Goal: Task Accomplishment & Management: Manage account settings

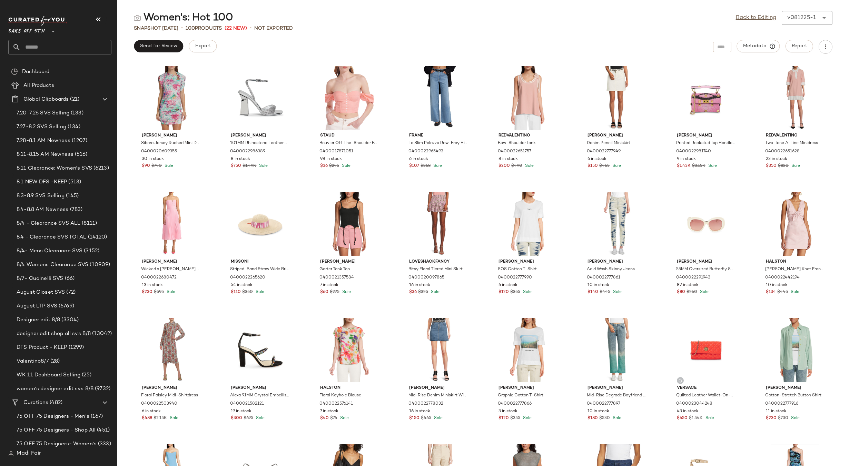
click at [45, 46] on input "text" at bounding box center [66, 47] width 91 height 14
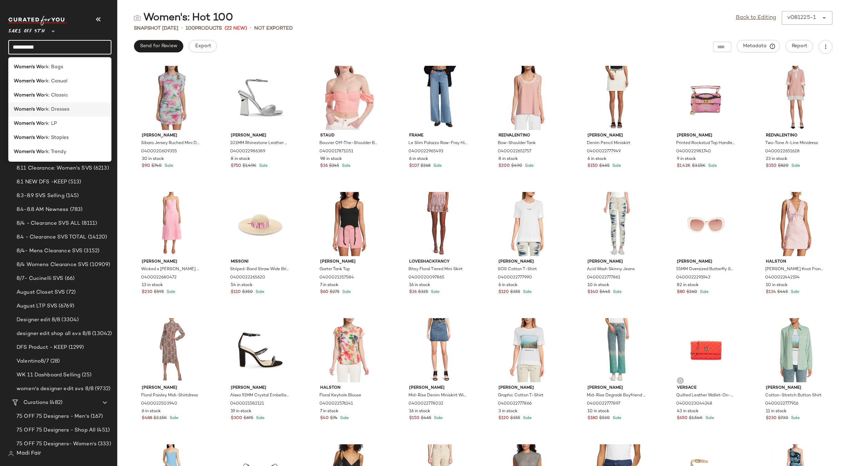
type input "**********"
click at [65, 108] on span "rk: Dresses" at bounding box center [56, 109] width 25 height 7
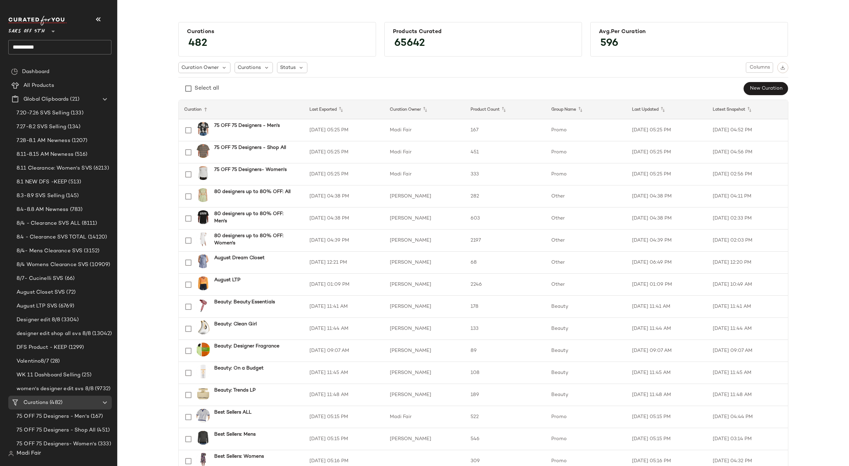
click at [59, 49] on input "**********" at bounding box center [59, 47] width 103 height 14
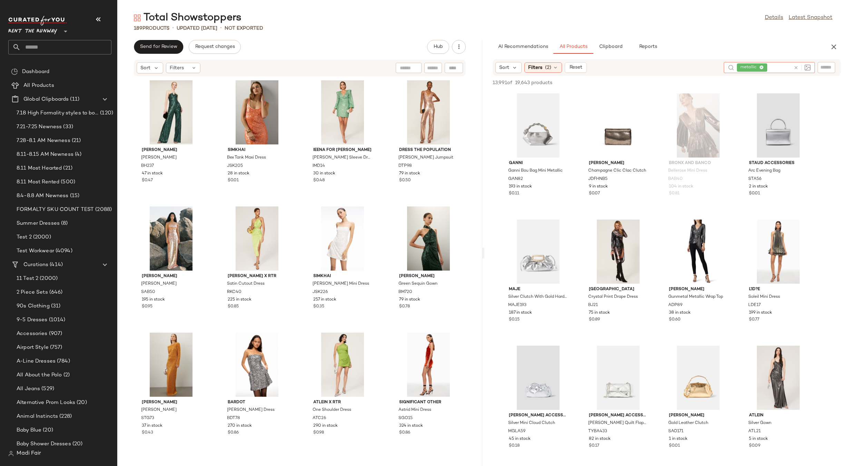
scroll to position [517, 0]
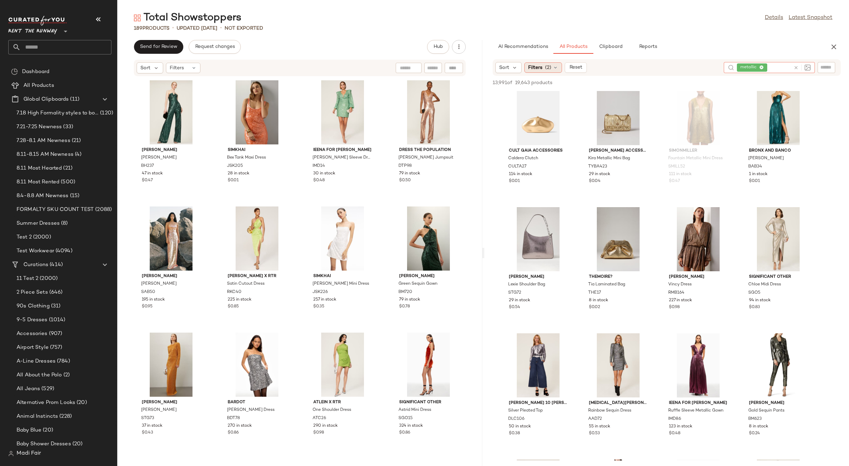
click at [555, 67] on icon at bounding box center [556, 68] width 6 height 6
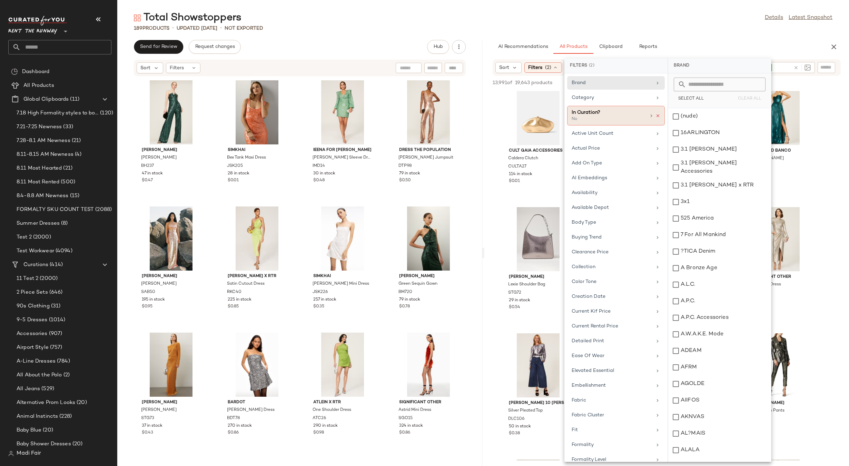
click at [656, 117] on icon at bounding box center [657, 115] width 5 height 5
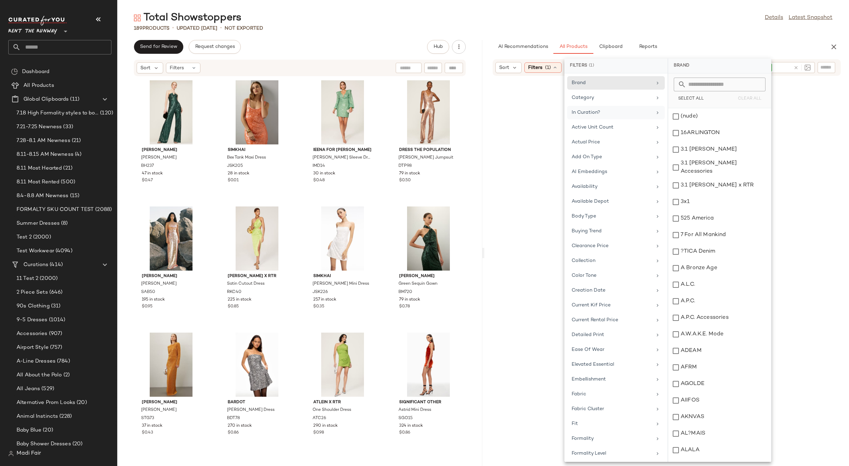
click at [644, 113] on div "In Curation?" at bounding box center [612, 112] width 80 height 7
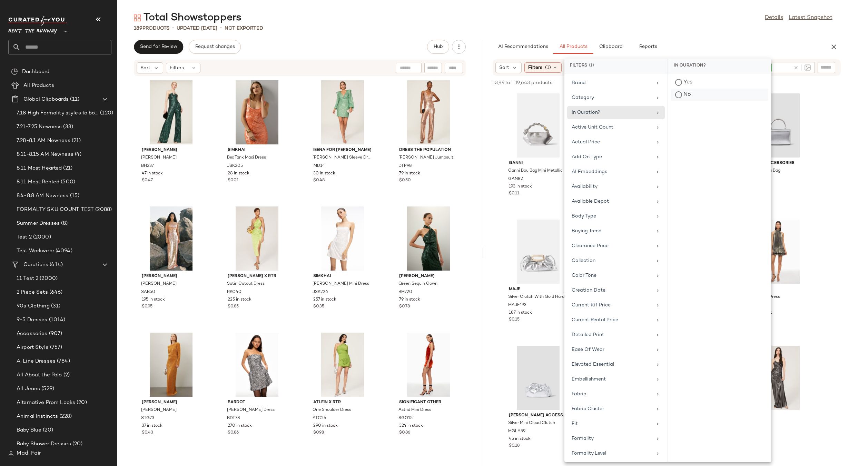
click at [690, 94] on div "No" at bounding box center [719, 95] width 97 height 12
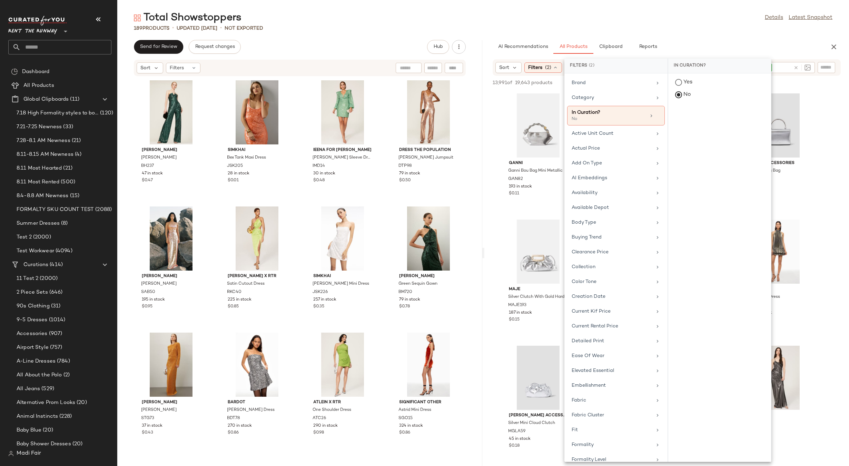
click at [669, 29] on div "189 Products • updated Aug 12th • Not Exported" at bounding box center [483, 28] width 732 height 7
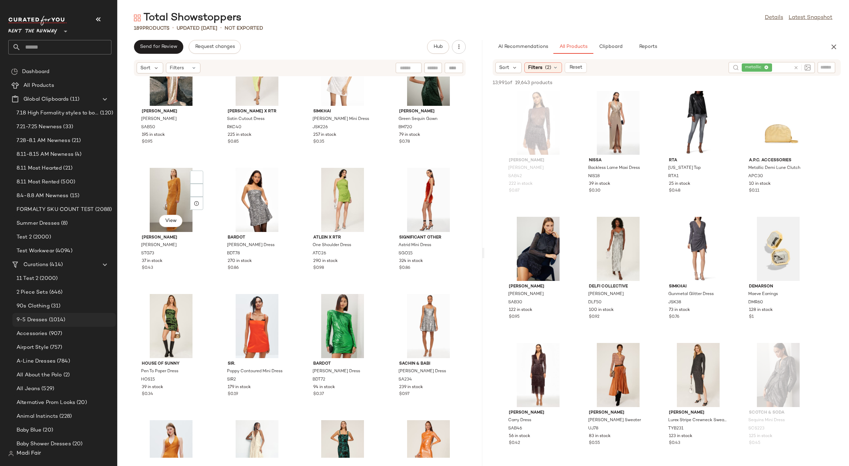
scroll to position [178, 0]
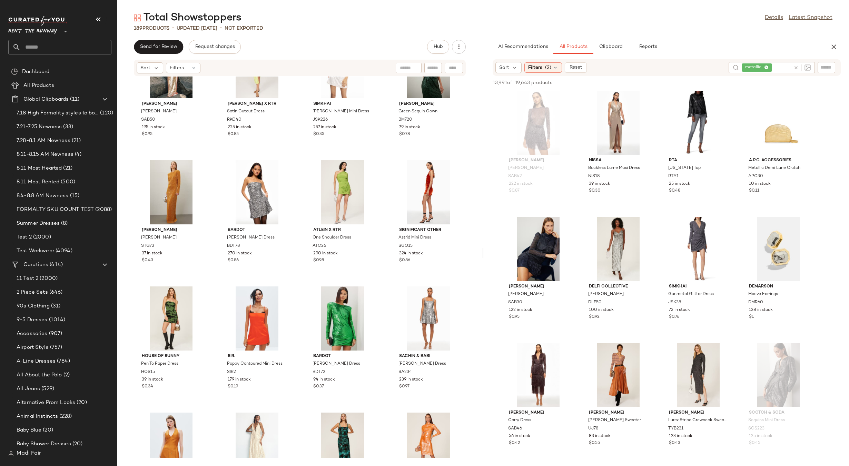
click at [381, 99] on div "Sabina Musayev Kimberly Dress SAB50 195 in stock $0.95 Ronny Kobo x RTR Satin C…" at bounding box center [299, 268] width 365 height 382
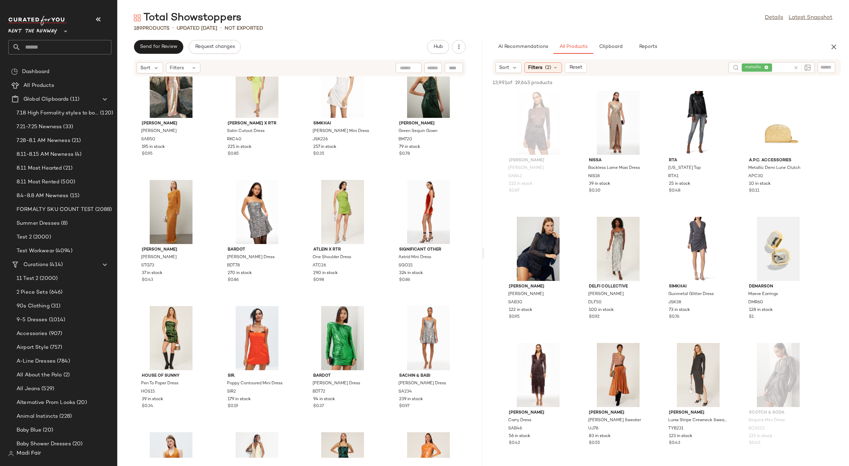
scroll to position [213, 0]
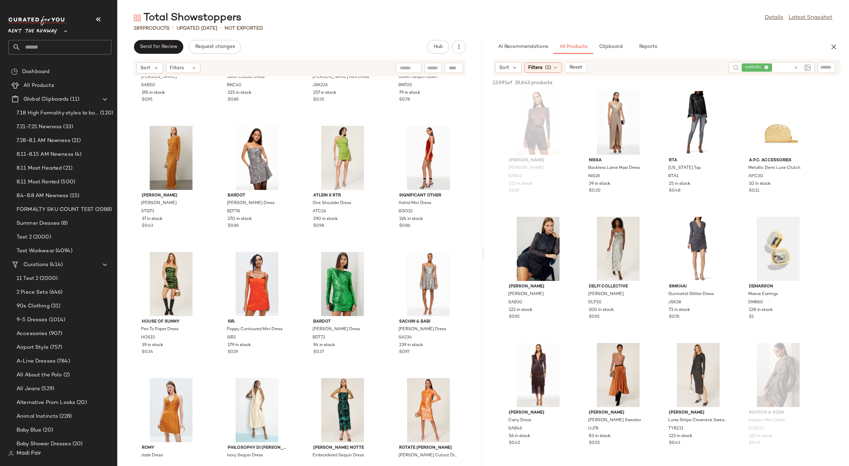
click at [380, 120] on div "Sabina Musayev Kimberly Dress SAB50 195 in stock $0.95 Ronny Kobo x RTR Satin C…" at bounding box center [299, 268] width 365 height 382
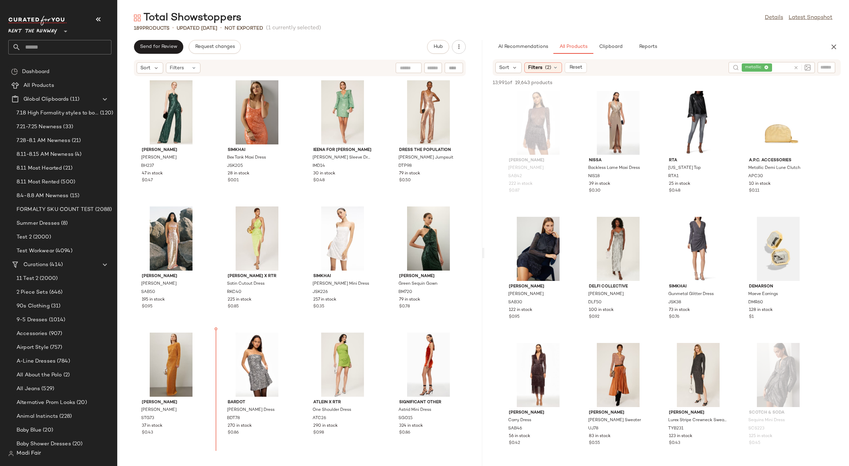
scroll to position [3, 0]
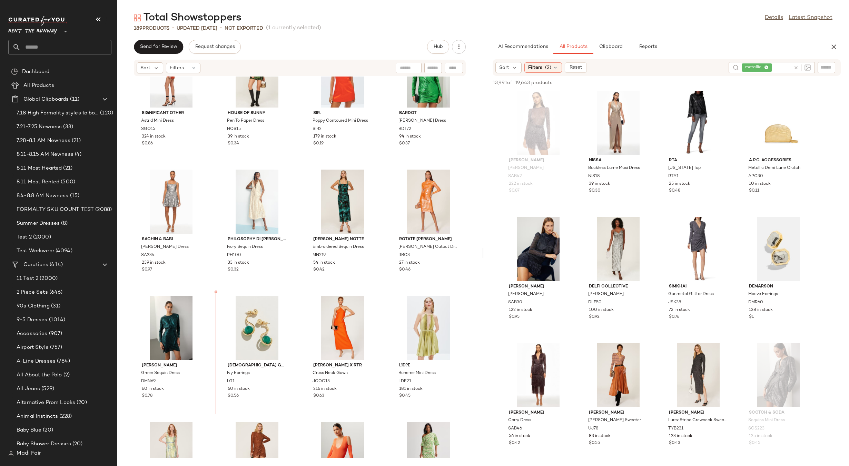
scroll to position [421, 0]
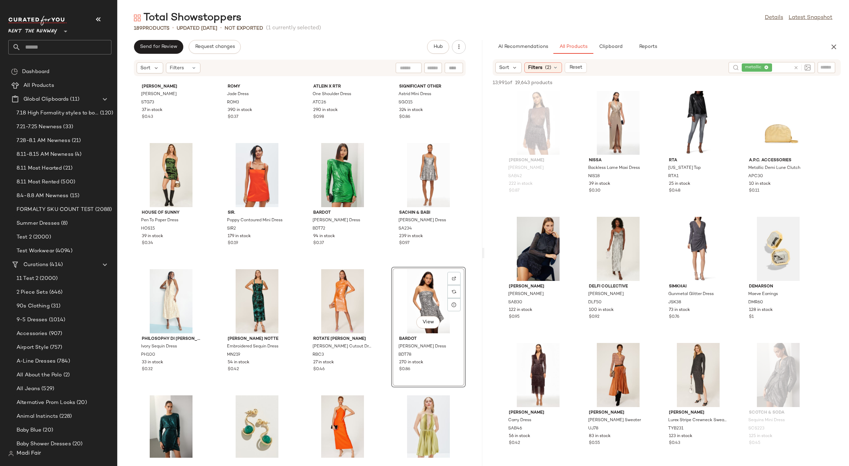
scroll to position [318, 0]
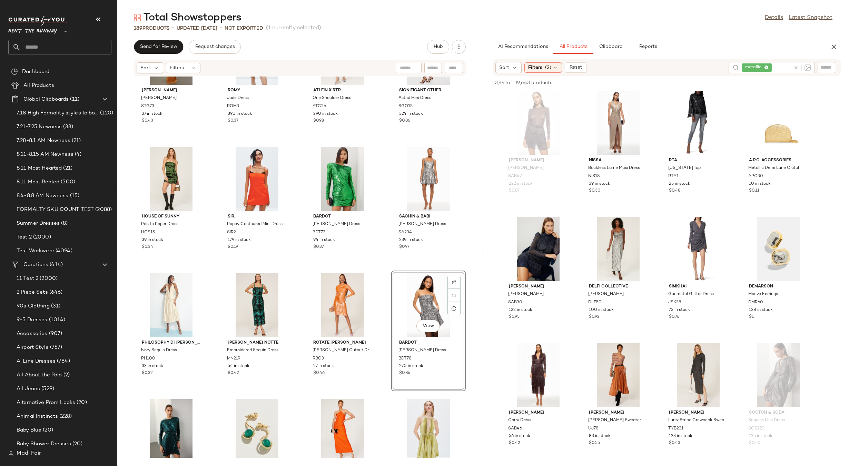
click at [298, 288] on div "STINE GOYA Carson Gown STG73 37 in stock $0.43 ROMY Jade Dress ROM3 390 in stoc…" at bounding box center [299, 268] width 365 height 382
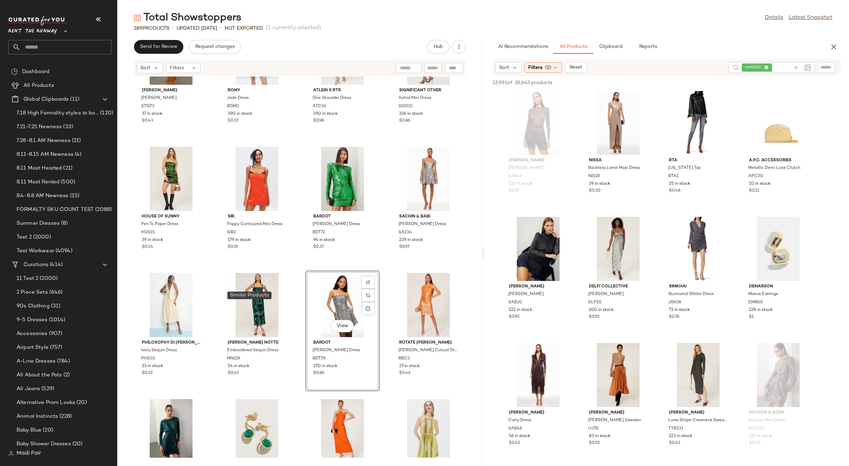
click at [384, 266] on div "STINE GOYA Carson Gown STG73 37 in stock $0.43 ROMY Jade Dress ROM3 390 in stoc…" at bounding box center [299, 268] width 365 height 382
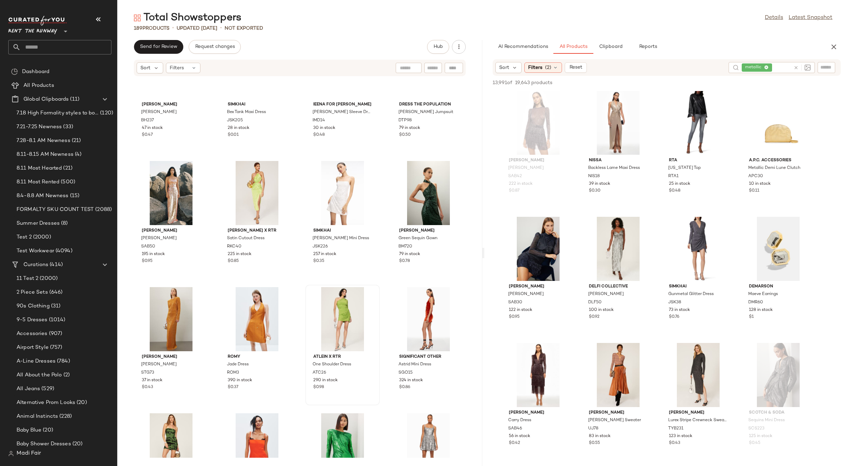
scroll to position [36, 0]
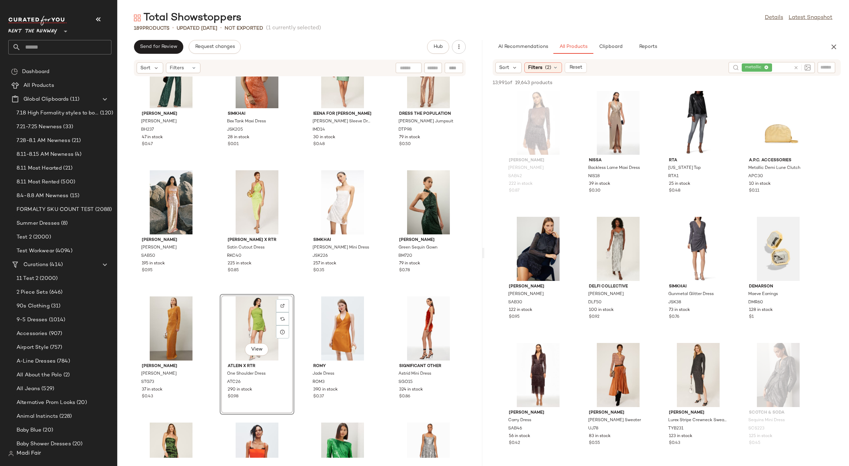
click at [378, 290] on div "Black Halo Lena Jumpsuit BH237 47 in stock $0.47 SIMKHAI Bex Tank Maxi Dress JS…" at bounding box center [299, 268] width 365 height 382
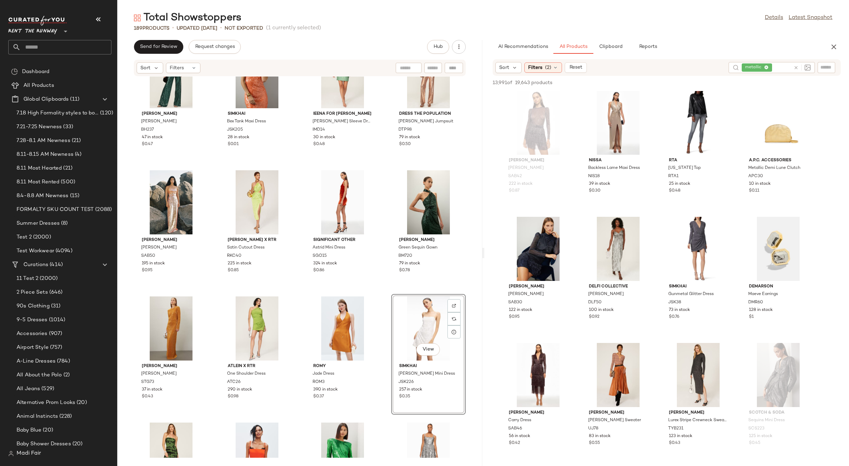
click at [378, 290] on div "Black Halo Lena Jumpsuit BH237 47 in stock $0.47 SIMKHAI Bex Tank Maxi Dress JS…" at bounding box center [299, 268] width 365 height 382
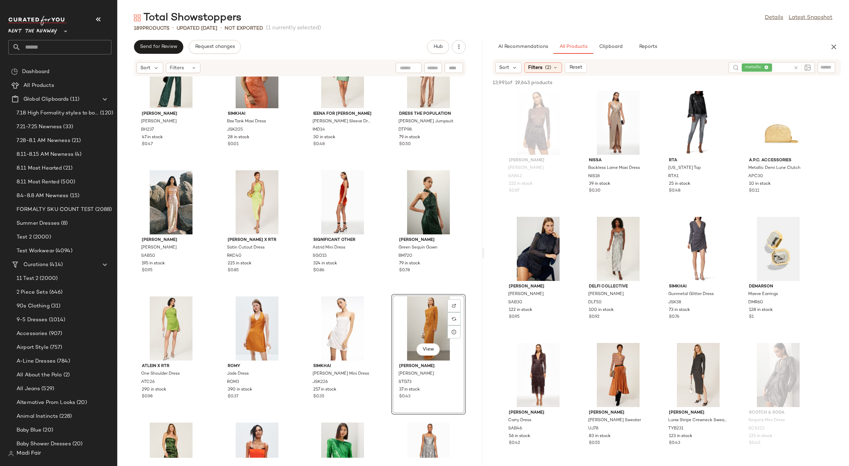
click at [382, 289] on div "Black Halo Lena Jumpsuit BH237 47 in stock $0.47 SIMKHAI Bex Tank Maxi Dress JS…" at bounding box center [299, 268] width 365 height 382
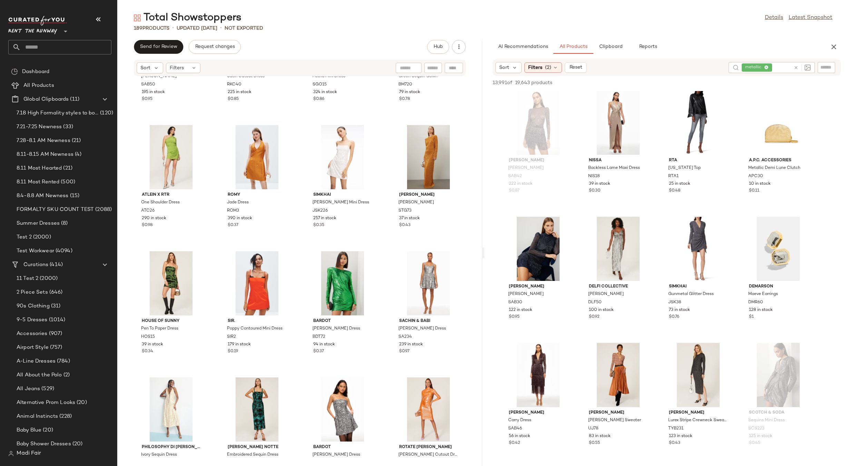
scroll to position [214, 0]
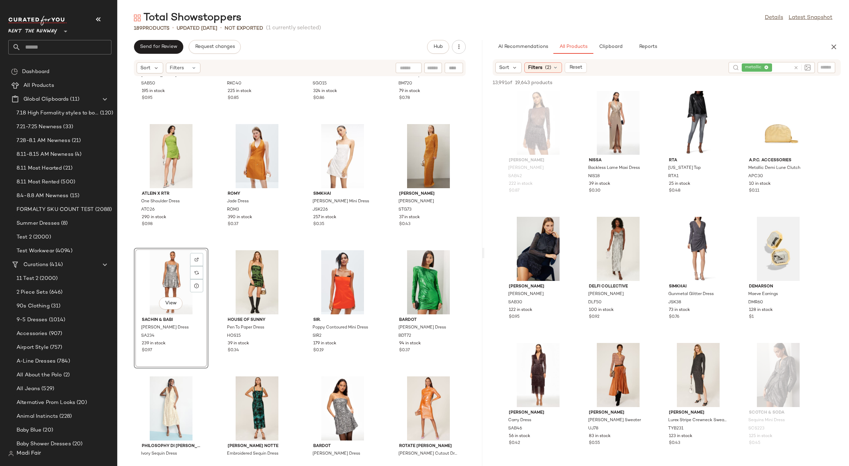
click at [391, 248] on div "Bardot Alessia Sequin Dress BDT72 94 in stock $0.37" at bounding box center [428, 308] width 75 height 121
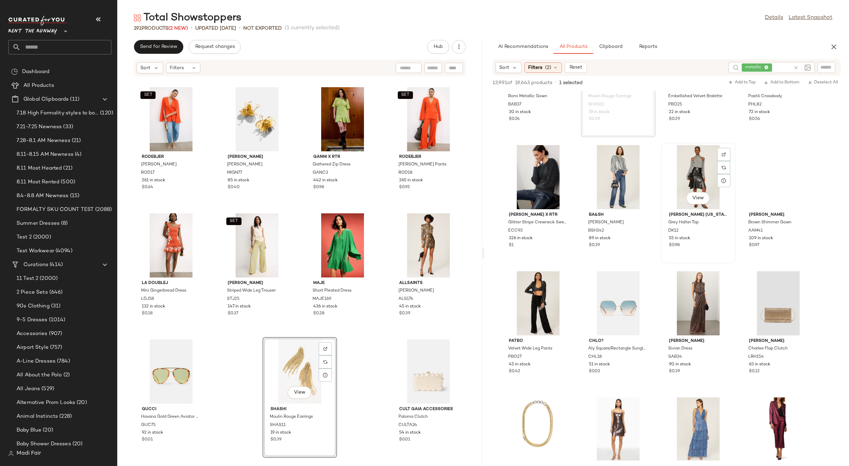
scroll to position [3243, 0]
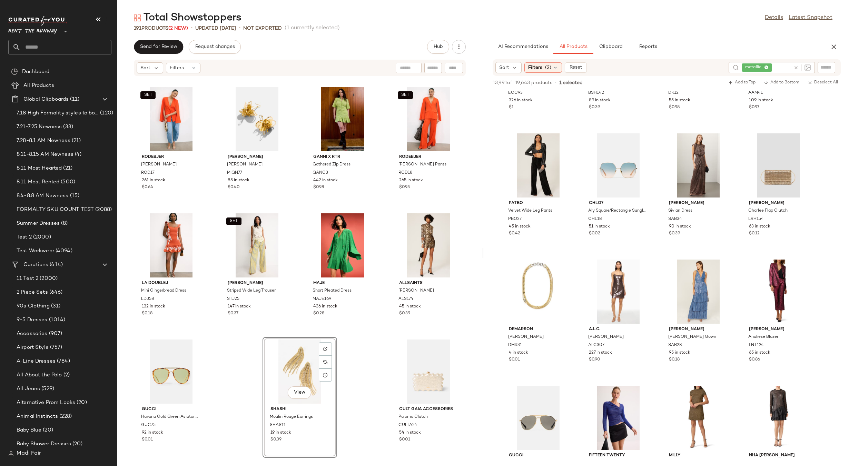
click at [382, 98] on div "NAADAM Embroidered Raglan Cardigan NAA57 350 in stock $0.27 Rosetta Getty Contr…" at bounding box center [299, 268] width 365 height 382
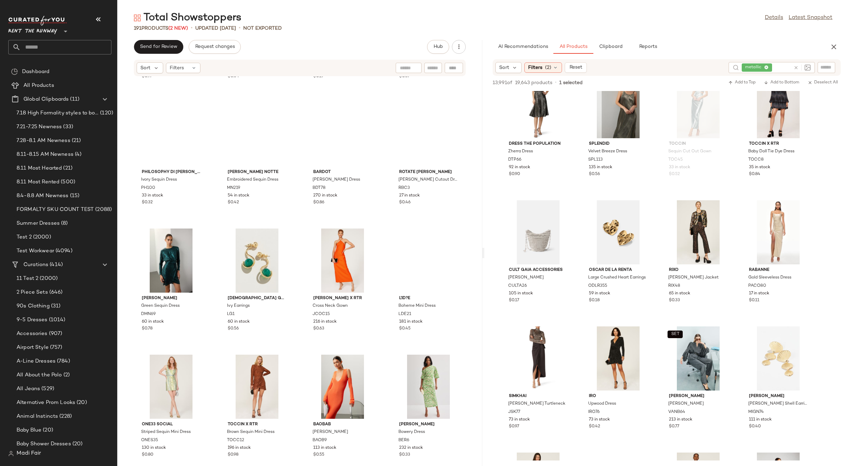
scroll to position [0, 0]
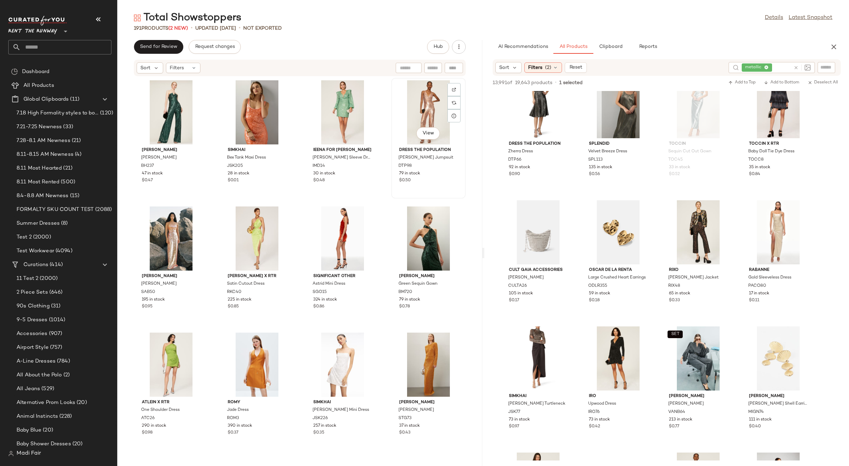
click at [391, 91] on div "View Dress The Population Sequin Charlie Jumpsuit DTP98 79 in stock $0.50" at bounding box center [428, 138] width 75 height 121
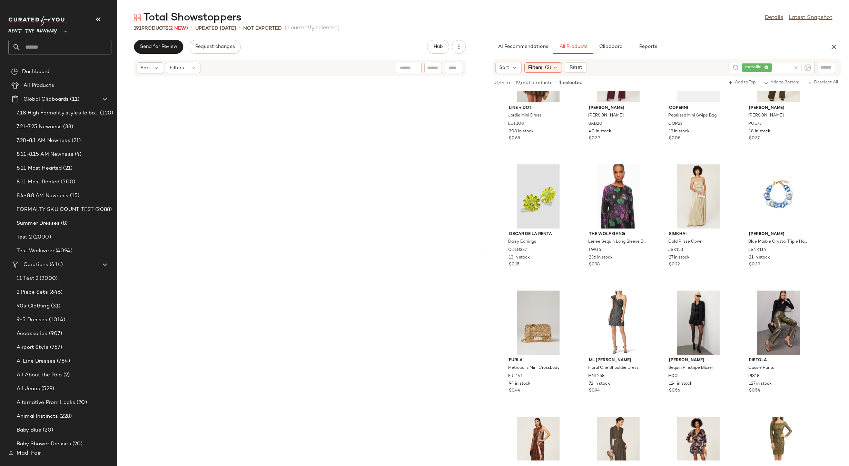
scroll to position [5680, 0]
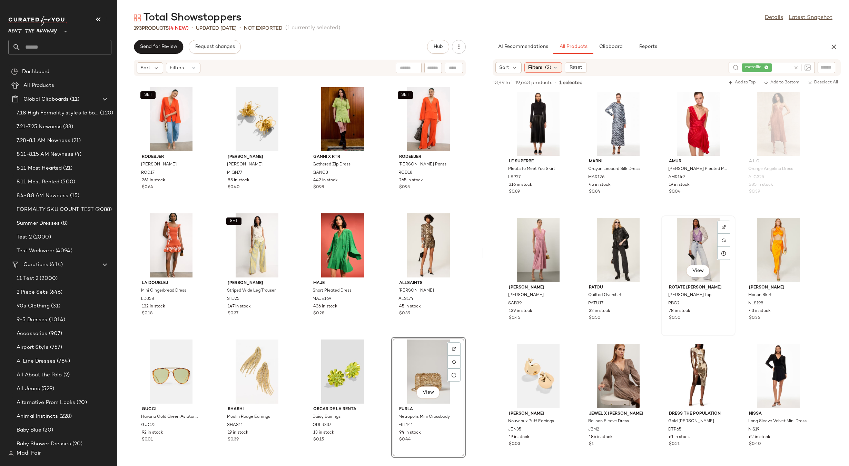
scroll to position [11445, 0]
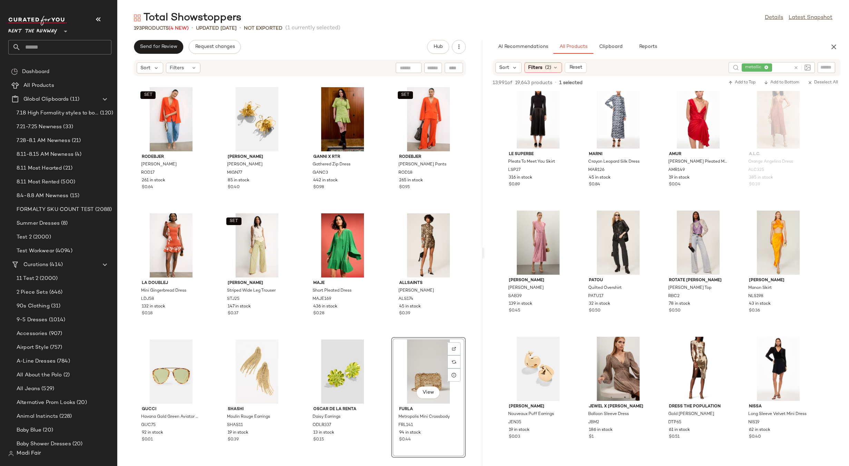
click at [767, 67] on span "metallic" at bounding box center [757, 67] width 30 height 8
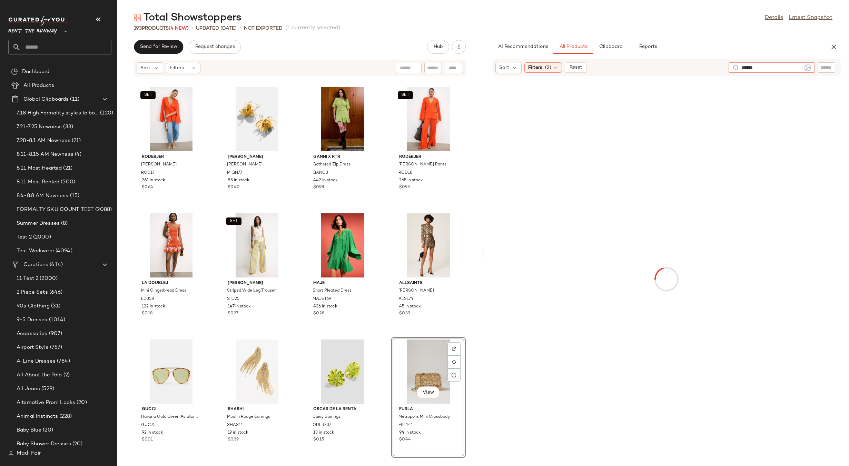
type input "*******"
click at [563, 6] on main "Total Showstoppers Details Latest Snapshot 193 Products (4 New) • updated Aug 1…" at bounding box center [424, 233] width 849 height 466
click at [746, 68] on span "glitter" at bounding box center [751, 68] width 15 height 6
type input "*****"
click at [831, 65] on input "text" at bounding box center [826, 67] width 12 height 7
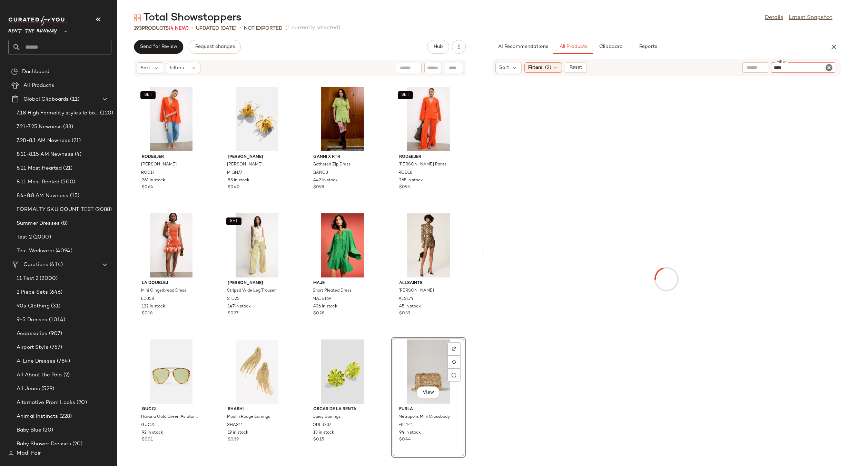
type input "*****"
click at [379, 335] on div "NAADAM Embroidered Raglan Cardigan NAA57 350 in stock $0.27 Rosetta Getty Contr…" at bounding box center [299, 268] width 365 height 382
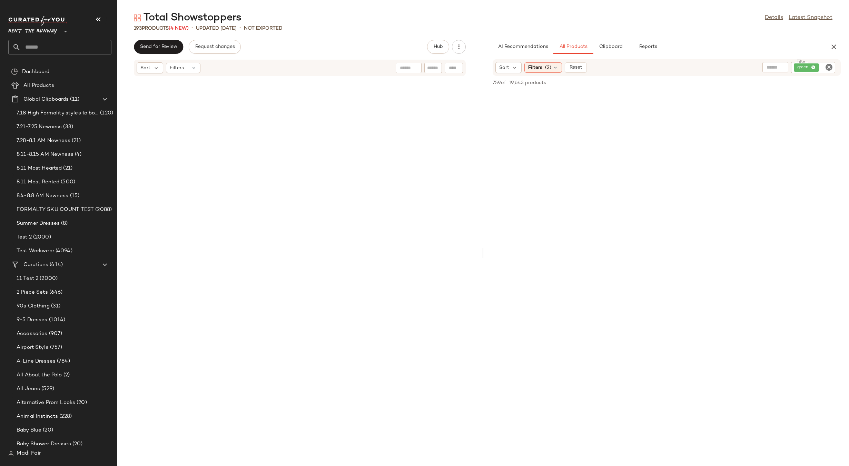
scroll to position [0, 0]
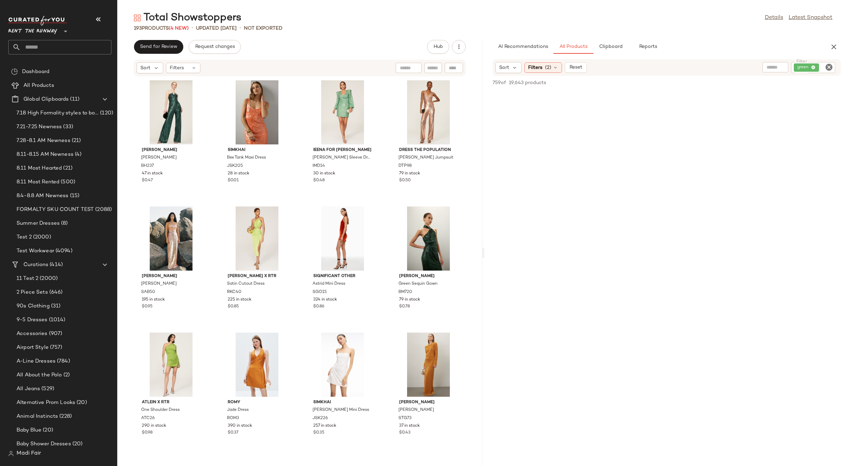
click at [784, 71] on div at bounding box center [775, 67] width 26 height 10
click at [803, 66] on div "green" at bounding box center [813, 67] width 45 height 11
type input "*"
type input "******"
click at [829, 46] on button "button" at bounding box center [834, 47] width 14 height 14
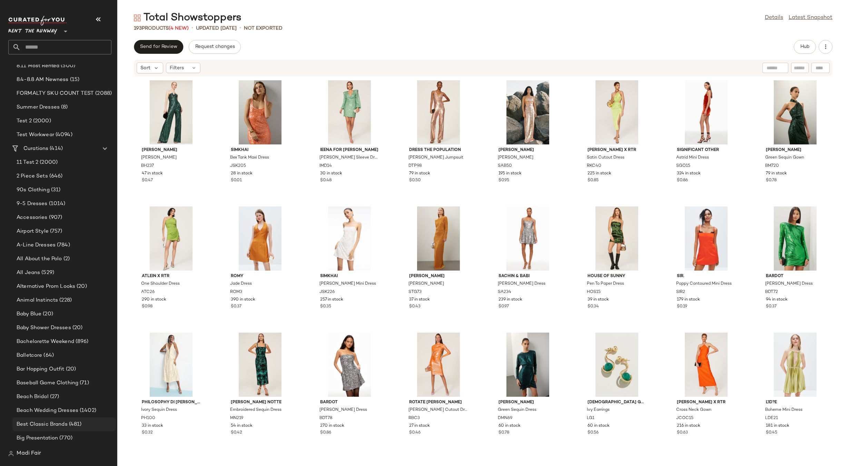
scroll to position [310, 0]
click at [395, 26] on div "193 Products (4 New) • updated Aug 12th • Not Exported" at bounding box center [483, 28] width 732 height 7
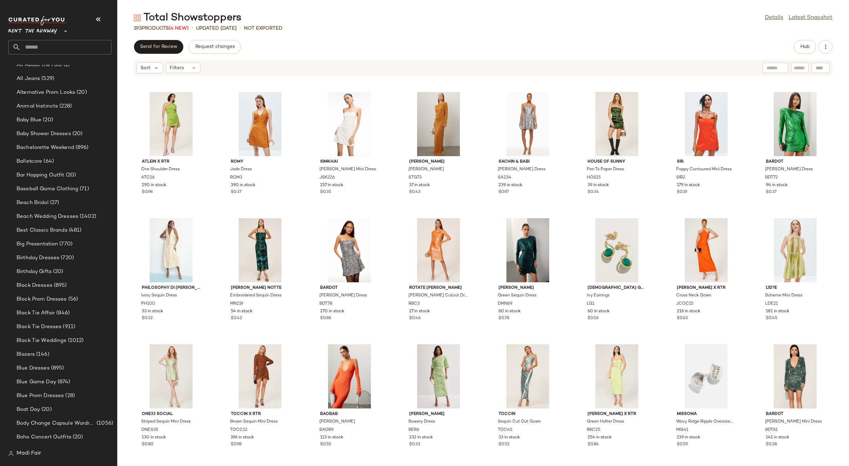
scroll to position [0, 0]
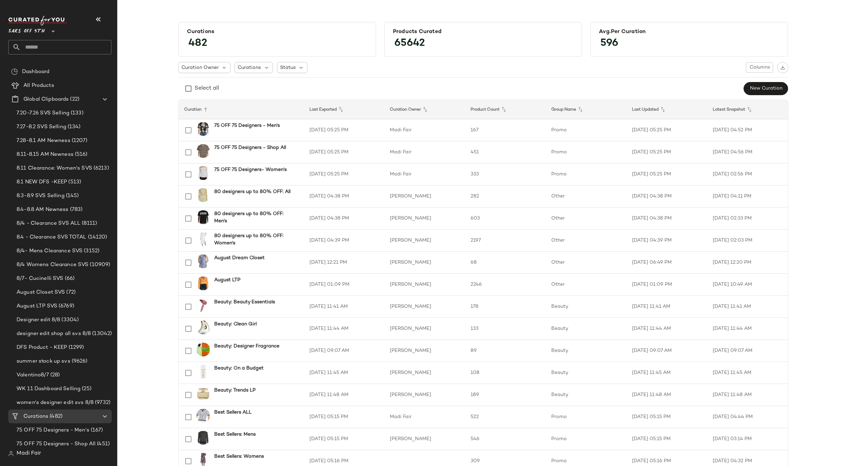
click at [36, 38] on div "Saks OFF 5TH **" at bounding box center [59, 35] width 103 height 39
click at [37, 50] on input "text" at bounding box center [66, 47] width 91 height 14
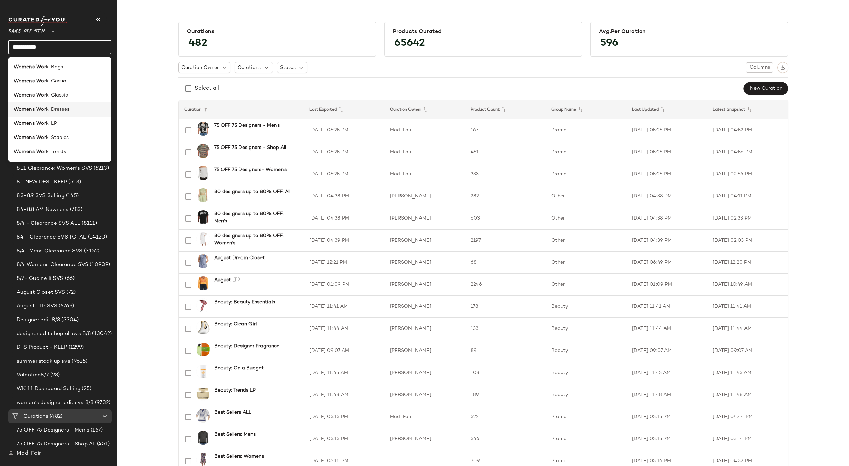
type input "**********"
click at [60, 110] on span "k: Dresses" at bounding box center [57, 109] width 23 height 7
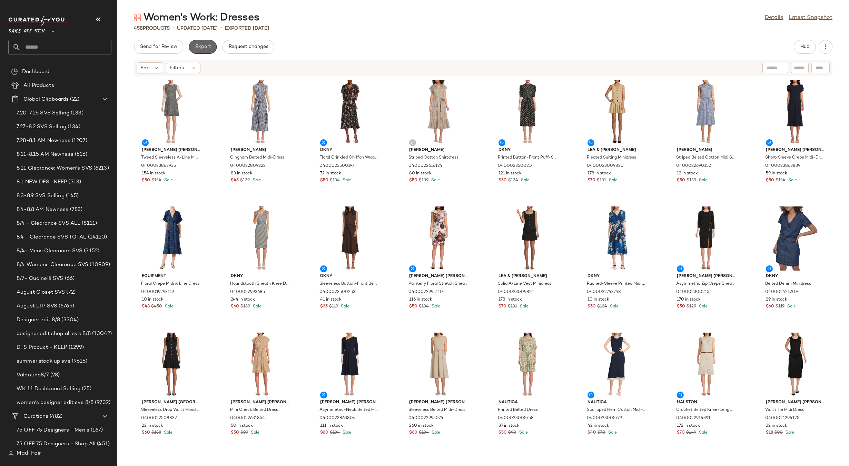
click at [209, 45] on span "Export" at bounding box center [203, 47] width 16 height 6
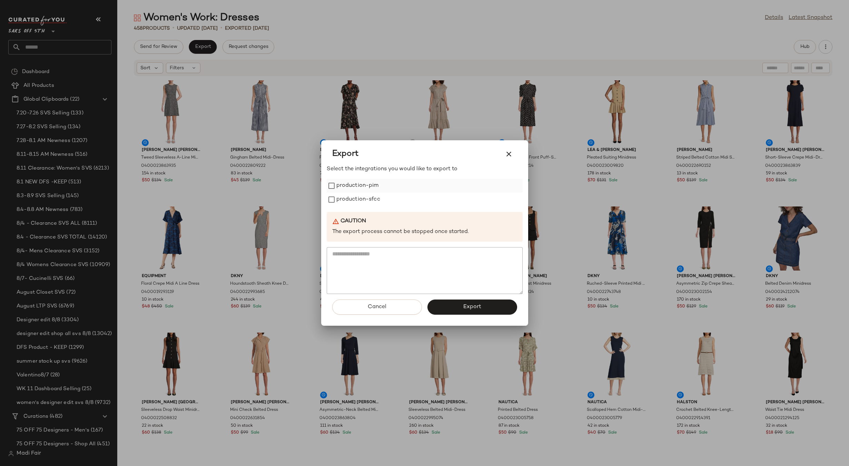
click at [370, 190] on label "production-pim" at bounding box center [357, 186] width 42 height 14
click at [368, 201] on label "production-sfcc" at bounding box center [358, 200] width 44 height 14
click at [450, 305] on button "Export" at bounding box center [472, 307] width 90 height 15
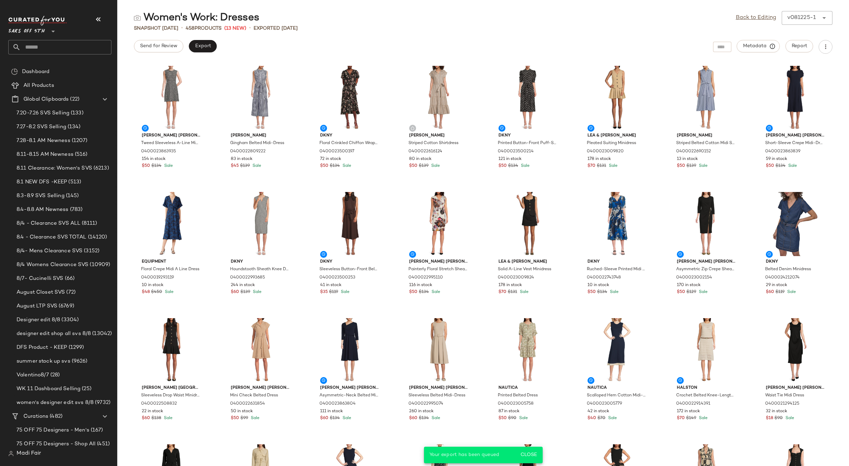
click at [50, 45] on input "text" at bounding box center [66, 47] width 91 height 14
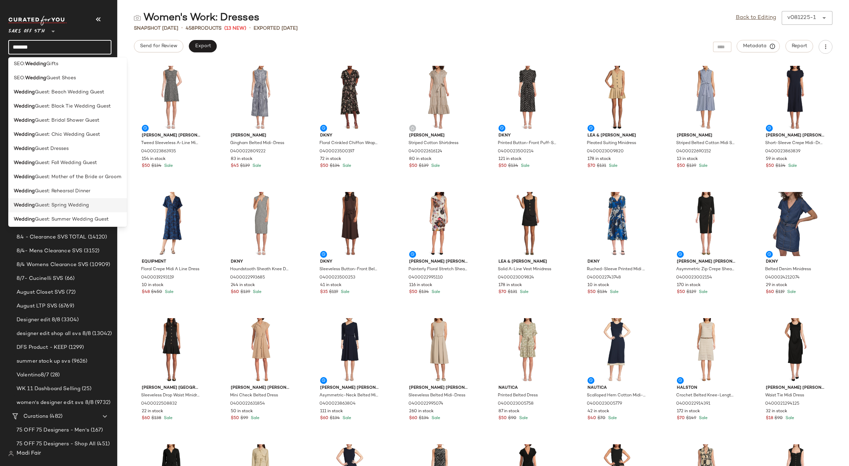
scroll to position [62, 0]
type input "*******"
click at [61, 204] on span "Guest: Wedding Guest" at bounding box center [61, 202] width 53 height 7
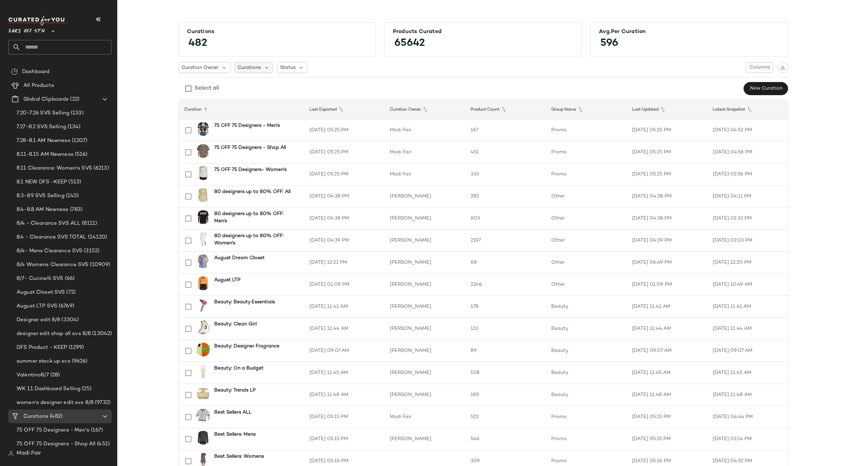
click at [254, 66] on span "Curations" at bounding box center [249, 67] width 23 height 7
click at [263, 84] on input "text" at bounding box center [281, 86] width 86 height 10
type input "********"
click at [307, 83] on icon "Clear" at bounding box center [307, 86] width 8 height 8
type input "*"
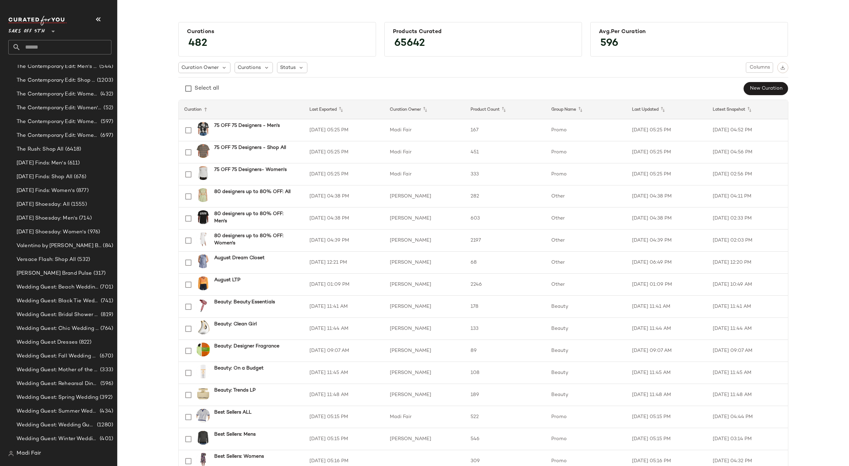
scroll to position [5426, 0]
click at [71, 372] on span "Wedding Guest: Wedding Guest" at bounding box center [56, 372] width 79 height 8
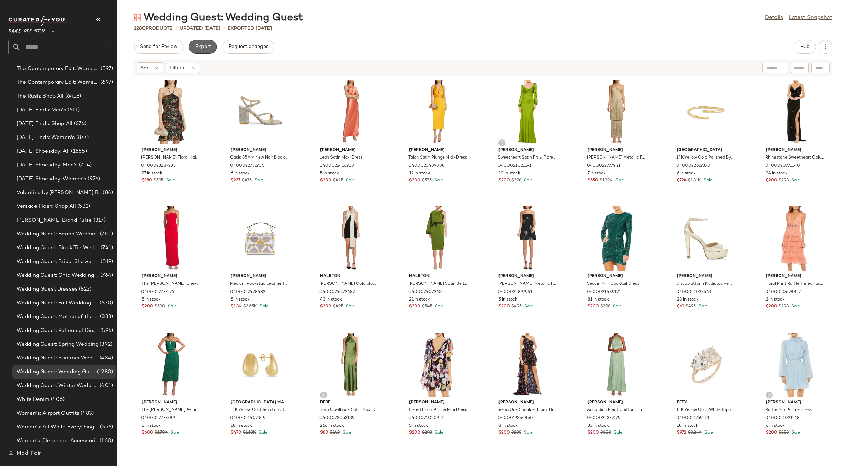
click at [209, 46] on span "Export" at bounding box center [203, 47] width 16 height 6
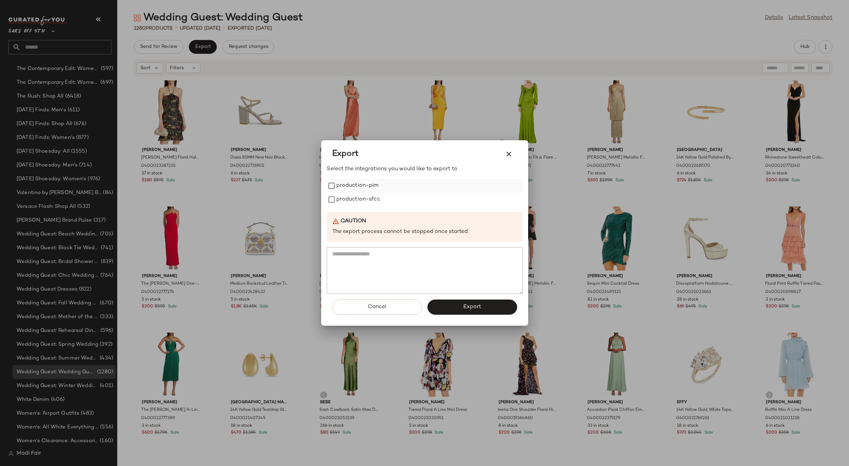
click at [352, 190] on label "production-pim" at bounding box center [357, 186] width 42 height 14
click at [353, 206] on div "Select the integrations you would like to export to production-pim production-s…" at bounding box center [425, 229] width 196 height 129
click at [353, 200] on label "production-sfcc" at bounding box center [358, 200] width 44 height 14
click at [451, 305] on button "Export" at bounding box center [472, 307] width 90 height 15
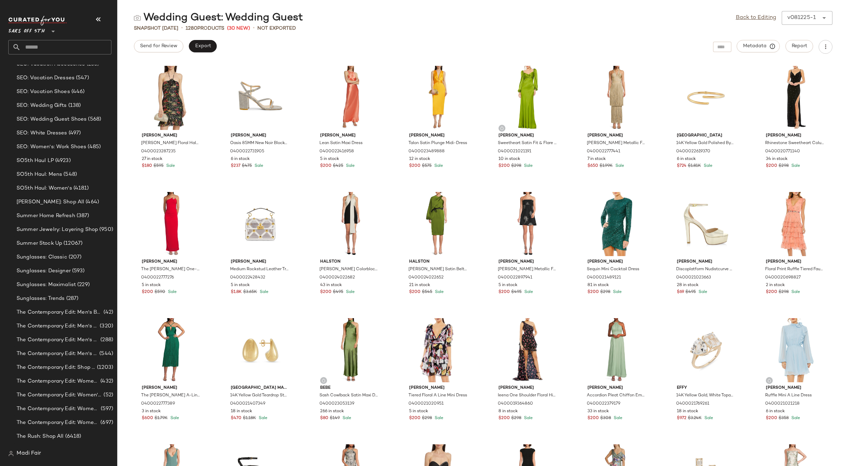
scroll to position [5059, 0]
click at [47, 267] on span "Summer Stock Up" at bounding box center [40, 270] width 46 height 8
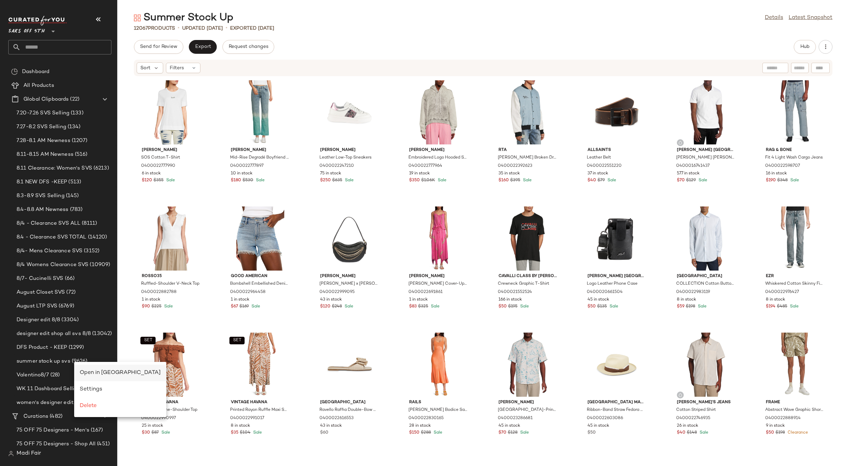
click at [87, 370] on span "Open in Split View" at bounding box center [120, 373] width 81 height 6
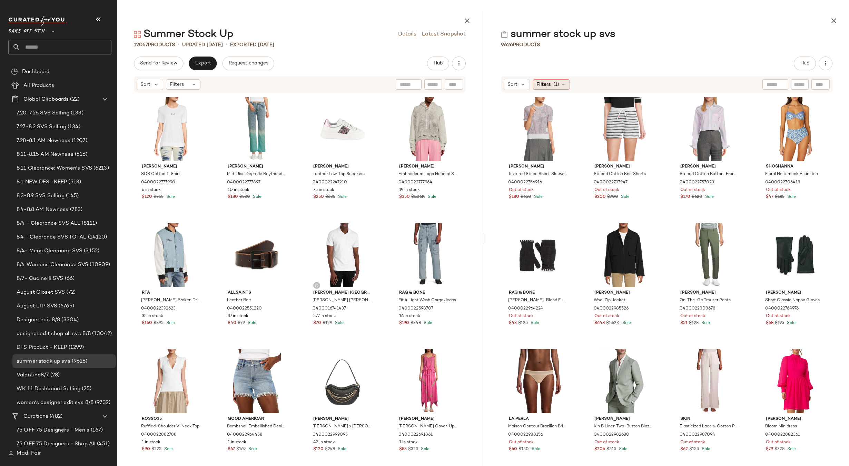
click at [556, 83] on span "(1)" at bounding box center [556, 84] width 6 height 7
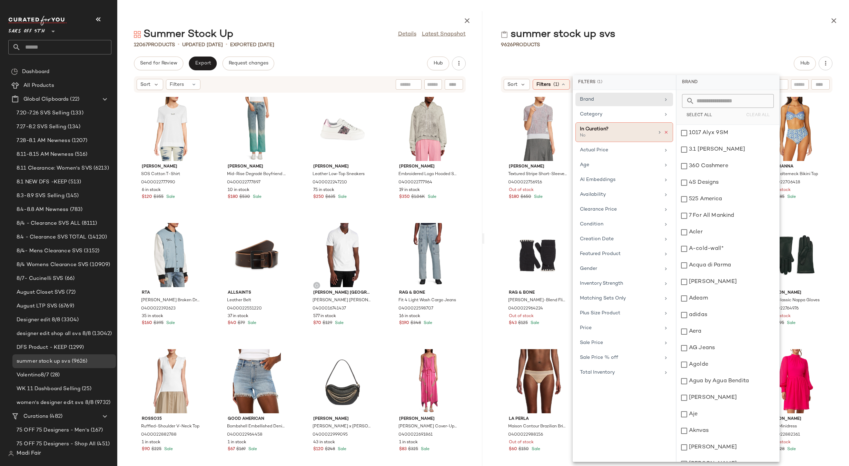
click at [666, 132] on icon at bounding box center [666, 132] width 5 height 5
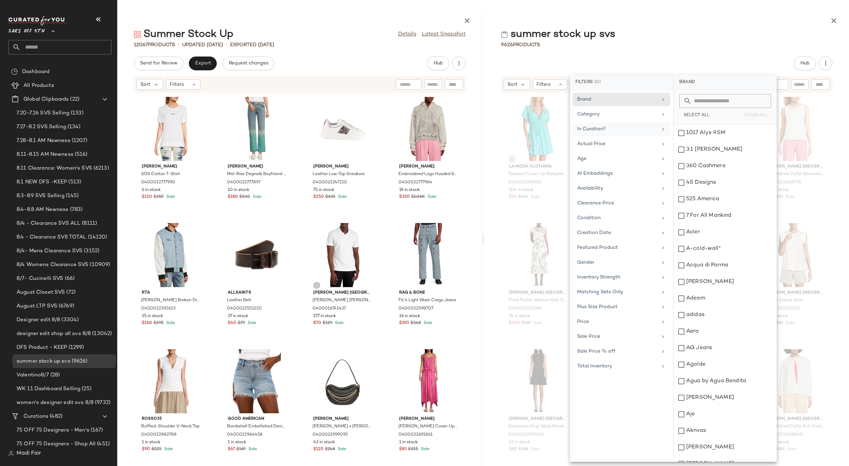
click at [664, 48] on div "summer stock up svs 9626 Products Hub Sort Filters Reset La Moda Clothing Tasse…" at bounding box center [666, 238] width 365 height 455
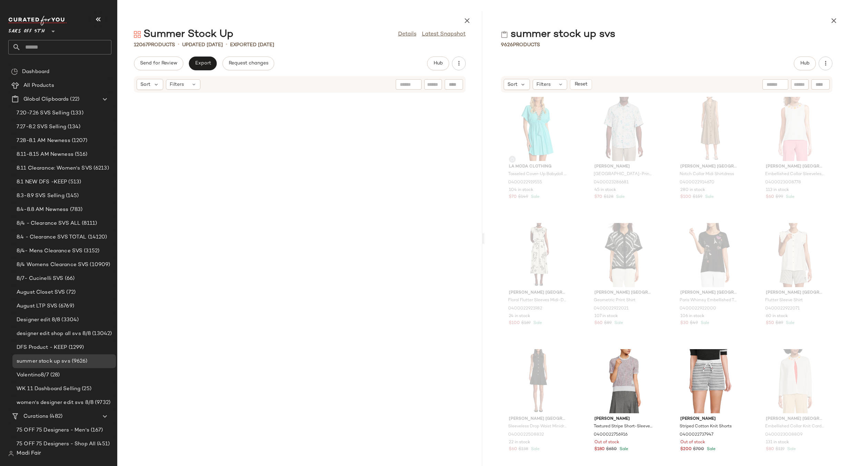
scroll to position [380569, 0]
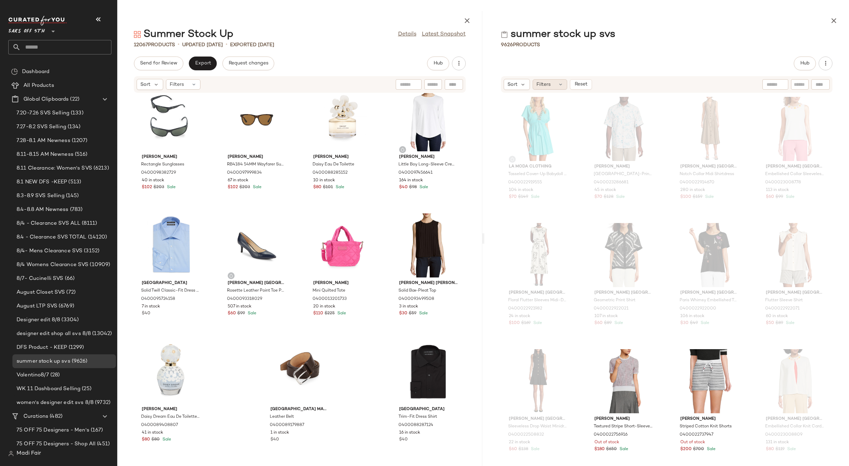
click at [558, 82] on icon at bounding box center [561, 85] width 6 height 6
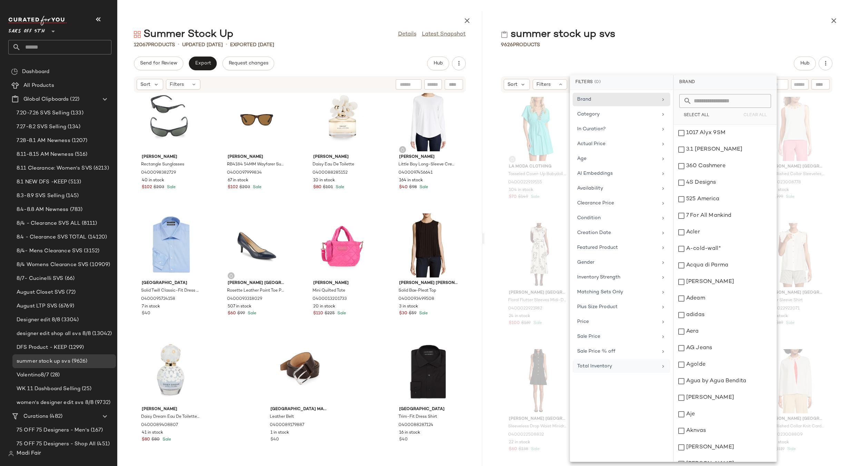
click at [609, 366] on div "Total Inventory" at bounding box center [617, 366] width 80 height 7
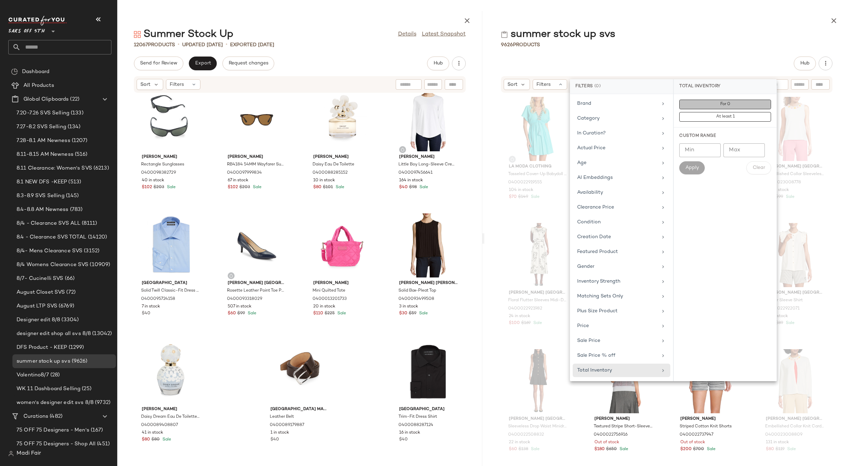
click at [721, 102] on span "For 0" at bounding box center [725, 104] width 10 height 5
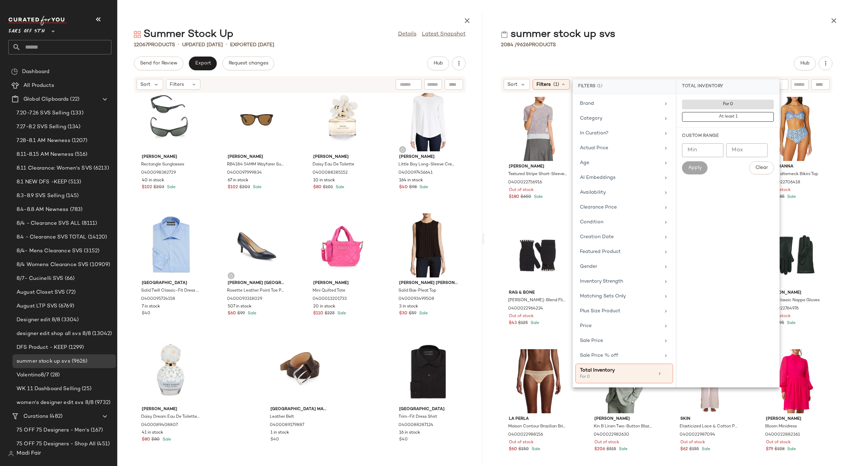
click at [707, 41] on div "summer stock up svs" at bounding box center [666, 35] width 365 height 14
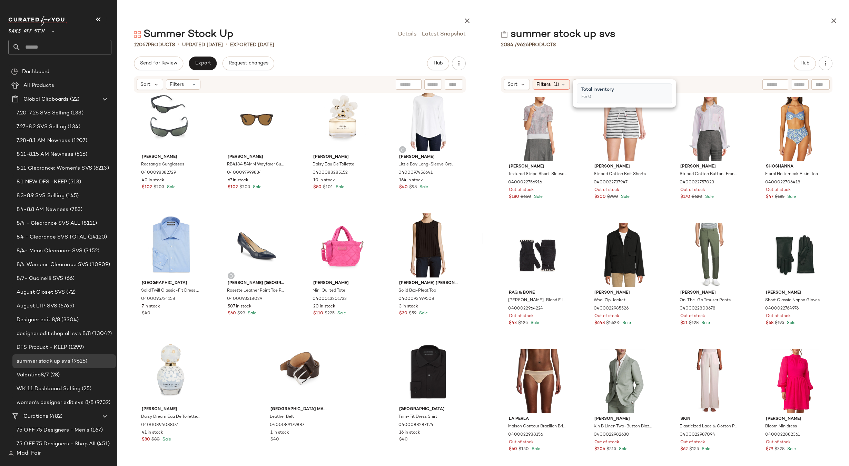
click at [707, 41] on div "summer stock up svs" at bounding box center [666, 35] width 365 height 14
click at [836, 21] on icon "button" at bounding box center [834, 21] width 8 height 8
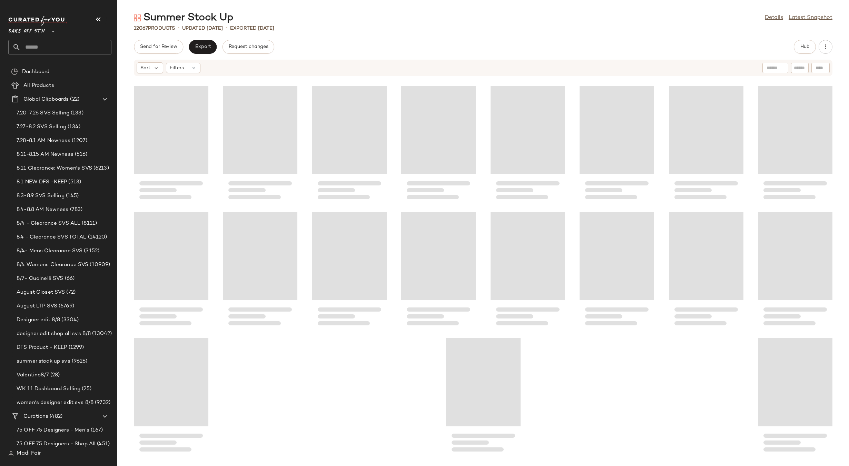
scroll to position [190149, 0]
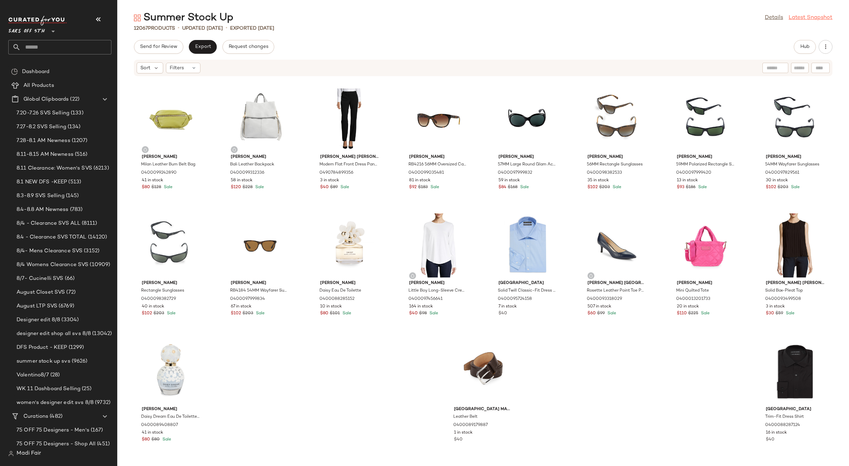
click at [815, 18] on link "Latest Snapshot" at bounding box center [811, 18] width 44 height 8
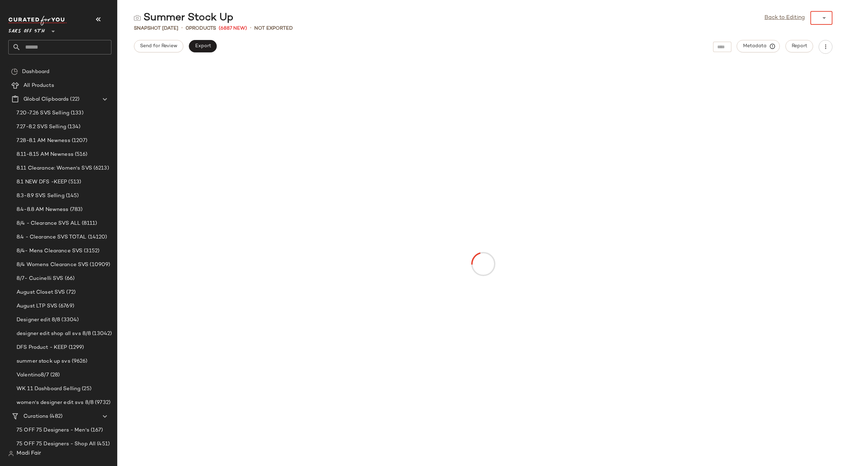
click at [813, 19] on div "******" at bounding box center [814, 18] width 8 height 14
click at [808, 45] on span "July 28th 2025" at bounding box center [800, 48] width 16 height 8
type input "******"
click at [833, 14] on div "Summer Stock Up Back to Editing v072825-1 ******" at bounding box center [483, 18] width 732 height 14
click at [823, 17] on icon at bounding box center [824, 18] width 8 height 8
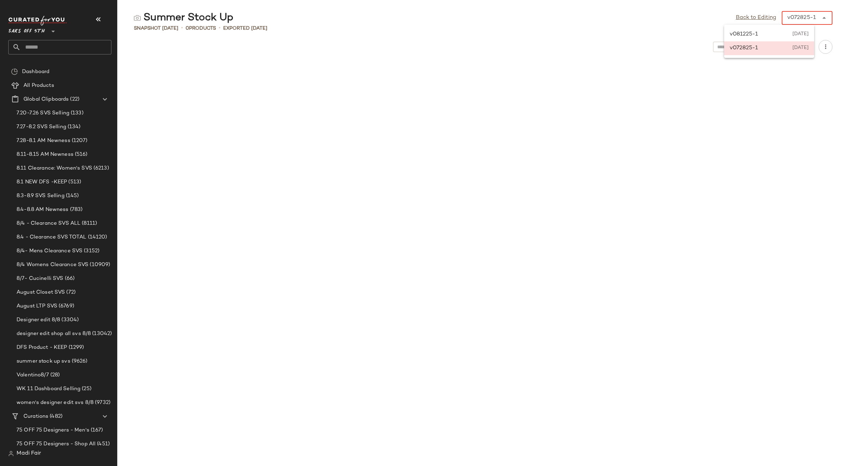
click at [792, 47] on div "v072825-1 July 28th 2025" at bounding box center [769, 48] width 90 height 14
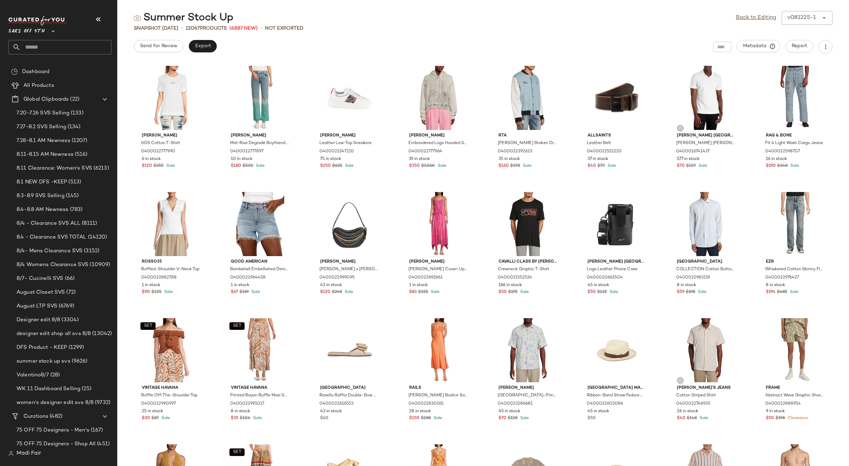
click at [824, 13] on div at bounding box center [824, 18] width 10 height 14
click at [797, 50] on span "[DATE]" at bounding box center [800, 48] width 16 height 8
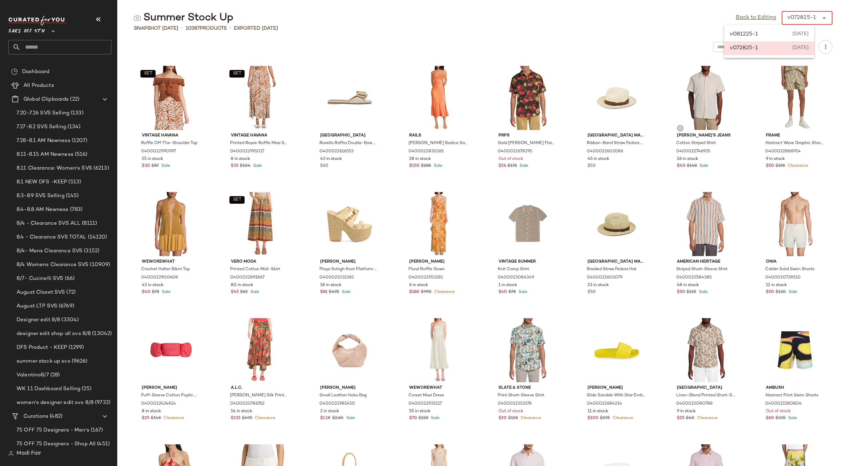
click at [820, 19] on div at bounding box center [824, 18] width 10 height 14
click at [800, 33] on span "[DATE]" at bounding box center [800, 34] width 16 height 8
type input "******"
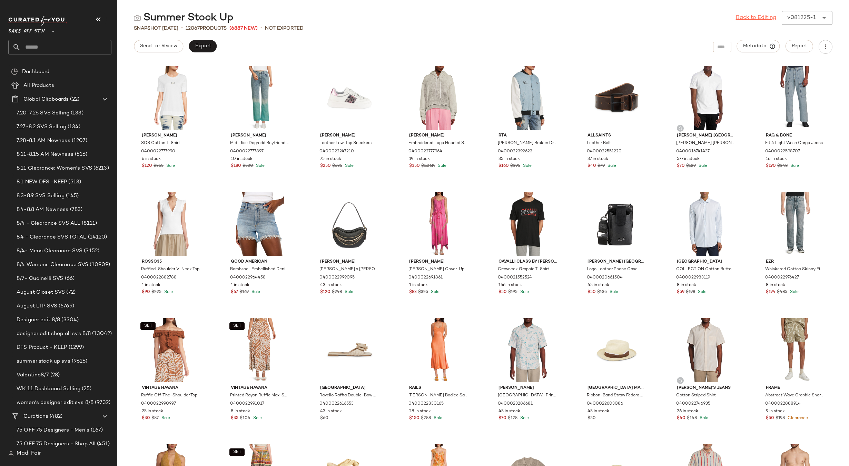
click at [767, 20] on link "Back to Editing" at bounding box center [756, 18] width 40 height 8
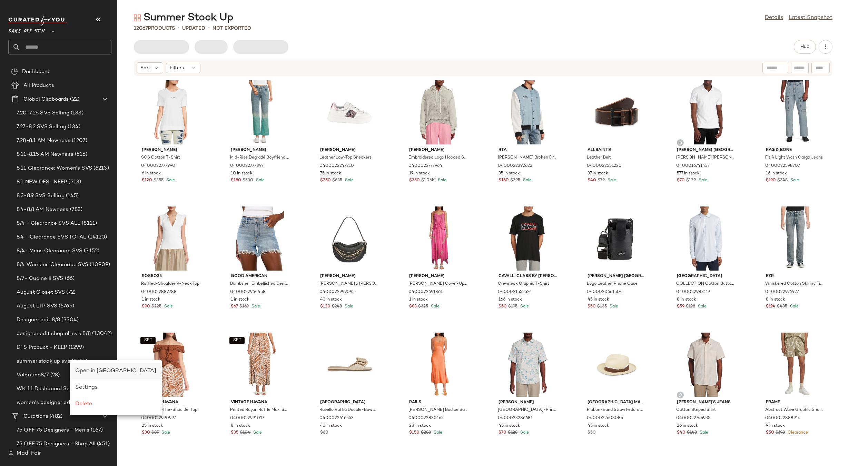
click at [84, 369] on span "Open in [GEOGRAPHIC_DATA]" at bounding box center [115, 371] width 81 height 6
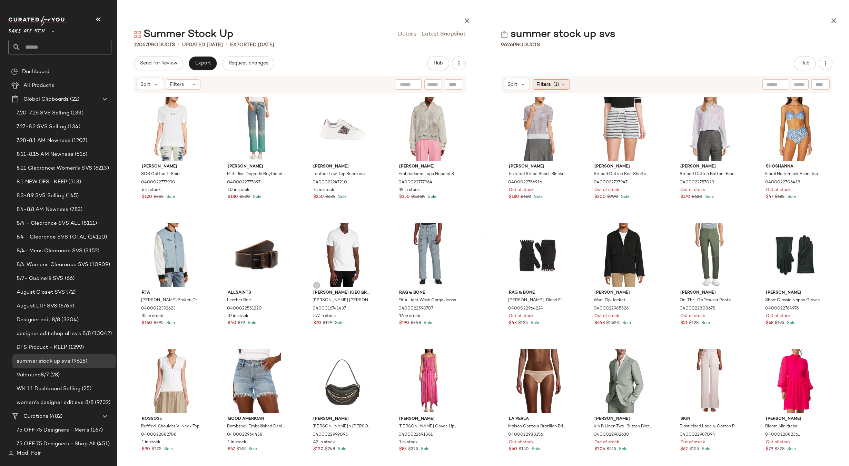
click at [563, 84] on icon at bounding box center [564, 85] width 6 height 6
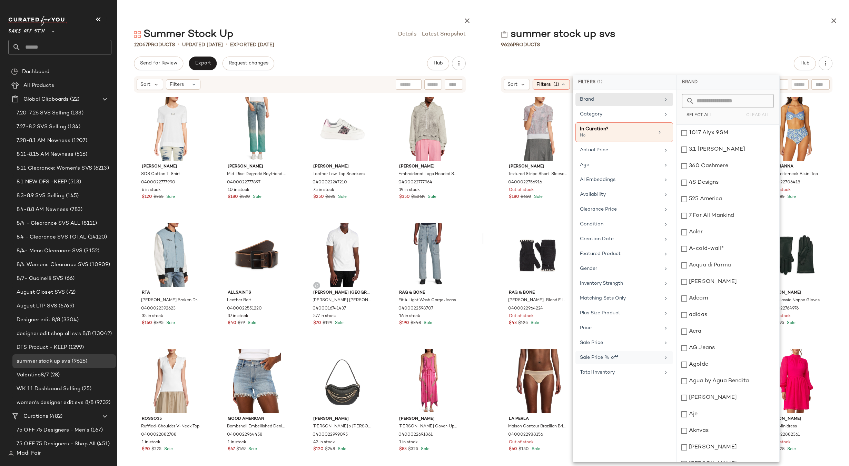
click at [622, 358] on div "Sale Price % off" at bounding box center [620, 357] width 80 height 7
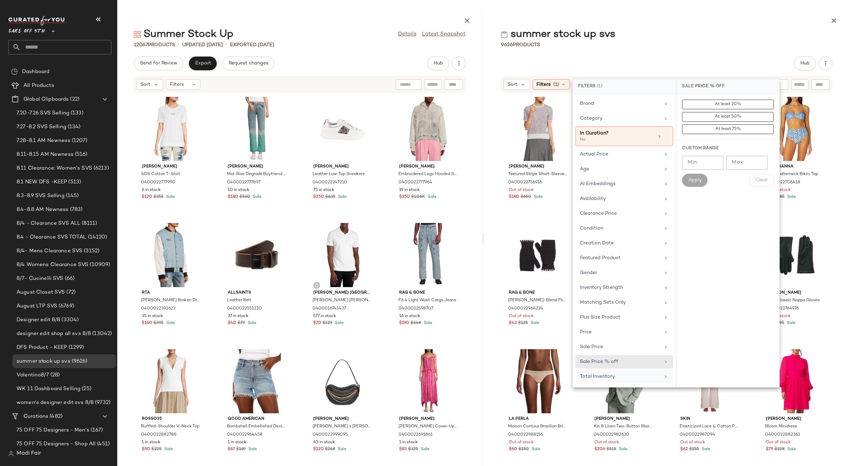
click at [613, 372] on div "Total Inventory" at bounding box center [624, 376] width 98 height 13
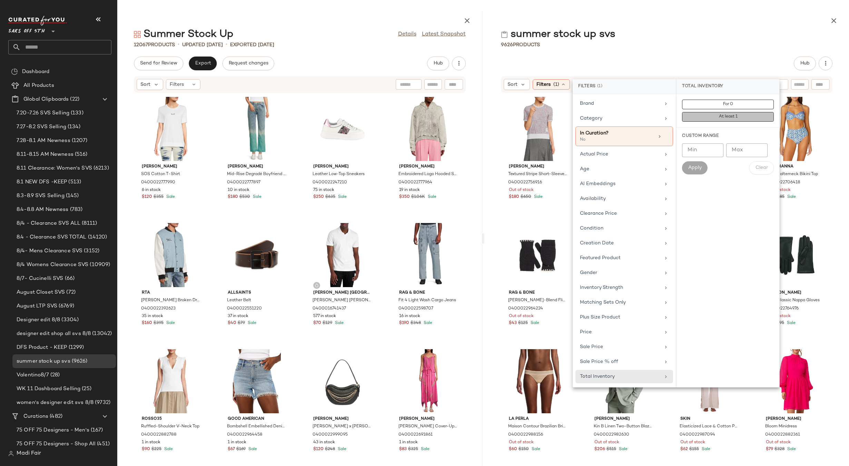
click at [743, 113] on button "At least 1" at bounding box center [728, 117] width 92 height 10
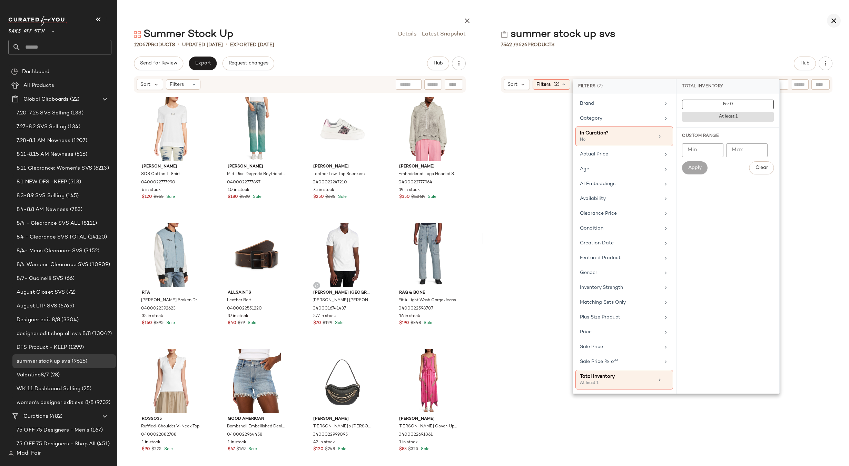
click at [834, 21] on icon "button" at bounding box center [834, 21] width 8 height 8
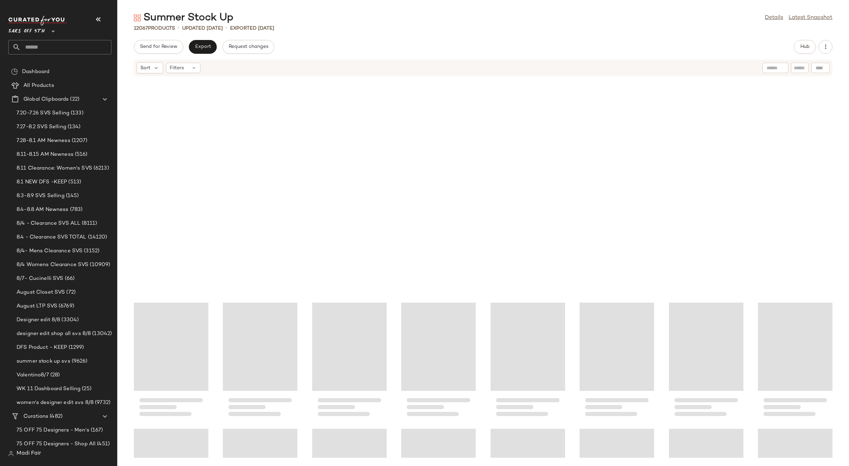
scroll to position [190149, 0]
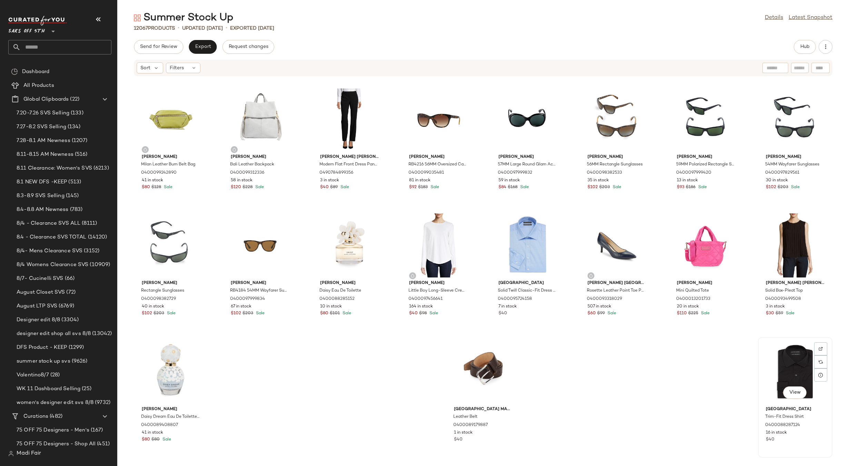
click at [779, 374] on div "View" at bounding box center [795, 372] width 70 height 64
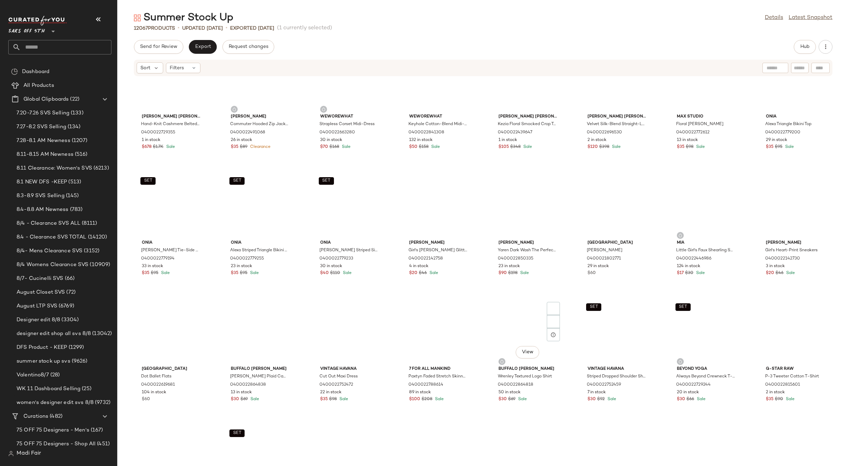
scroll to position [132992, 0]
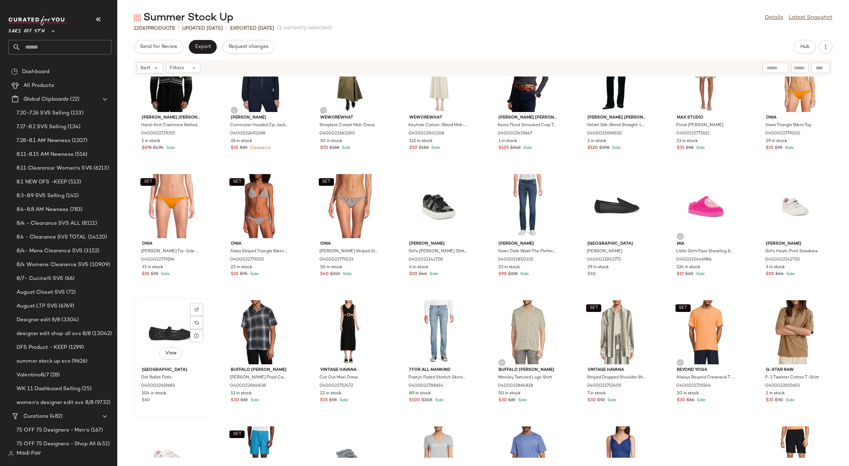
click at [157, 326] on div "View" at bounding box center [171, 332] width 70 height 64
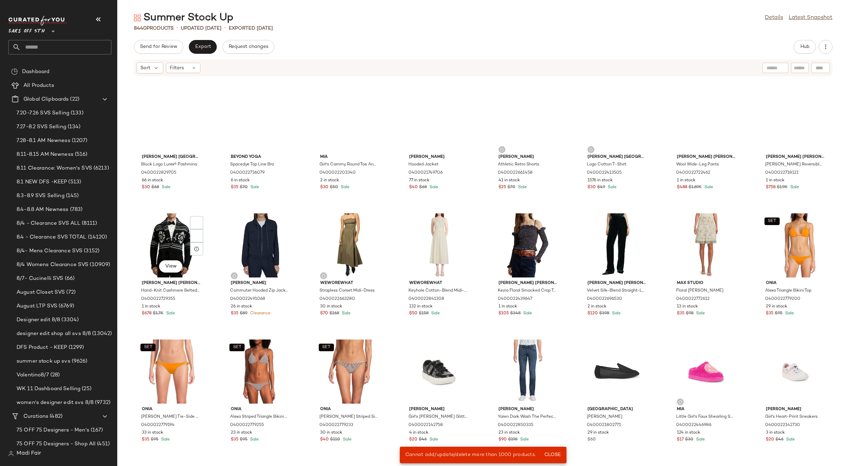
scroll to position [132826, 0]
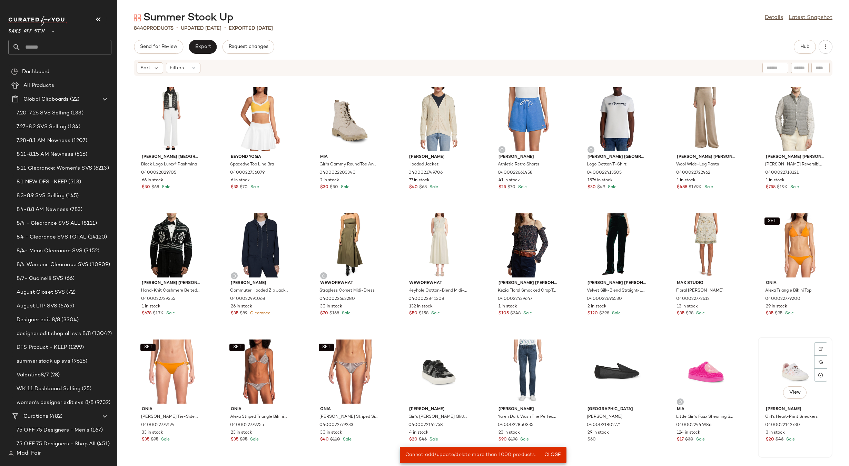
click at [788, 370] on div "View" at bounding box center [795, 372] width 70 height 64
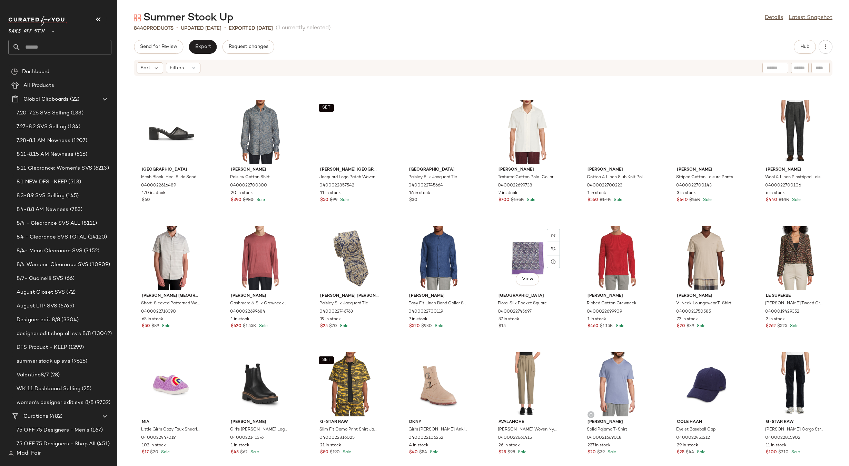
scroll to position [131930, 0]
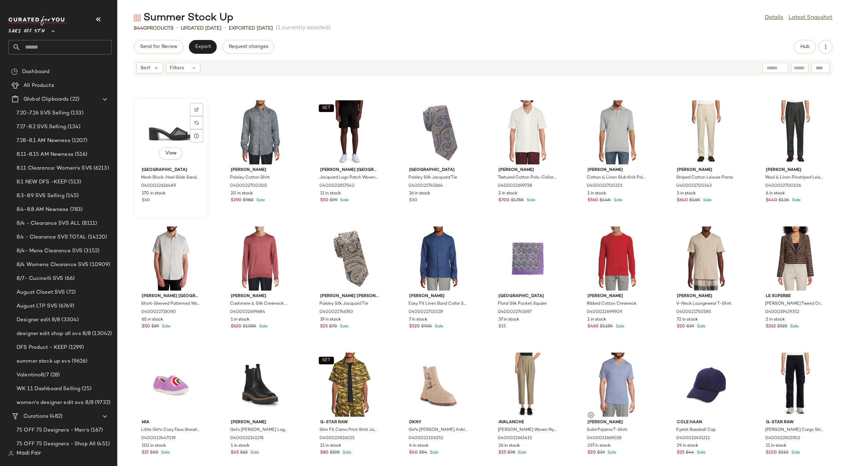
click at [166, 138] on div "View" at bounding box center [171, 132] width 70 height 64
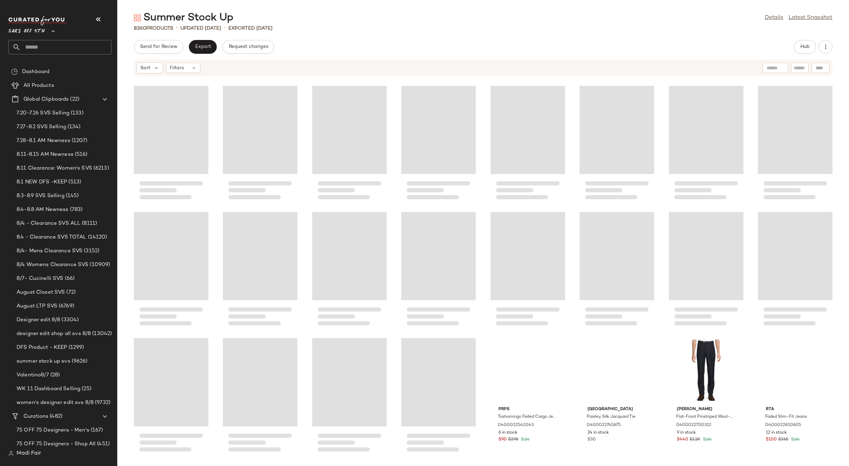
scroll to position [131564, 0]
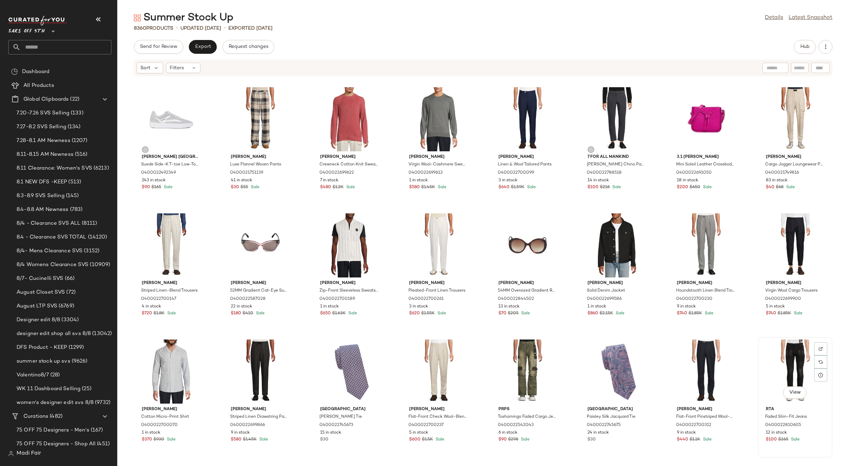
click at [793, 348] on div "View" at bounding box center [795, 372] width 70 height 64
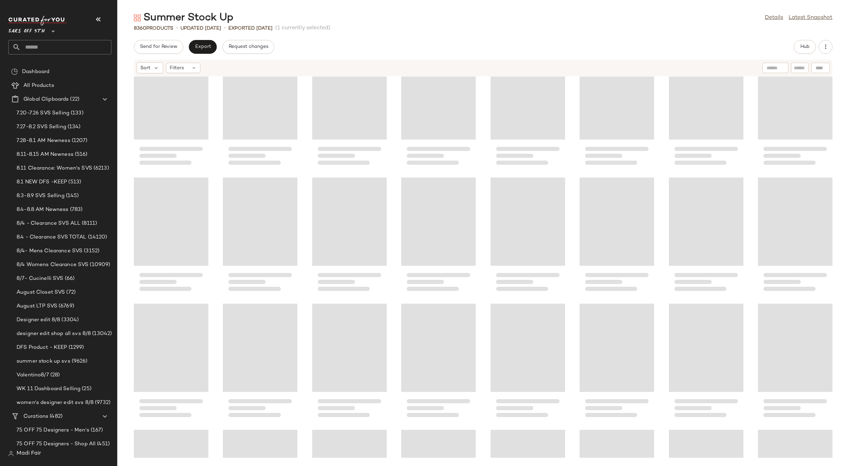
scroll to position [122645, 0]
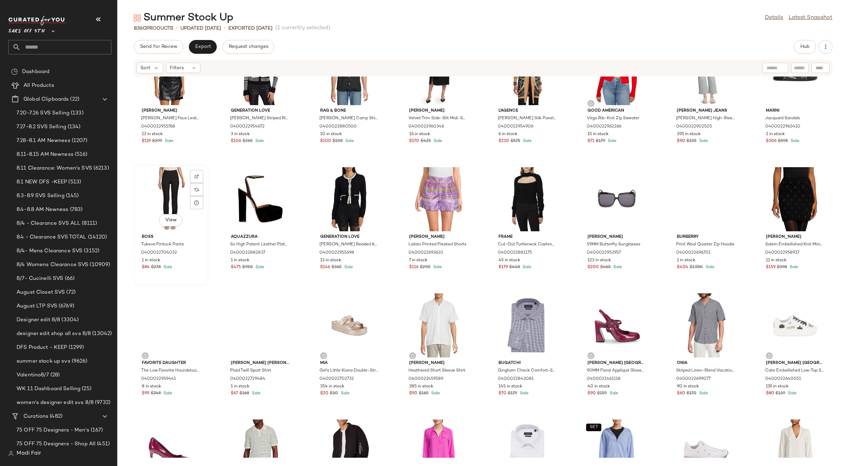
click at [170, 192] on div "View" at bounding box center [171, 199] width 70 height 64
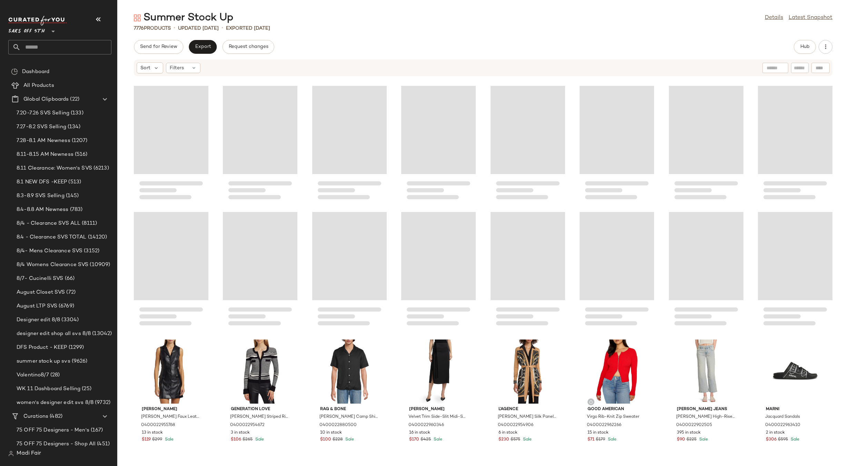
scroll to position [122347, 0]
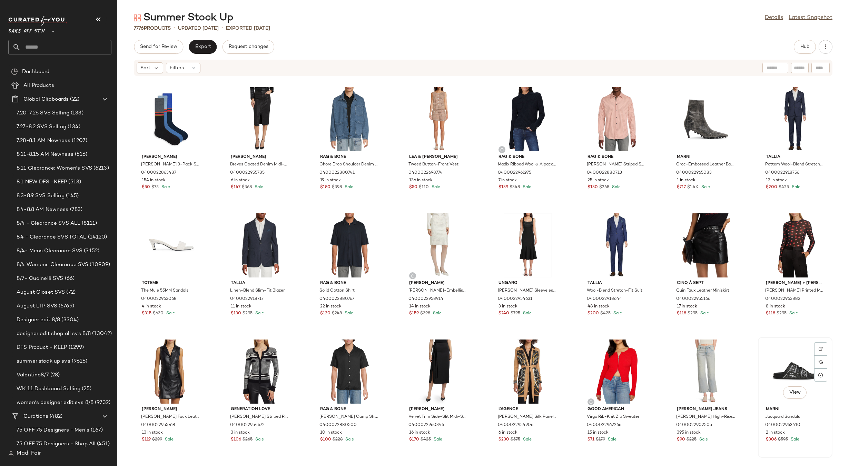
click at [797, 382] on div "View" at bounding box center [795, 372] width 70 height 64
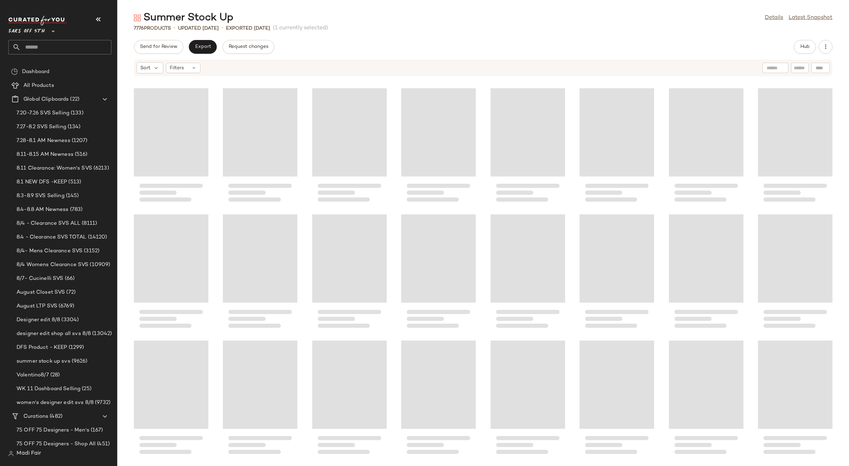
scroll to position [96222, 0]
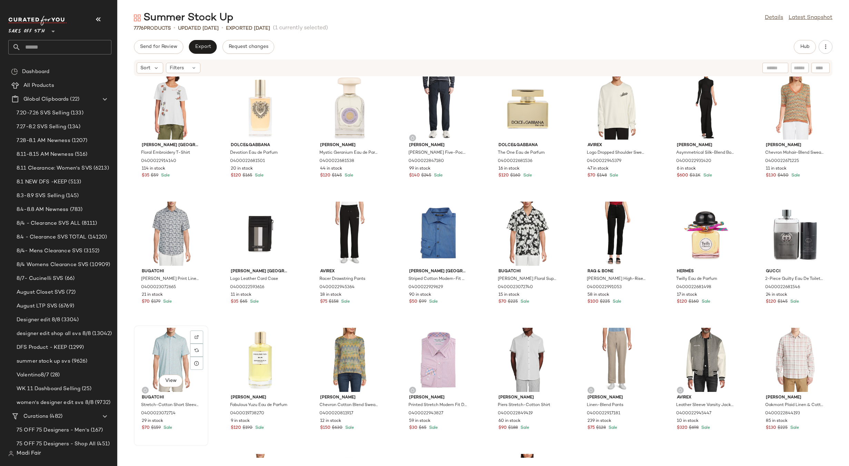
click at [162, 348] on div "View" at bounding box center [171, 360] width 70 height 64
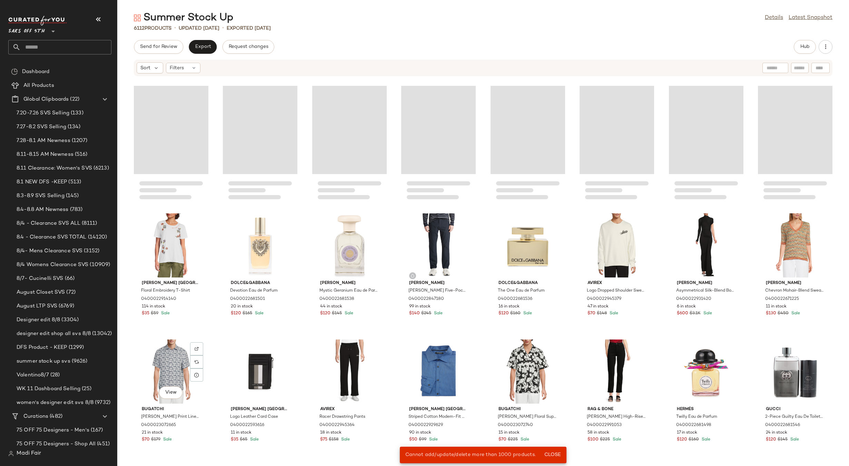
scroll to position [96084, 0]
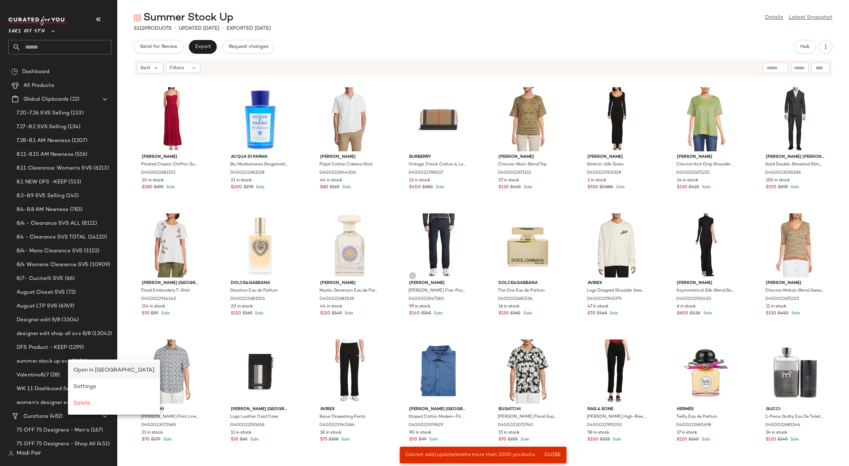
click at [81, 369] on span "Open in Split View" at bounding box center [113, 371] width 81 height 6
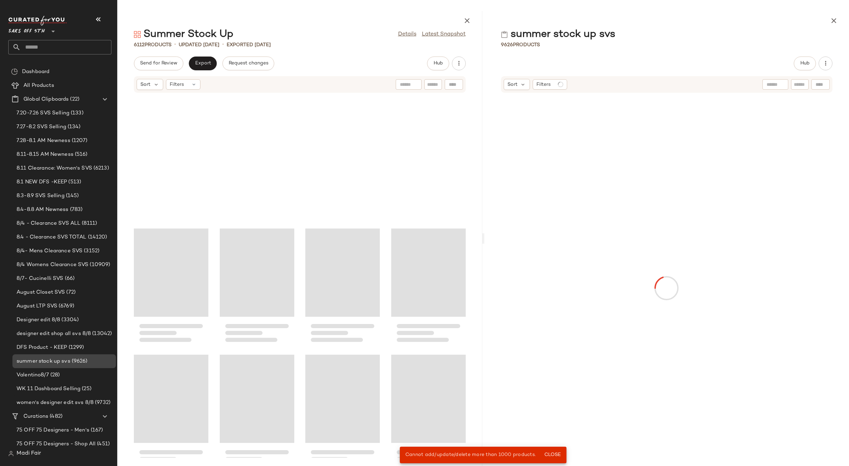
scroll to position [96222, 0]
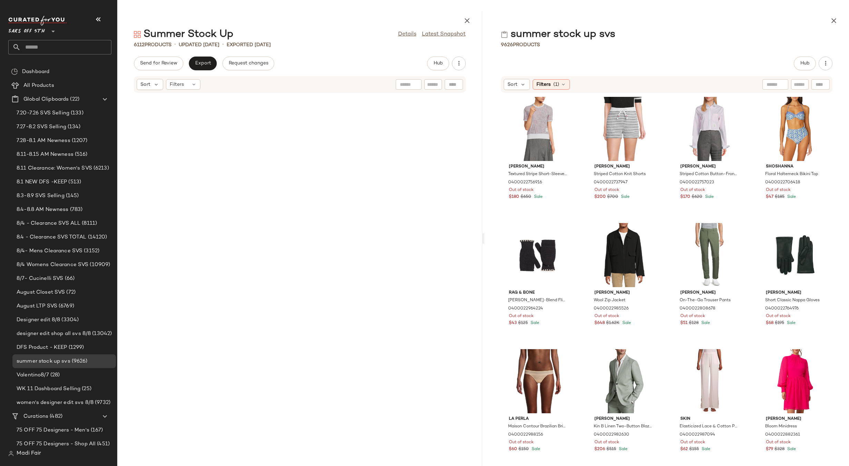
click at [551, 79] on div "Sort Filters (1)" at bounding box center [537, 84] width 67 height 11
click at [556, 84] on span "(1)" at bounding box center [556, 84] width 6 height 7
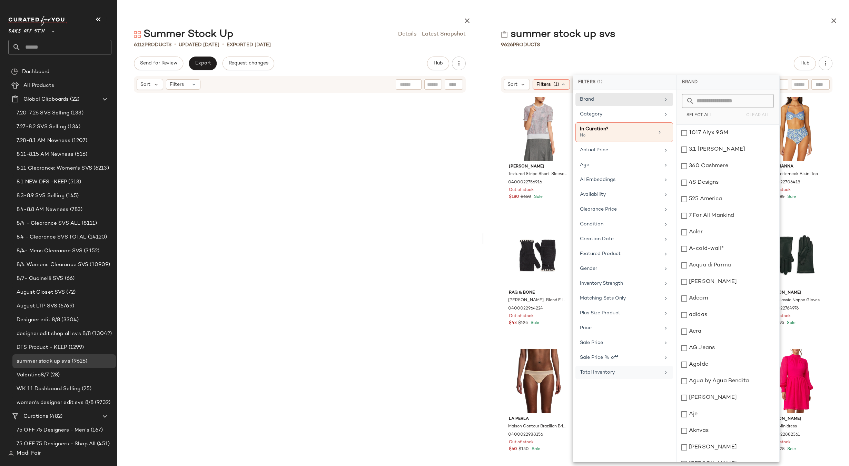
click at [618, 370] on div "Total Inventory" at bounding box center [620, 372] width 80 height 7
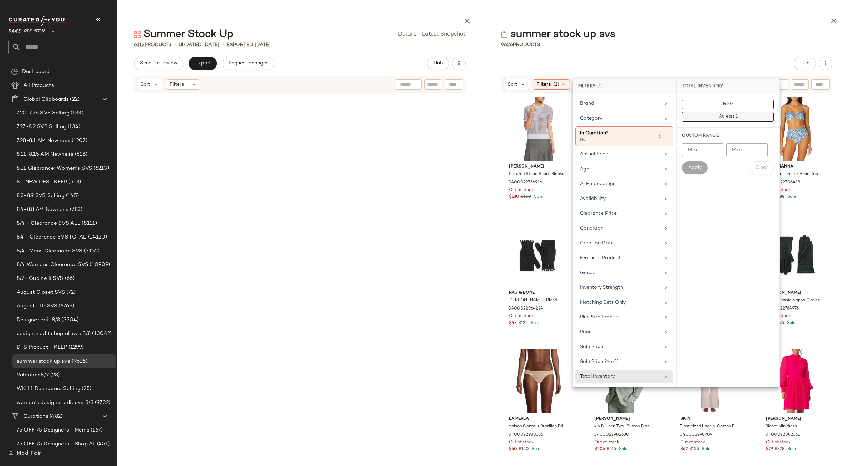
click at [732, 115] on span "At least 1" at bounding box center [727, 117] width 19 height 5
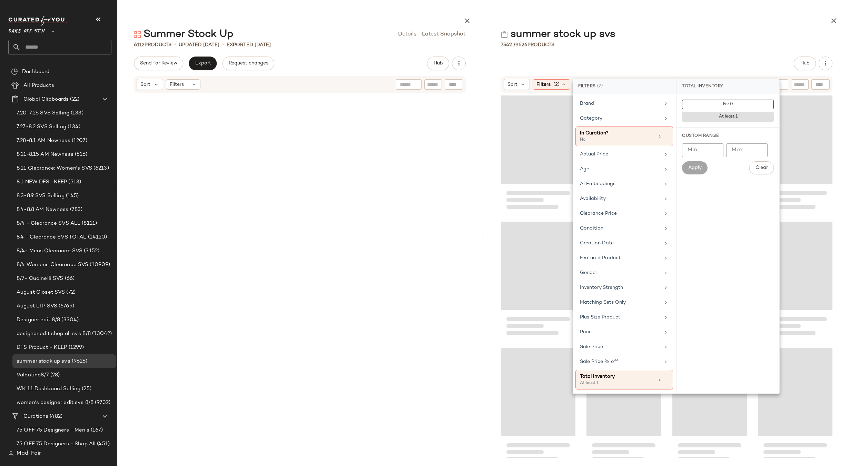
click at [678, 49] on div "summer stock up svs 7542 / 9626 Products Hub Sort Filters (2) Reset" at bounding box center [666, 238] width 365 height 455
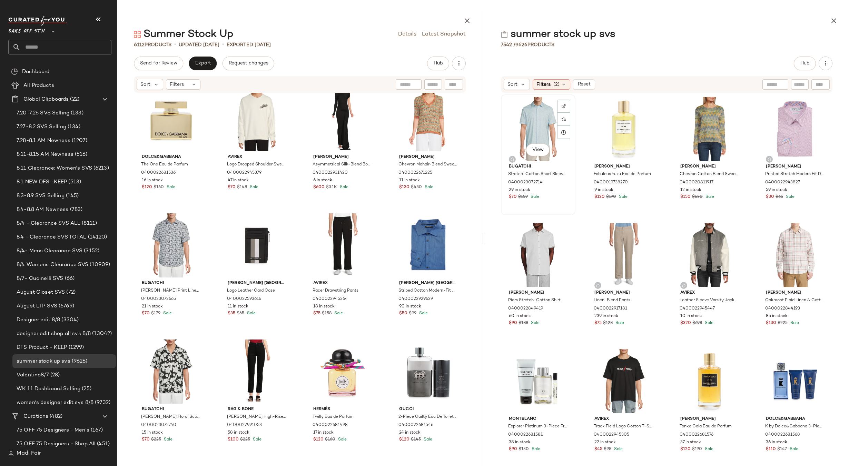
click at [536, 121] on div "View" at bounding box center [538, 129] width 70 height 64
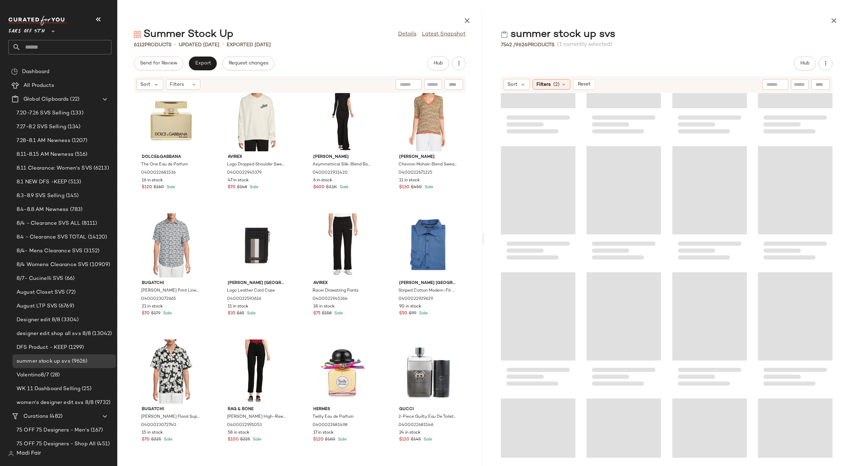
scroll to position [187641, 0]
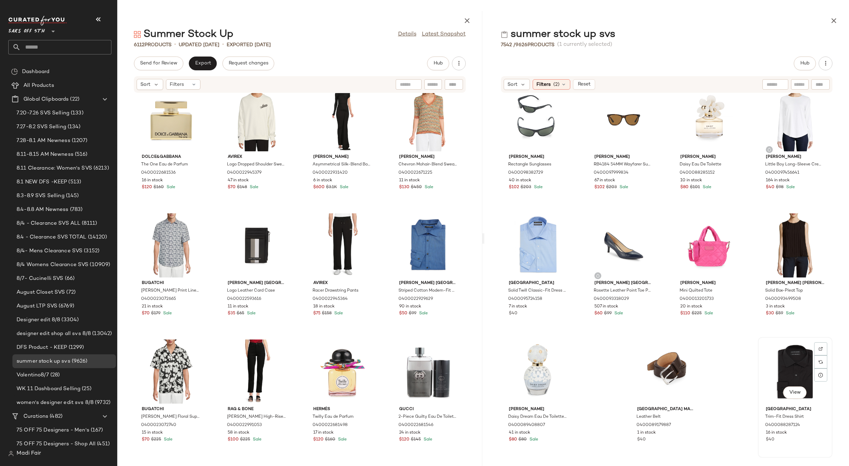
click at [789, 364] on div "View" at bounding box center [795, 372] width 70 height 64
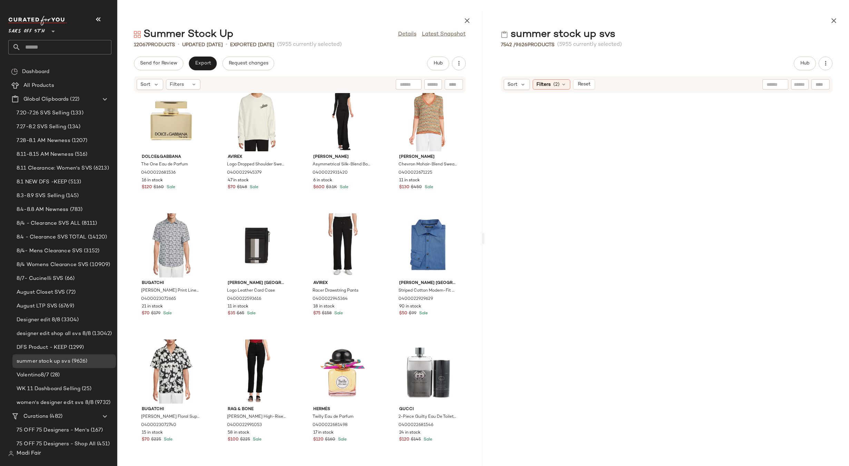
click at [387, 334] on div "Dolce&Gabbana The One Eau de Parfum 0400022681536 16 in stock $120 $160 Sale Av…" at bounding box center [299, 275] width 365 height 365
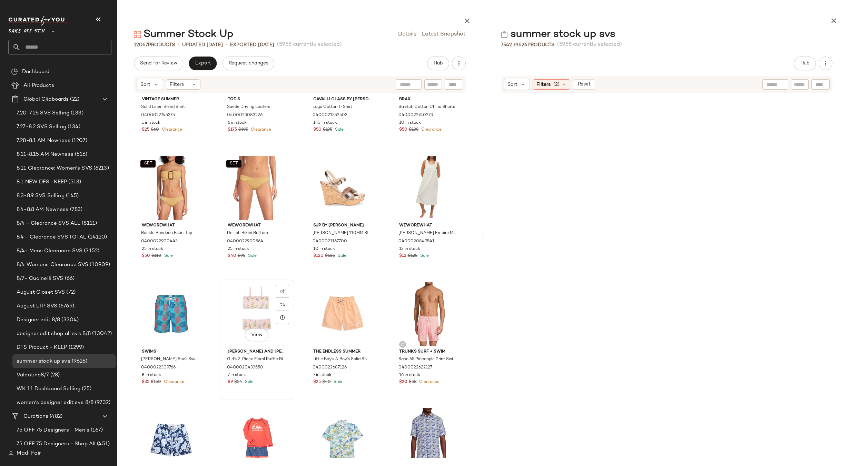
scroll to position [3731, 0]
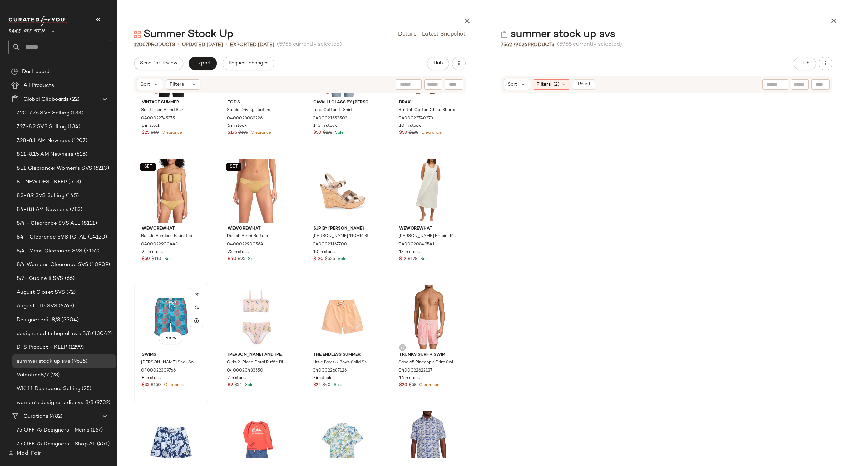
click at [165, 315] on div "View" at bounding box center [171, 317] width 70 height 64
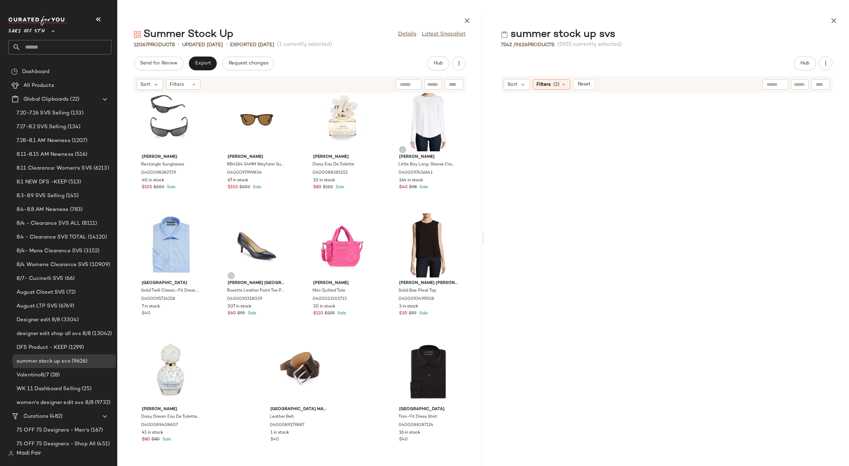
scroll to position [380569, 0]
click at [422, 369] on div "View" at bounding box center [429, 372] width 70 height 64
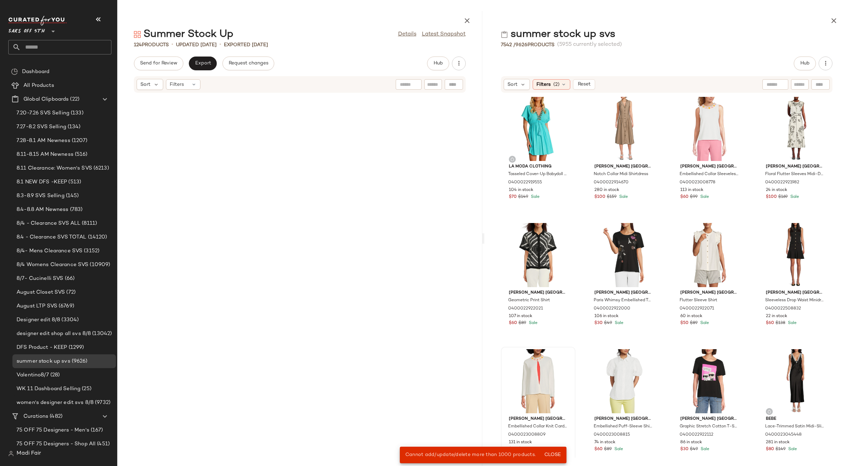
click at [551, 455] on span "Close" at bounding box center [552, 456] width 17 height 6
click at [836, 17] on icon "button" at bounding box center [834, 21] width 8 height 8
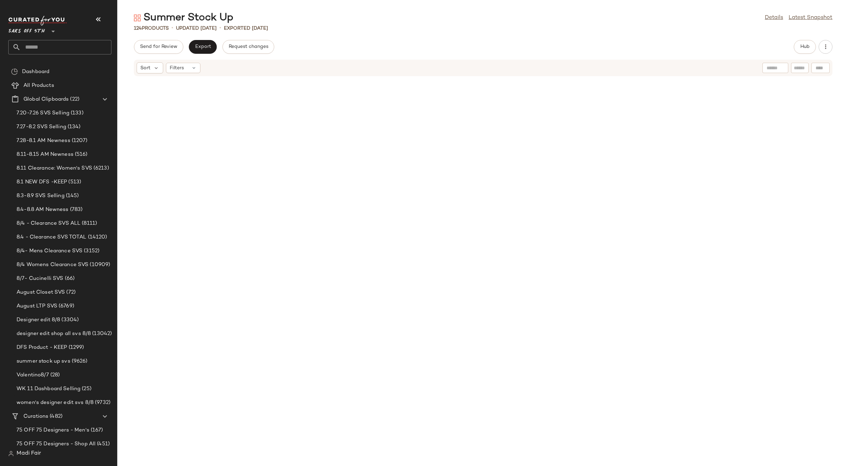
scroll to position [1640, 0]
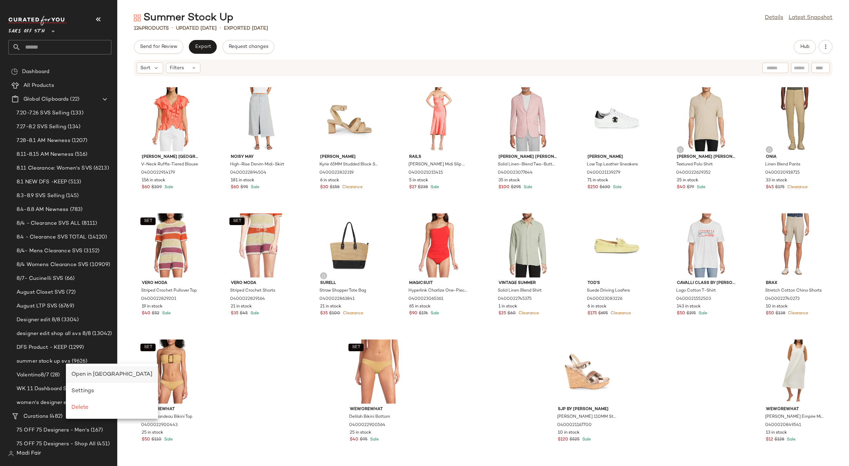
click at [80, 374] on span "Open in Split View" at bounding box center [111, 375] width 81 height 6
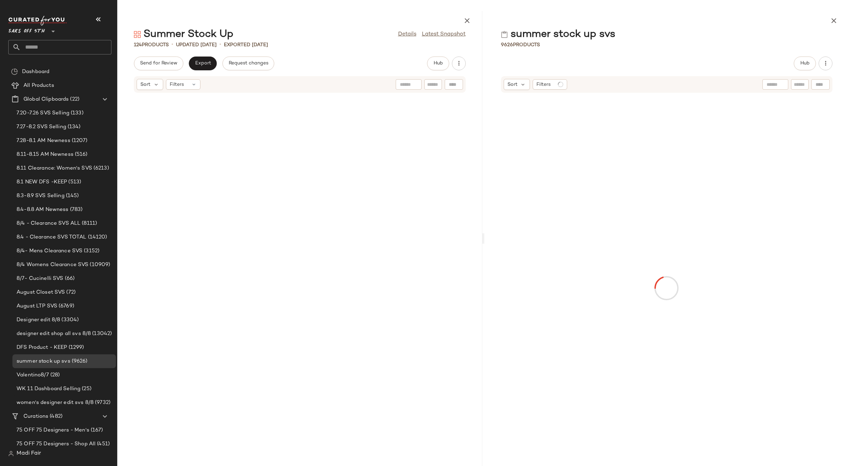
scroll to position [1893, 0]
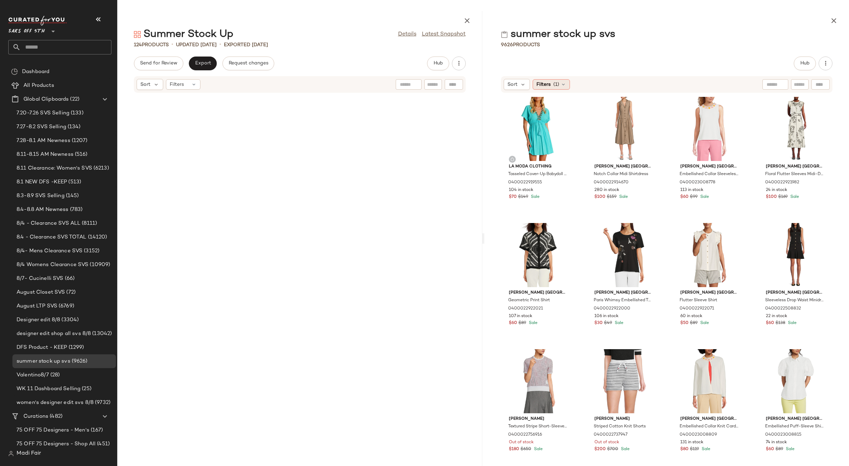
click at [562, 85] on icon at bounding box center [564, 85] width 6 height 6
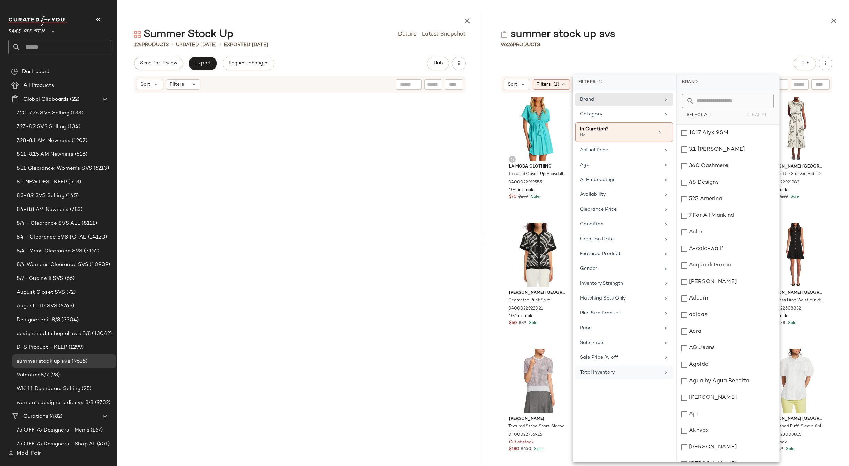
click at [617, 376] on div "Total Inventory" at bounding box center [620, 372] width 80 height 7
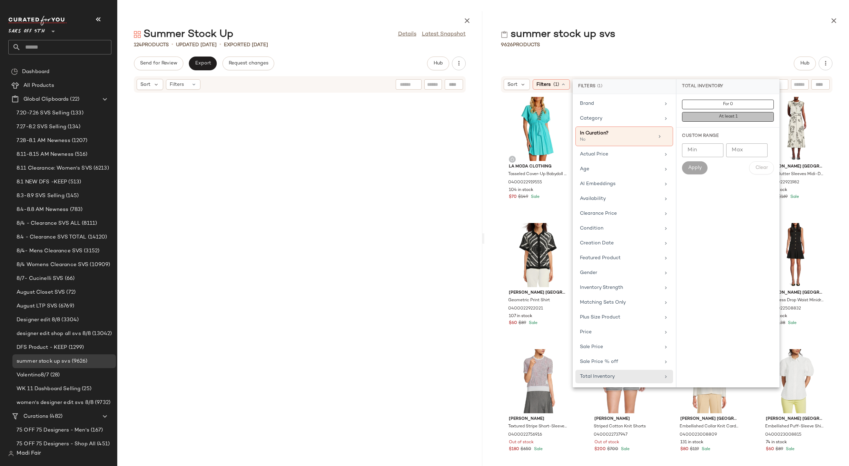
click at [734, 118] on span "At least 1" at bounding box center [727, 117] width 19 height 5
click at [448, 231] on div at bounding box center [300, 474] width 332 height 3283
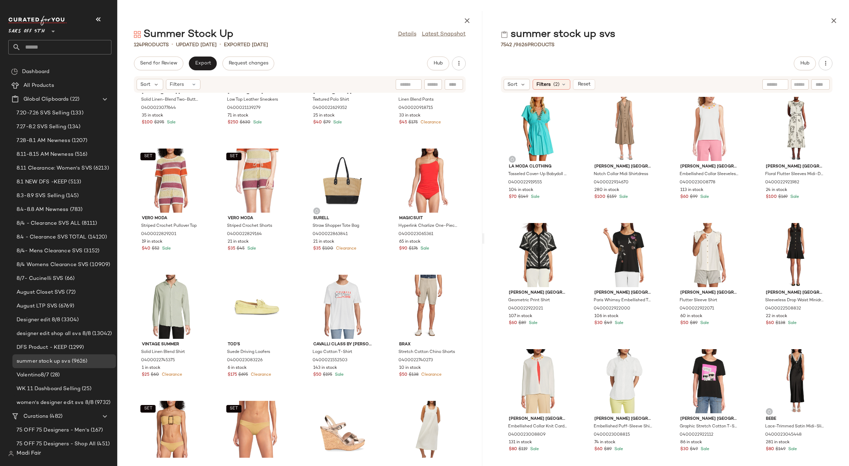
scroll to position [3551, 0]
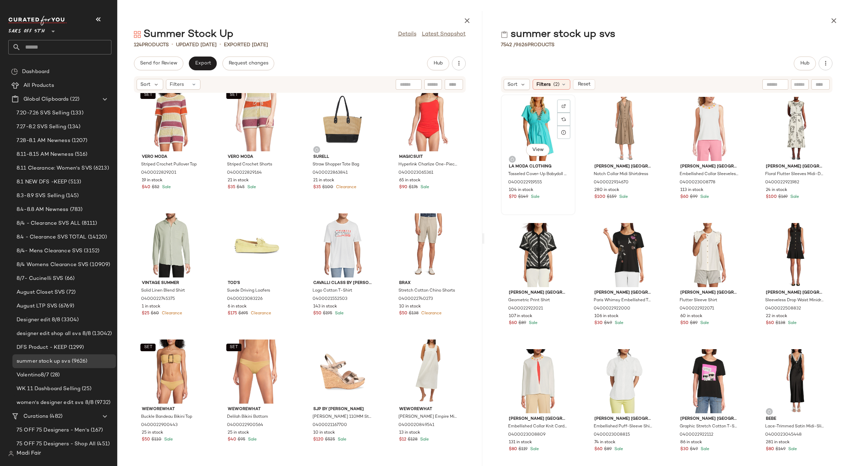
click at [545, 115] on div "View" at bounding box center [538, 129] width 70 height 64
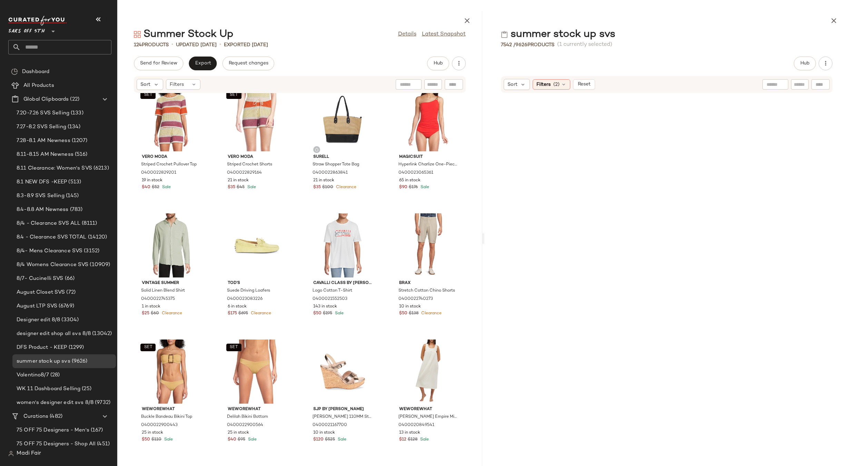
scroll to position [235747, 0]
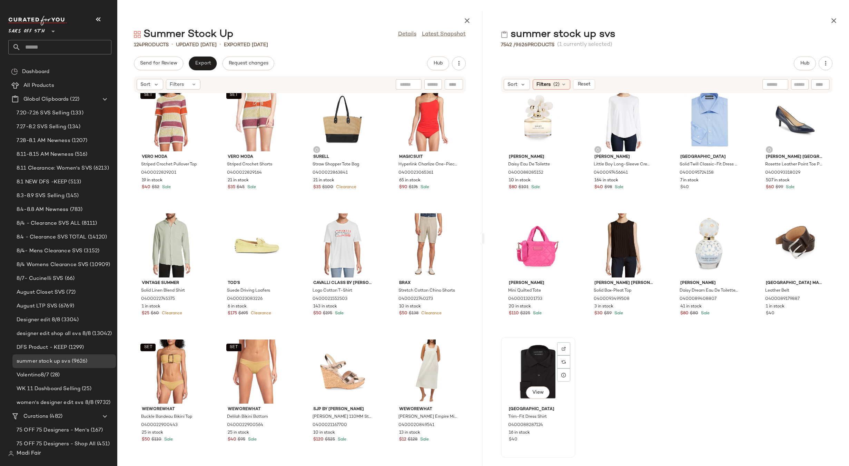
click at [531, 357] on div "View" at bounding box center [538, 372] width 70 height 64
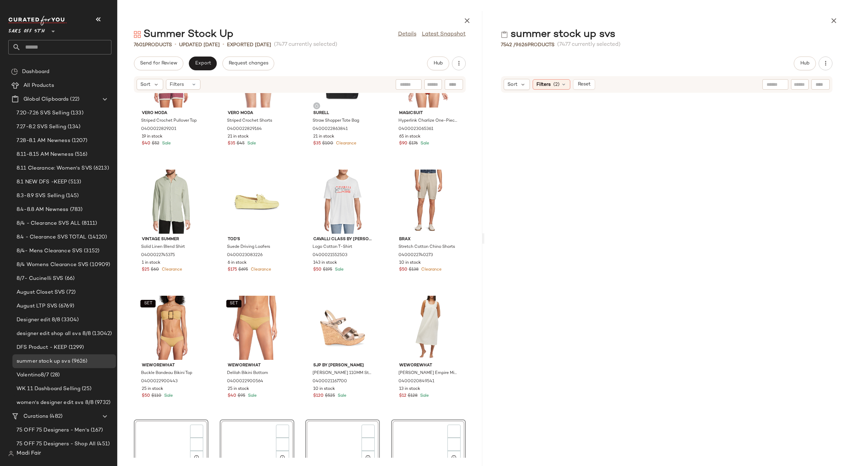
scroll to position [3723, 0]
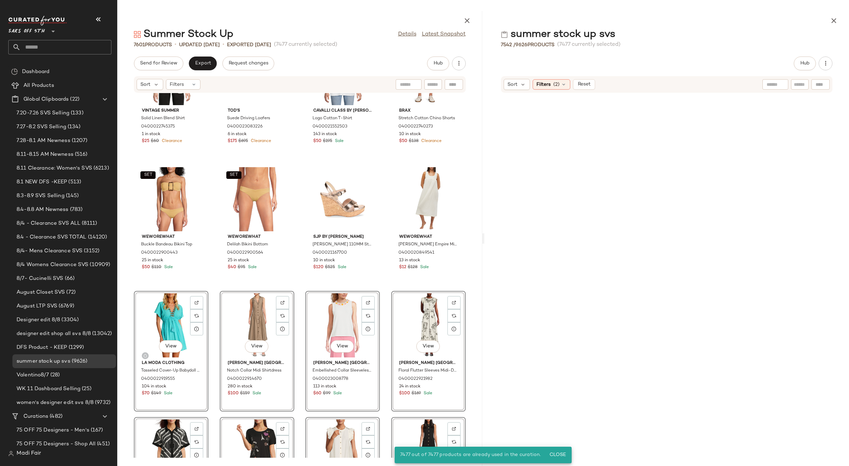
click at [384, 289] on div "Vintage Summer Solid Linen Blend Shirt 0400022745375 1 in stock $25 $60 Clearan…" at bounding box center [299, 275] width 365 height 365
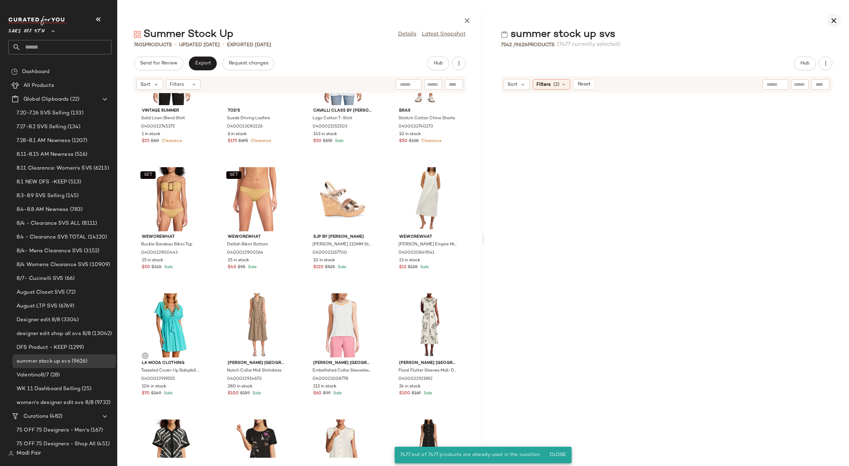
scroll to position [119080, 0]
click at [836, 18] on icon "button" at bounding box center [834, 21] width 8 height 8
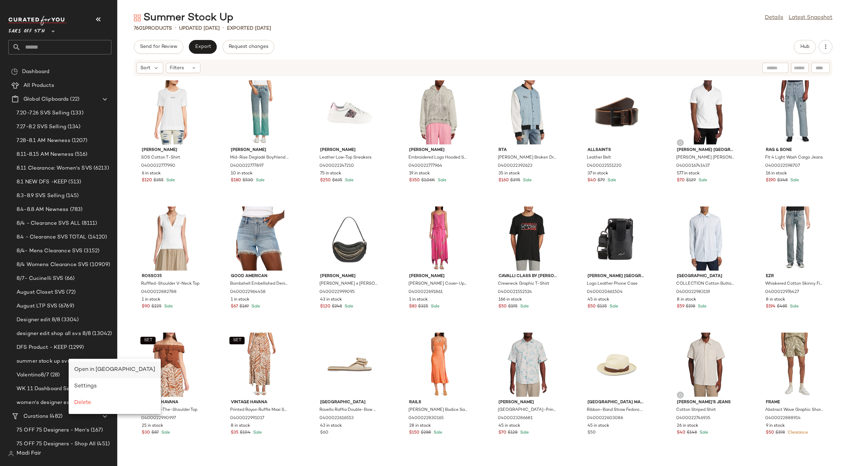
click at [90, 367] on span "Open in Split View" at bounding box center [114, 370] width 81 height 6
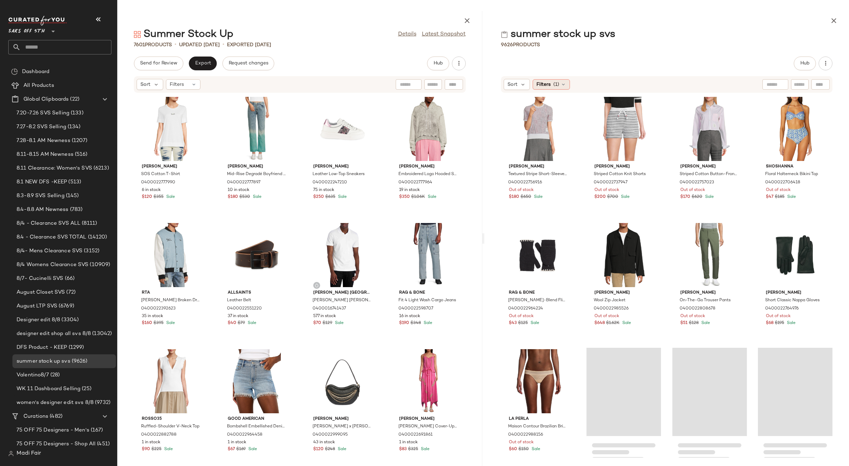
click at [554, 83] on span "(1)" at bounding box center [556, 84] width 6 height 7
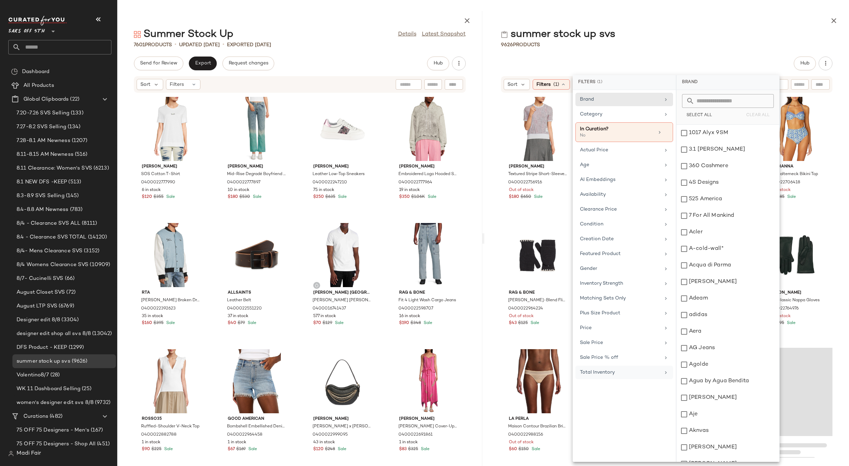
click at [608, 372] on div "Total Inventory" at bounding box center [620, 372] width 80 height 7
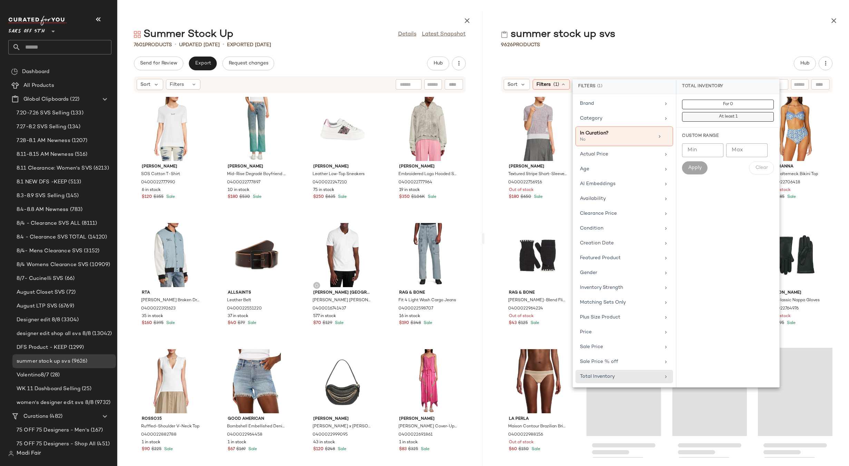
click at [728, 113] on button "At least 1" at bounding box center [728, 117] width 92 height 10
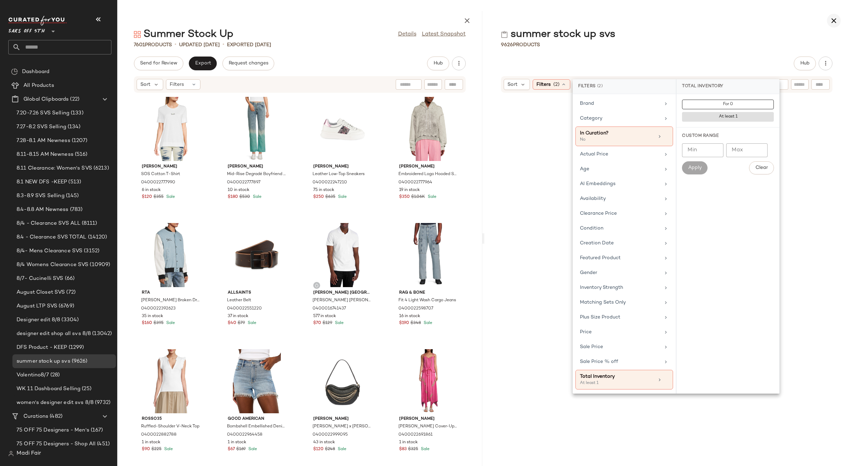
click at [836, 18] on icon "button" at bounding box center [834, 21] width 8 height 8
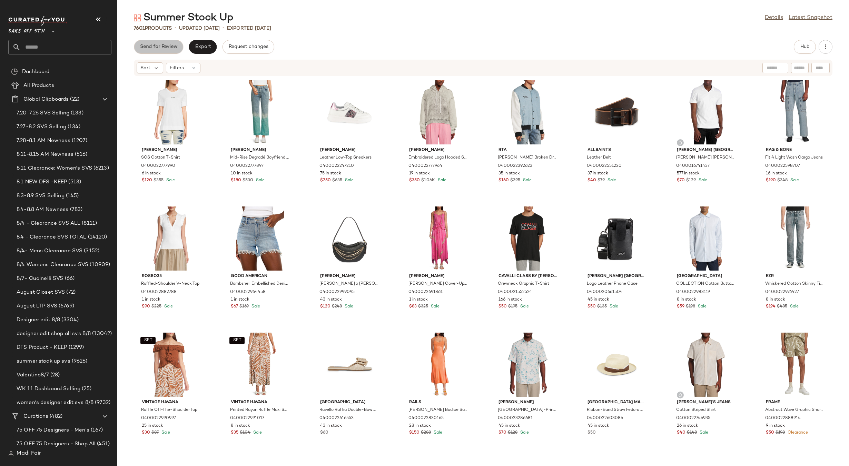
click at [169, 46] on span "Send for Review" at bounding box center [159, 47] width 38 height 6
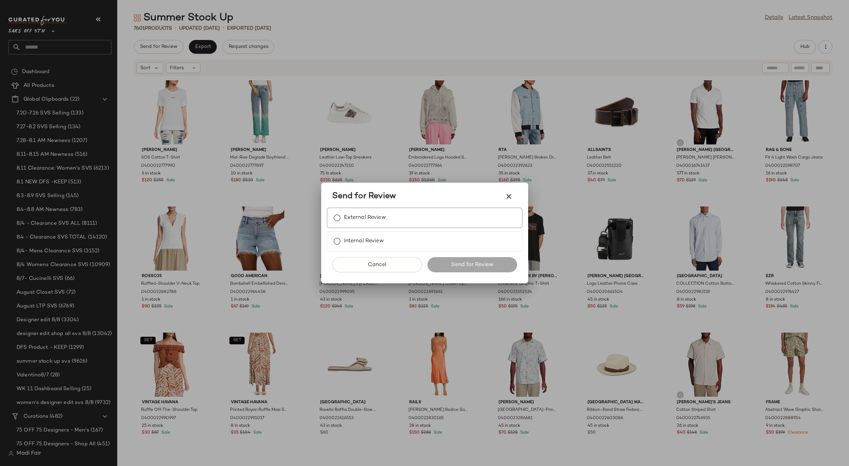
click at [366, 212] on label "External Review" at bounding box center [365, 218] width 42 height 14
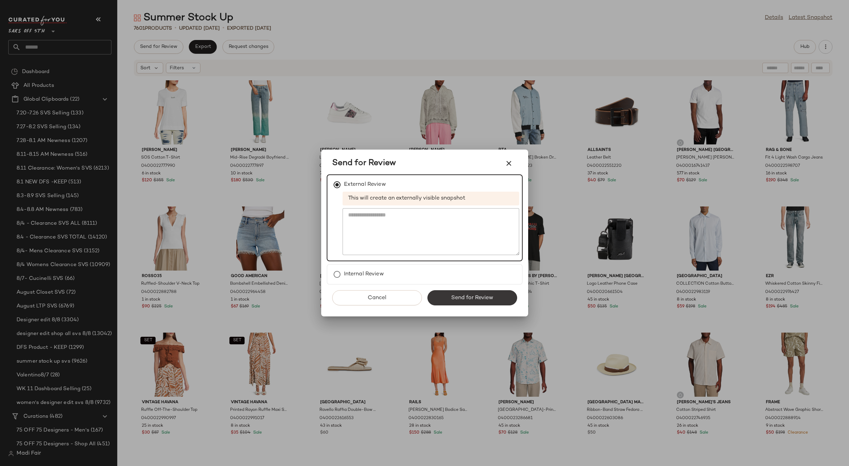
click at [464, 293] on button "Send for Review" at bounding box center [472, 297] width 90 height 15
click at [505, 165] on icon "button" at bounding box center [509, 163] width 8 height 8
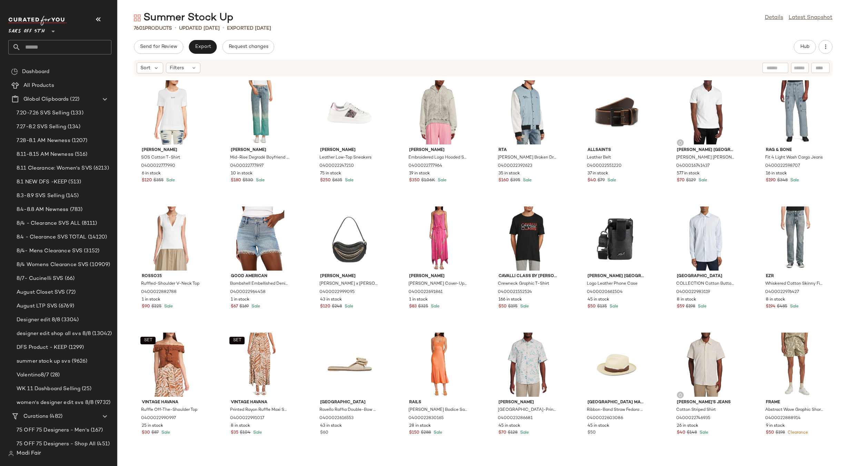
drag, startPoint x: 344, startPoint y: 27, endPoint x: 313, endPoint y: 33, distance: 31.3
click at [344, 27] on div "7601 Products • updated [DATE] • Exported [DATE]" at bounding box center [483, 28] width 732 height 7
click at [163, 48] on span "Send for Review" at bounding box center [159, 47] width 38 height 6
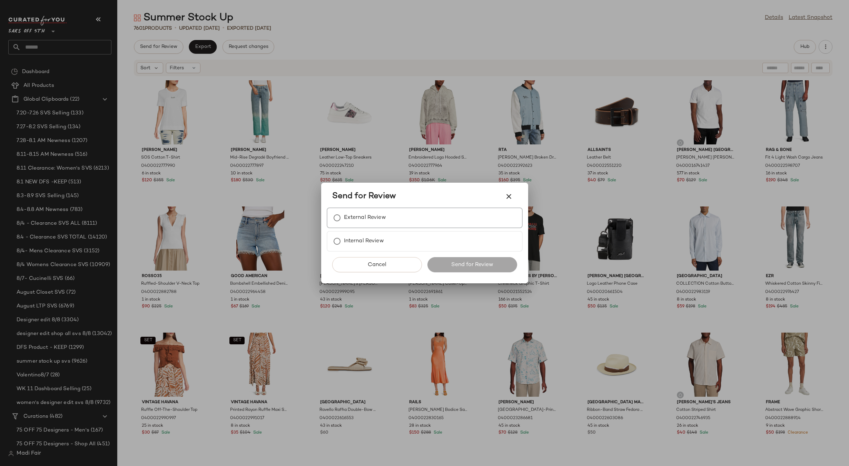
click at [359, 216] on label "External Review" at bounding box center [365, 218] width 42 height 14
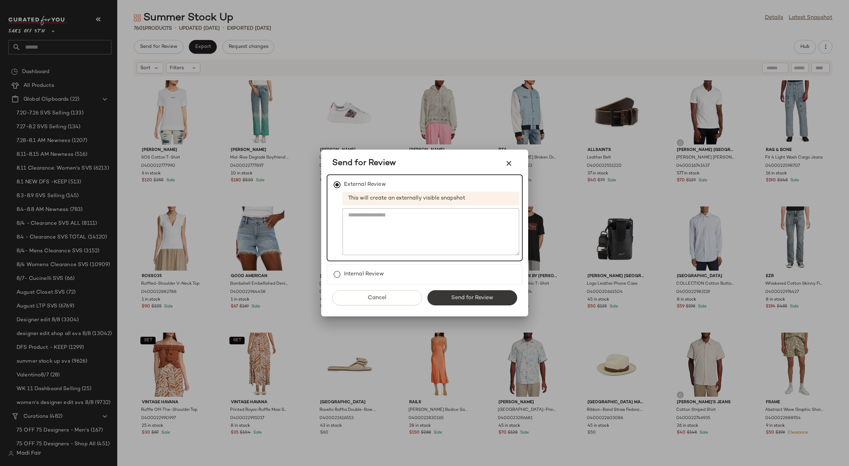
click at [456, 294] on button "Send for Review" at bounding box center [472, 297] width 90 height 15
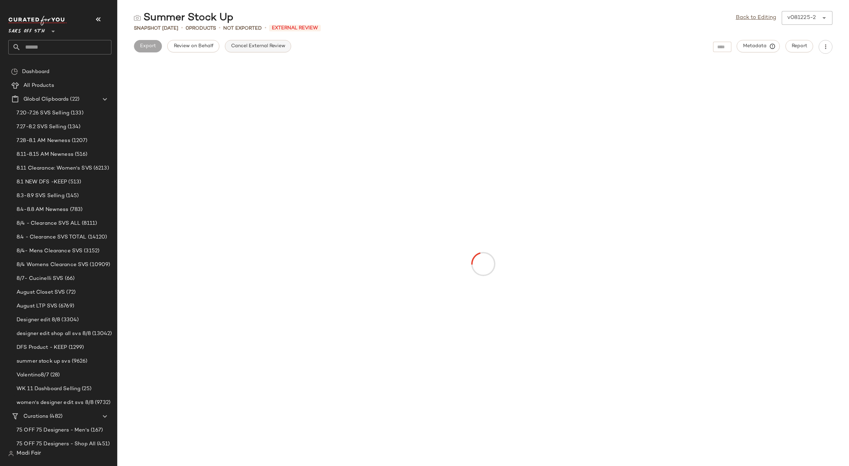
click at [249, 51] on button "Cancel External Review" at bounding box center [258, 46] width 66 height 12
click at [756, 14] on link "Back to Editing" at bounding box center [756, 18] width 40 height 8
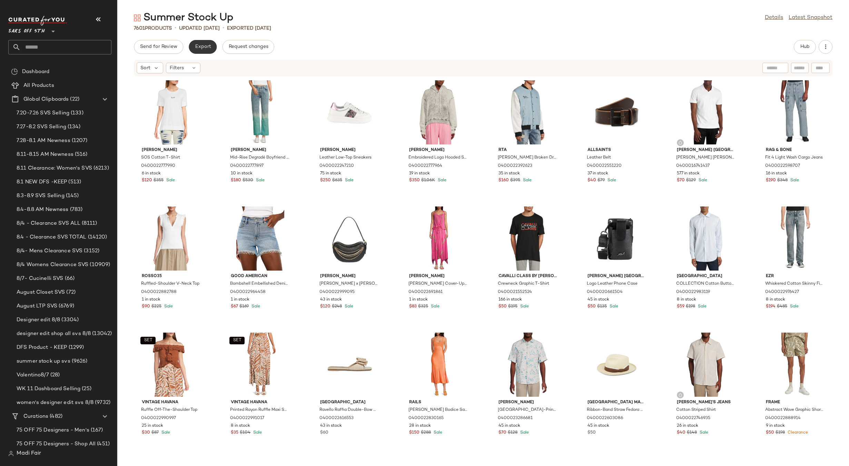
click at [195, 46] on span "Export" at bounding box center [203, 47] width 16 height 6
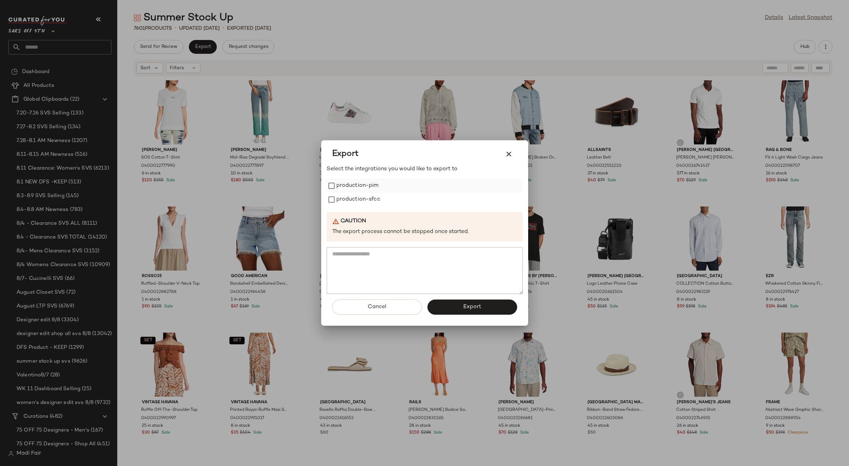
click at [344, 182] on label "production-pim" at bounding box center [357, 186] width 42 height 14
click at [350, 198] on label "production-sfcc" at bounding box center [358, 200] width 44 height 14
click at [448, 307] on button "Export" at bounding box center [472, 307] width 90 height 15
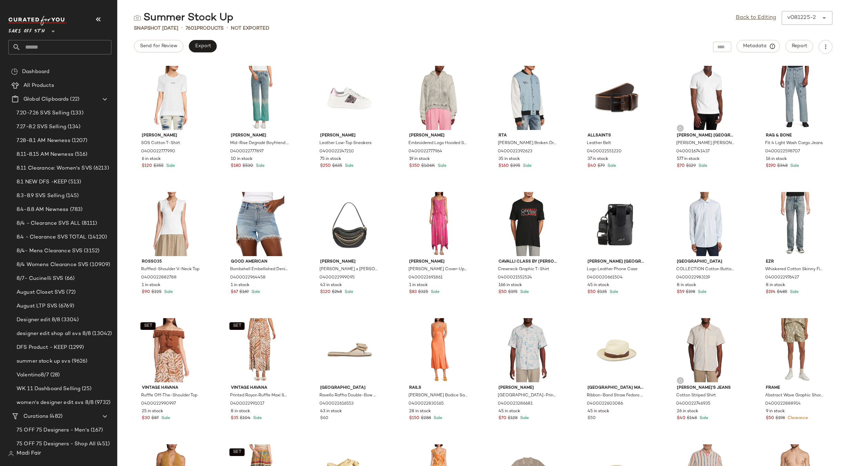
click at [447, 33] on div "Summer Stock Up Back to Editing v081225-2 ****** Snapshot [DATE] • 7601 Product…" at bounding box center [483, 238] width 732 height 455
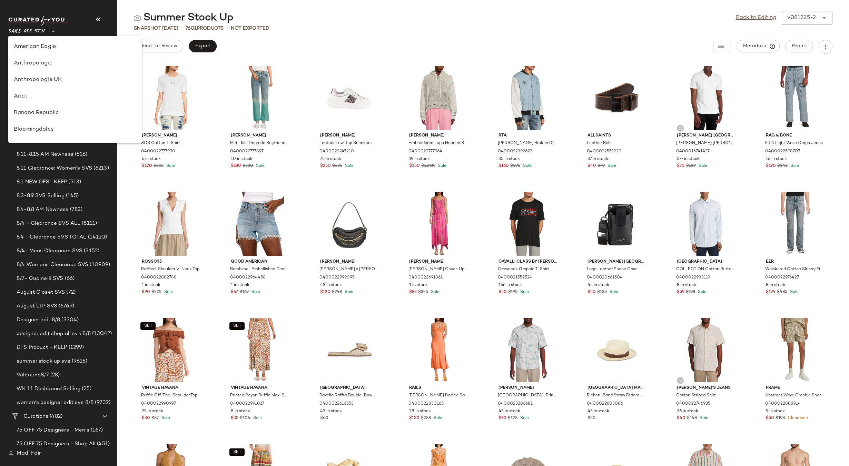
click at [38, 34] on span "Saks OFF 5TH" at bounding box center [26, 29] width 37 height 12
click at [47, 66] on div "Rent the Runway" at bounding box center [75, 66] width 122 height 8
type input "**"
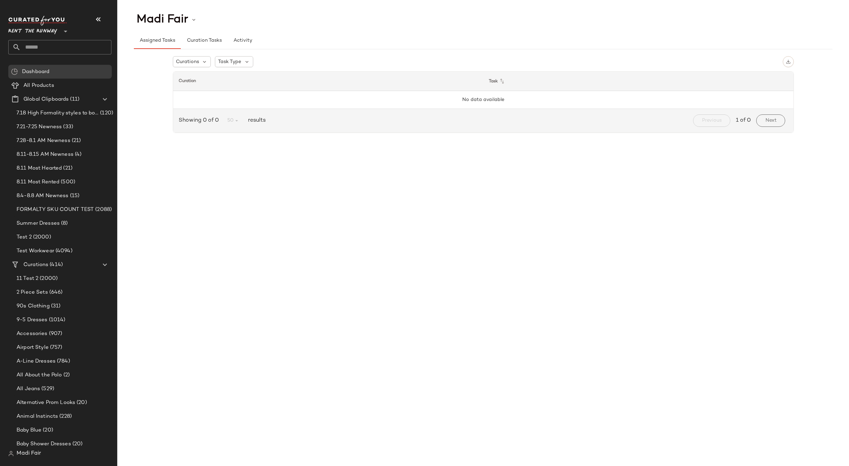
click at [49, 49] on input "text" at bounding box center [66, 47] width 91 height 14
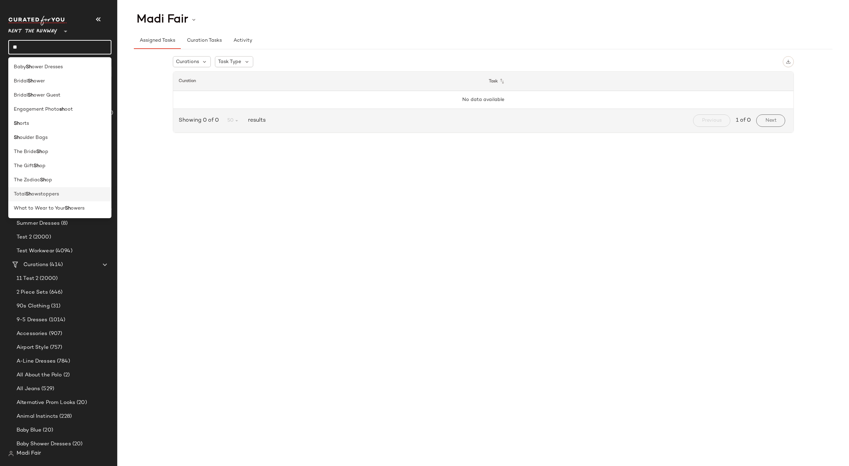
type input "**"
click at [62, 192] on div "Total Sh owstoppers" at bounding box center [60, 194] width 92 height 7
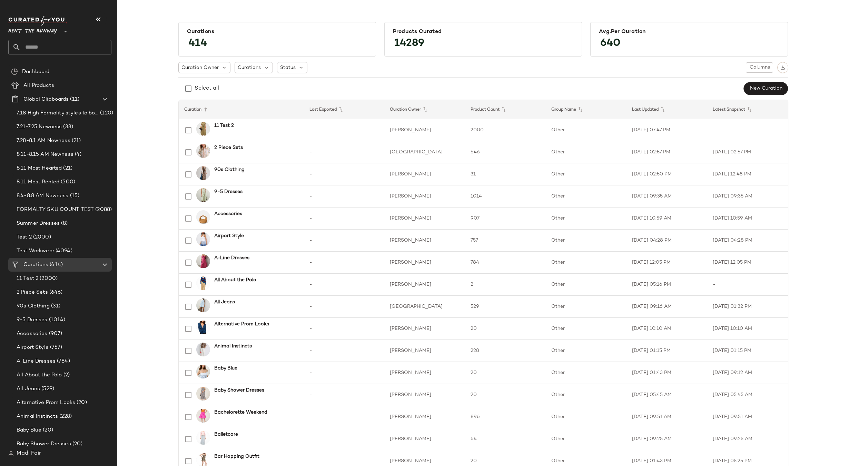
click at [44, 45] on input "text" at bounding box center [66, 47] width 91 height 14
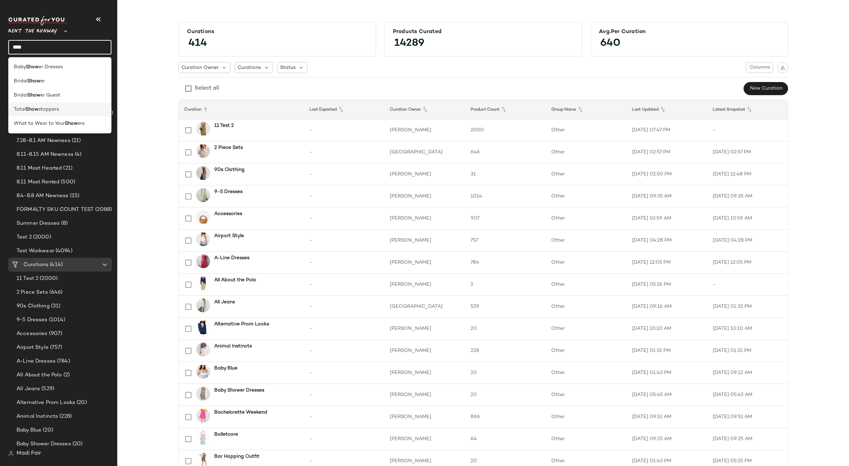
type input "****"
click at [62, 106] on div "Total Show stoppers" at bounding box center [60, 109] width 92 height 7
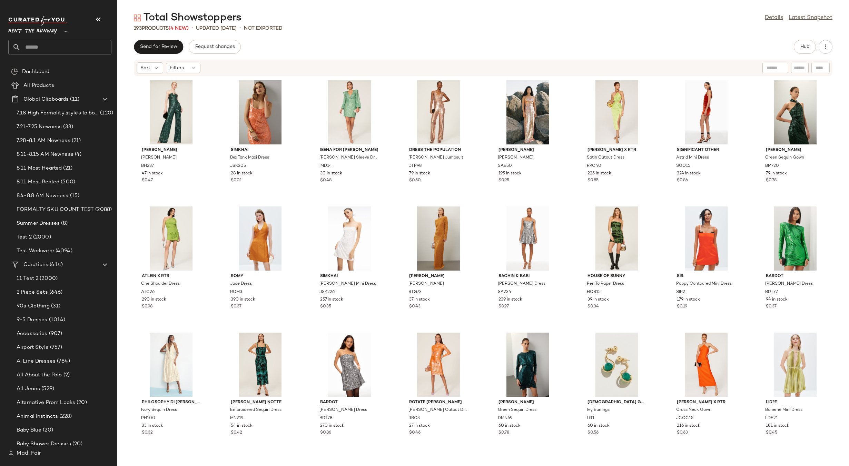
click at [334, 25] on div "193 Products (4 New) • updated [DATE] • Not Exported" at bounding box center [483, 28] width 732 height 7
click at [382, 39] on div "Total Showstoppers Details Latest Snapshot 193 Products (4 New) • updated Aug 1…" at bounding box center [483, 238] width 732 height 455
click at [401, 34] on div "Total Showstoppers Details Latest Snapshot 193 Products (4 New) • updated Aug 1…" at bounding box center [483, 238] width 732 height 455
click at [478, 325] on div "Black Halo Lena Jumpsuit BH237 47 in stock $0.47 SIMKHAI Bex Tank Maxi Dress JS…" at bounding box center [483, 268] width 732 height 382
click at [730, 91] on img at bounding box center [732, 90] width 4 height 4
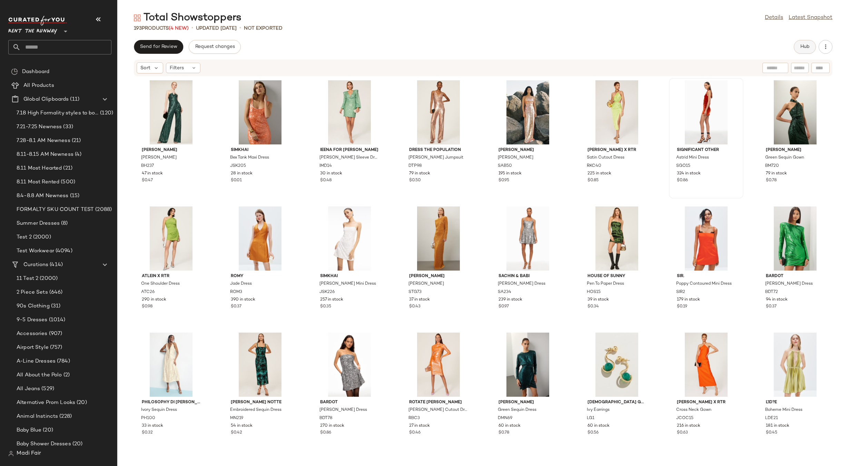
click at [802, 48] on span "Hub" at bounding box center [805, 47] width 10 height 6
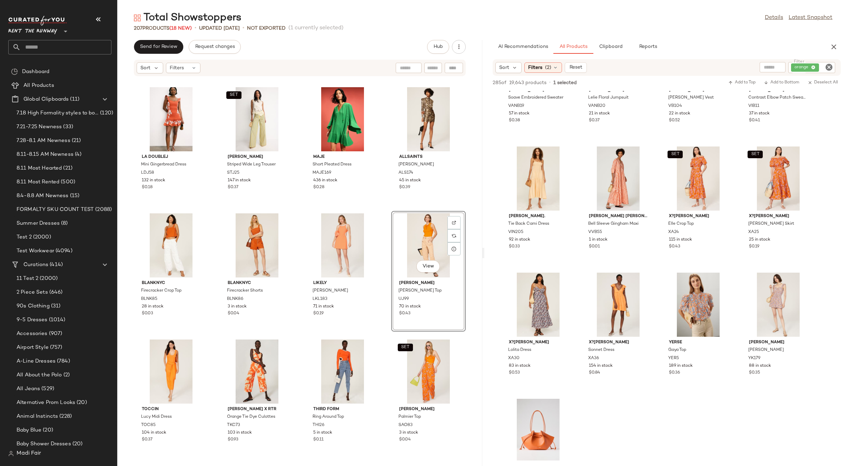
scroll to position [8736, 0]
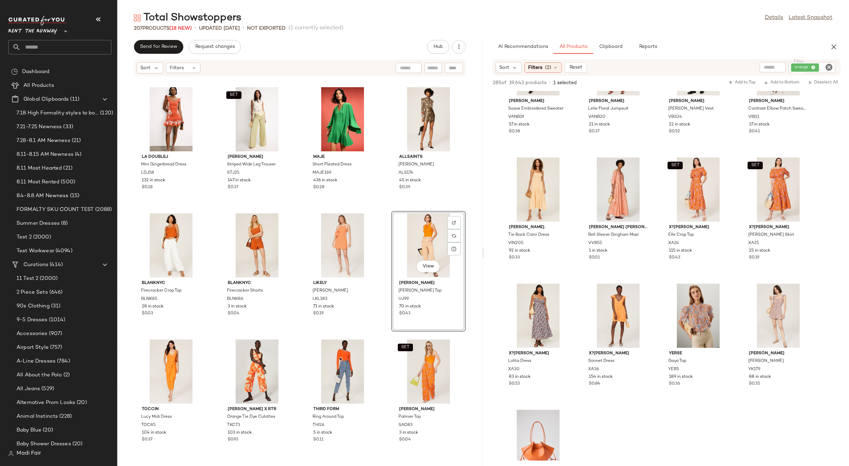
click at [803, 65] on div "orange" at bounding box center [811, 67] width 47 height 11
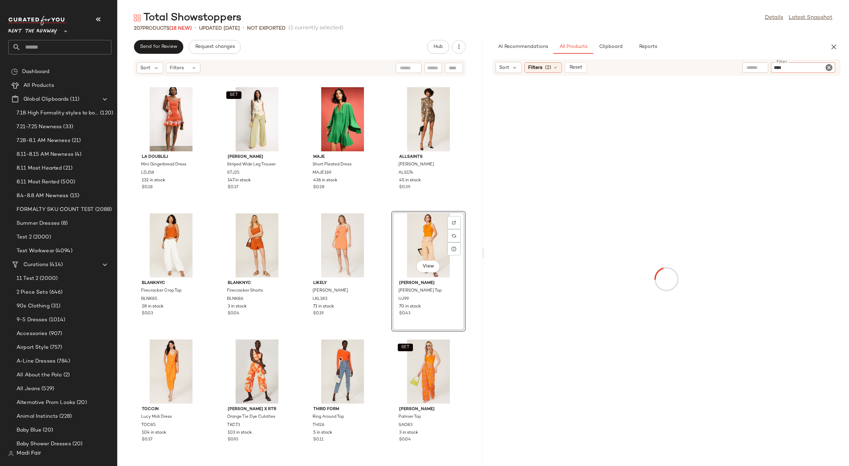
type input "*****"
click at [831, 45] on icon "button" at bounding box center [834, 47] width 8 height 8
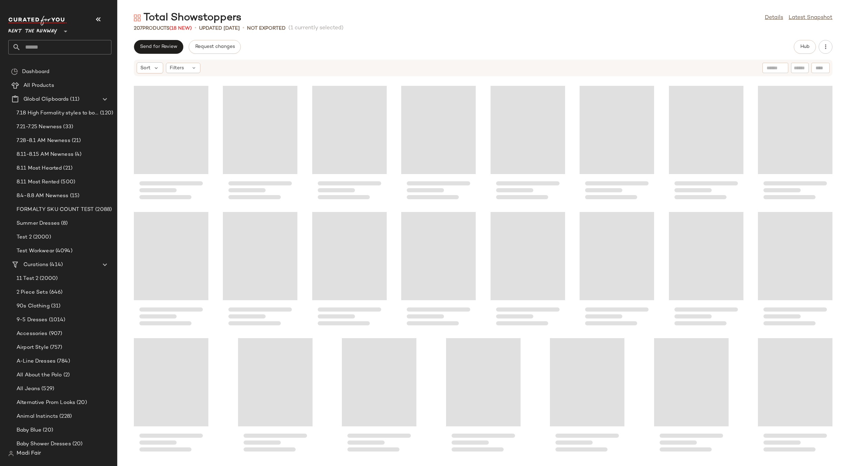
scroll to position [2778, 0]
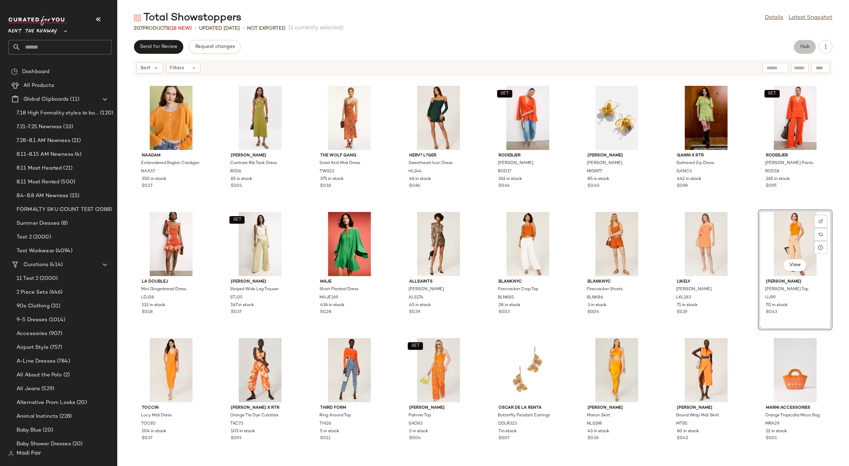
click at [799, 48] on button "Hub" at bounding box center [805, 47] width 22 height 14
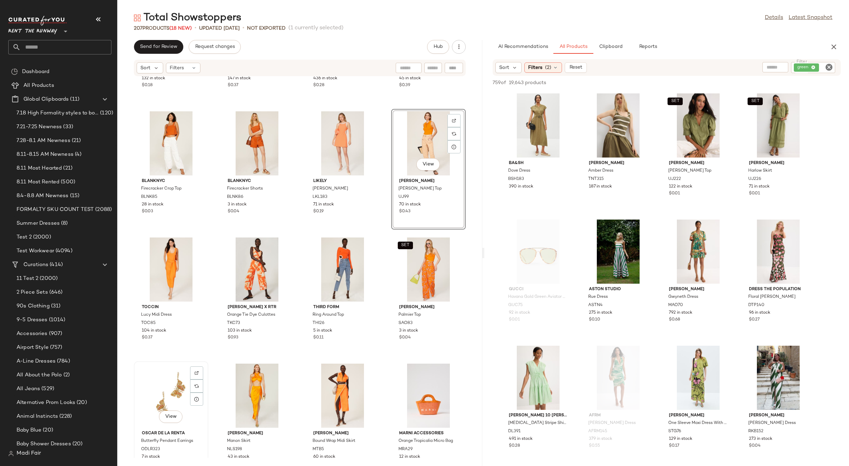
scroll to position [5909, 0]
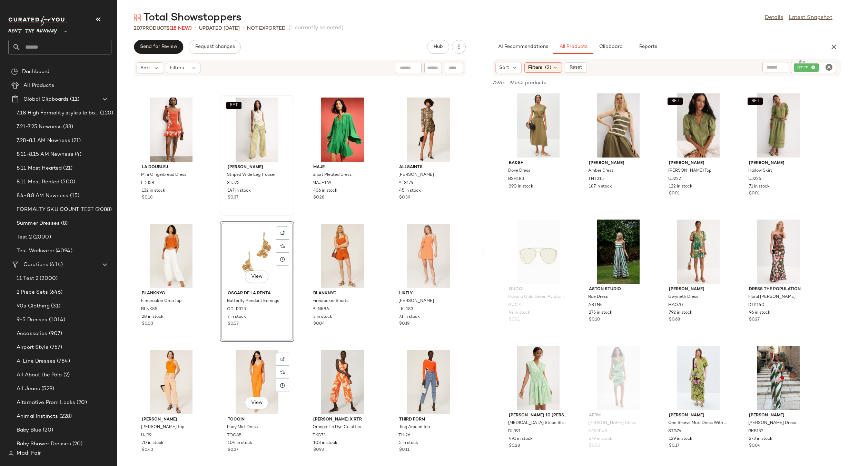
scroll to position [5634, 0]
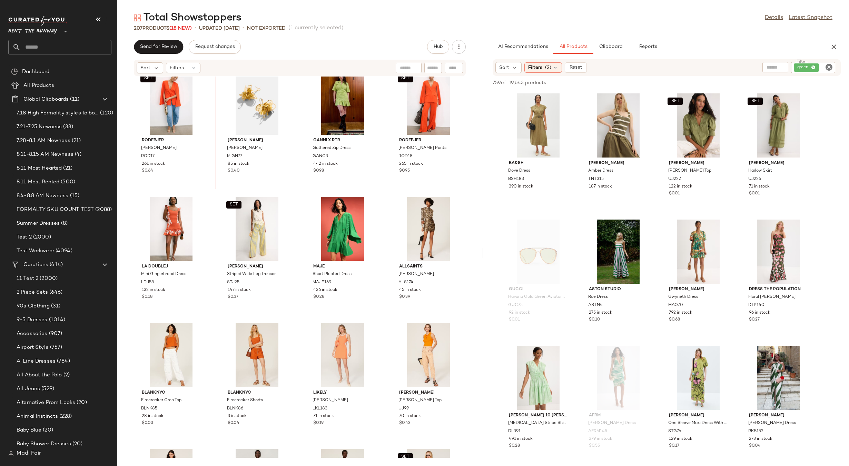
scroll to position [5685, 0]
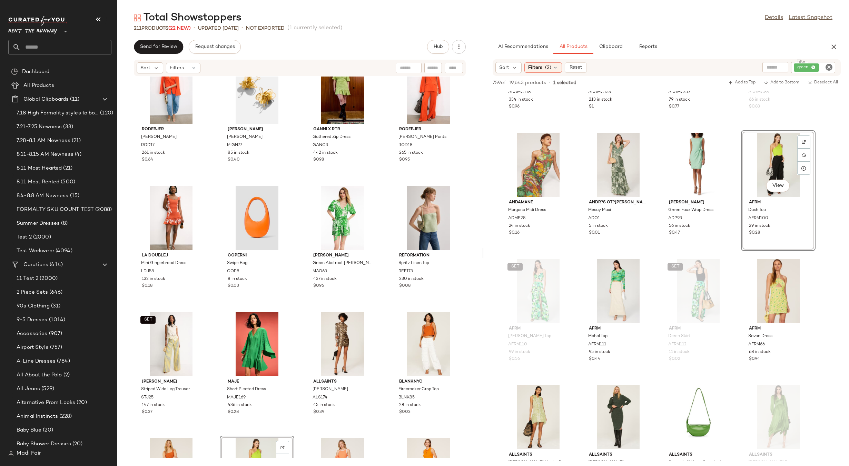
scroll to position [5720, 0]
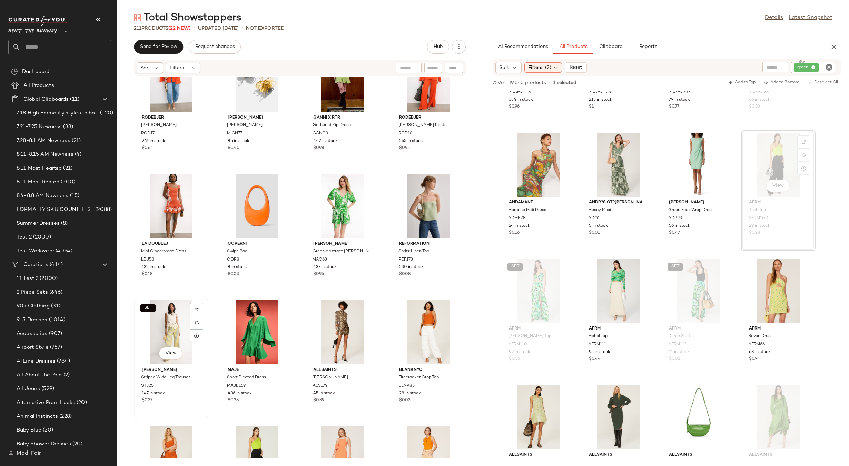
click at [165, 325] on div "SET View" at bounding box center [171, 332] width 70 height 64
click at [401, 312] on div at bounding box center [429, 332] width 70 height 64
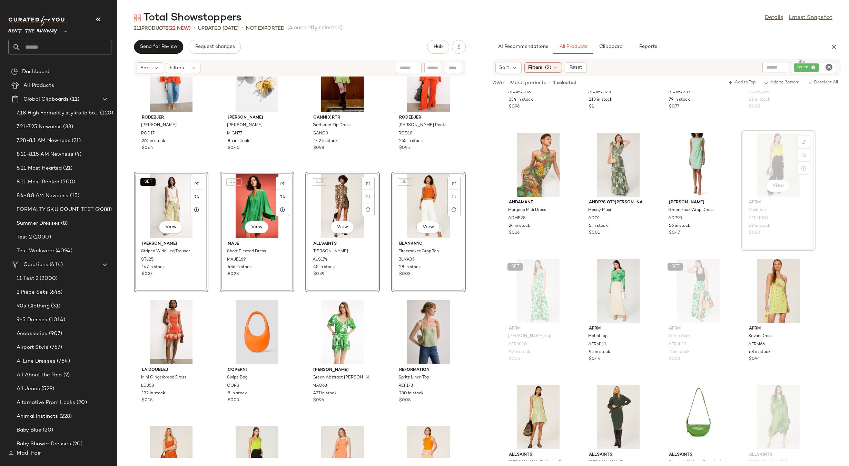
click at [384, 168] on div "SET Rodebjer Gia Blazer ROD17 261 in stock $0.64 Mignonne Gavigan Carmine Earri…" at bounding box center [299, 268] width 365 height 382
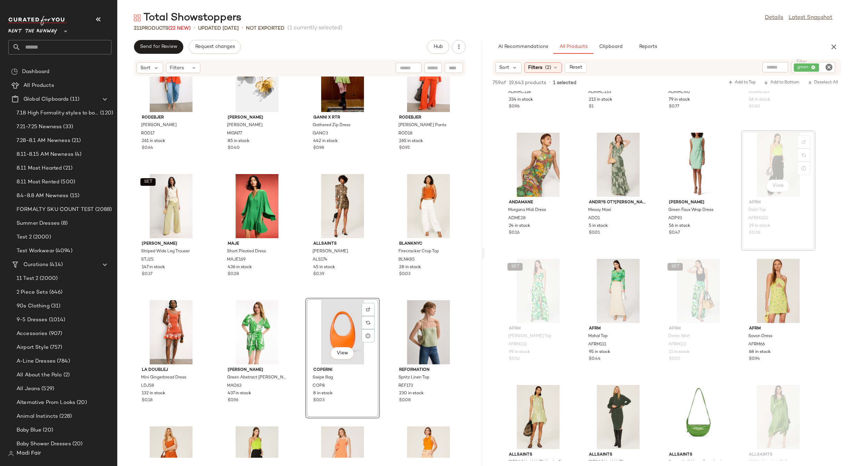
click at [380, 295] on div "SET Rodebjer Gia Blazer ROD17 261 in stock $0.64 Mignonne Gavigan Carmine Earri…" at bounding box center [299, 268] width 365 height 382
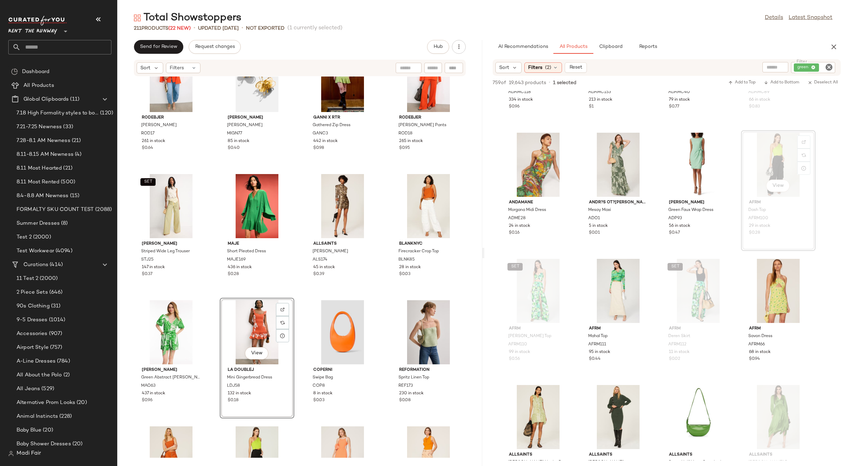
click at [379, 296] on div "SET Rodebjer Gia Blazer ROD17 261 in stock $0.64 Mignonne Gavigan Carmine Earri…" at bounding box center [299, 268] width 365 height 382
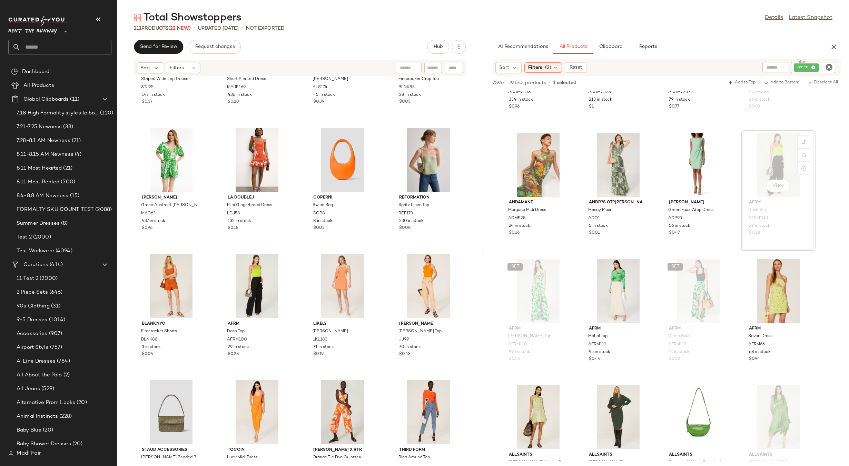
scroll to position [5927, 0]
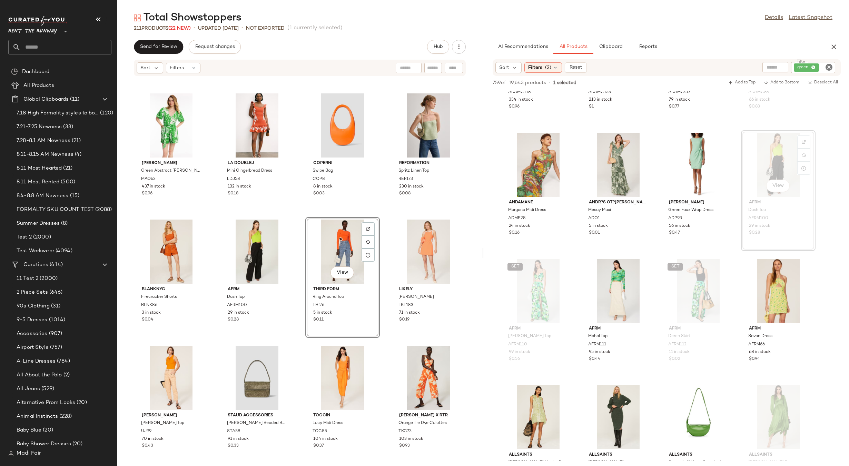
click at [389, 216] on div "SET Stella Jean Striped Wide Leg Trouser STJ25 147 in stock $0.37 Maje Short Pl…" at bounding box center [299, 268] width 365 height 382
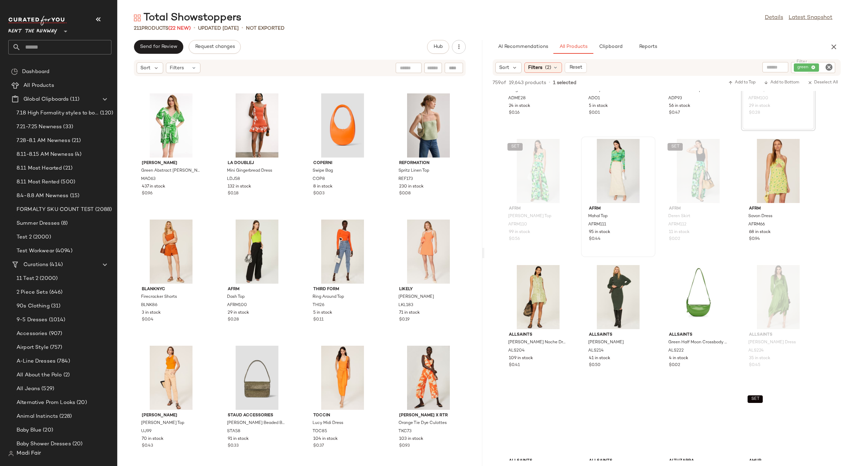
scroll to position [3760, 0]
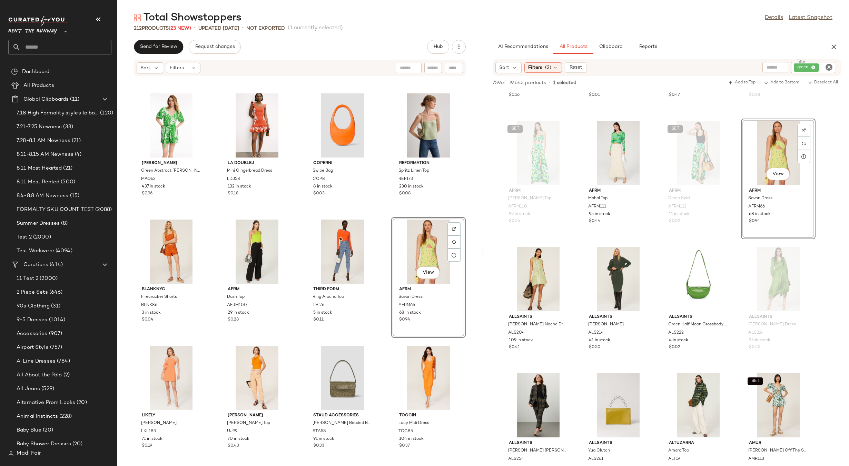
click at [380, 213] on div "SET Stella Jean Striped Wide Leg Trouser STJ25 147 in stock $0.37 Maje Short Pl…" at bounding box center [299, 268] width 365 height 382
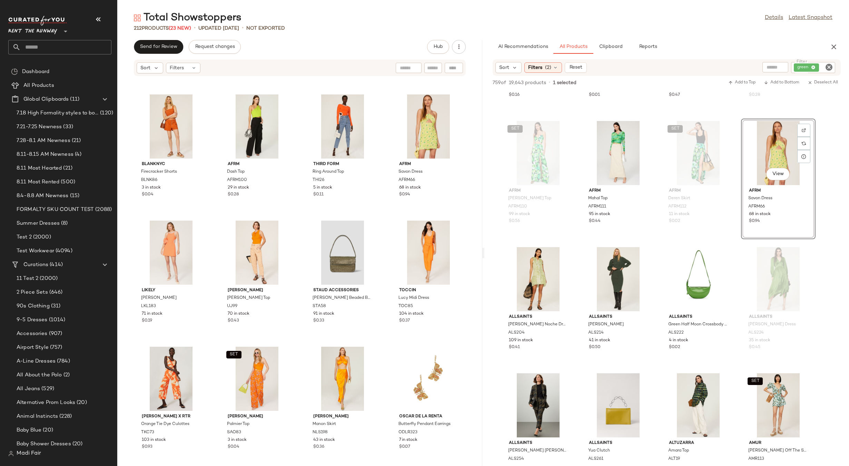
scroll to position [6065, 0]
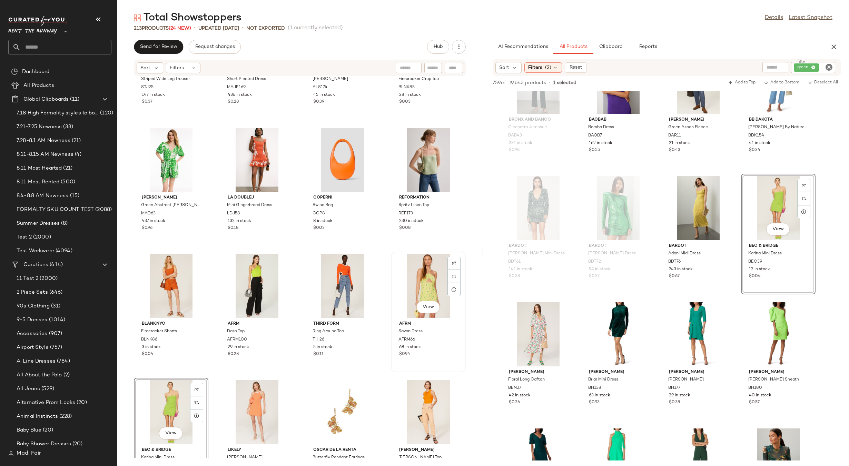
scroll to position [5996, 0]
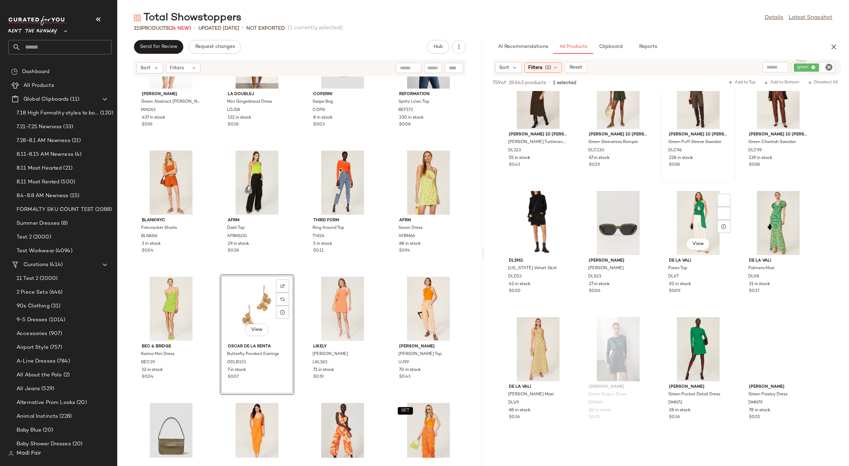
scroll to position [7416, 0]
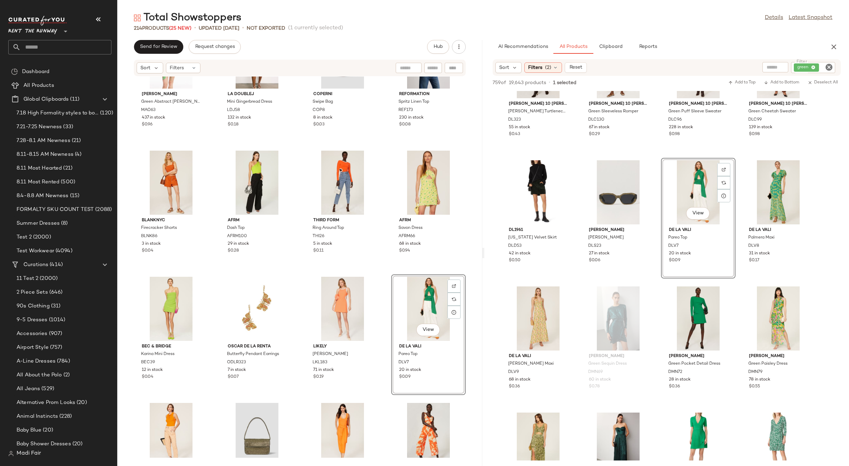
click at [386, 274] on div "Marie Oliver Green Abstract Devin Romper MAO63 437 in stock $0.96 La DoubleJ Mi…" at bounding box center [299, 268] width 365 height 382
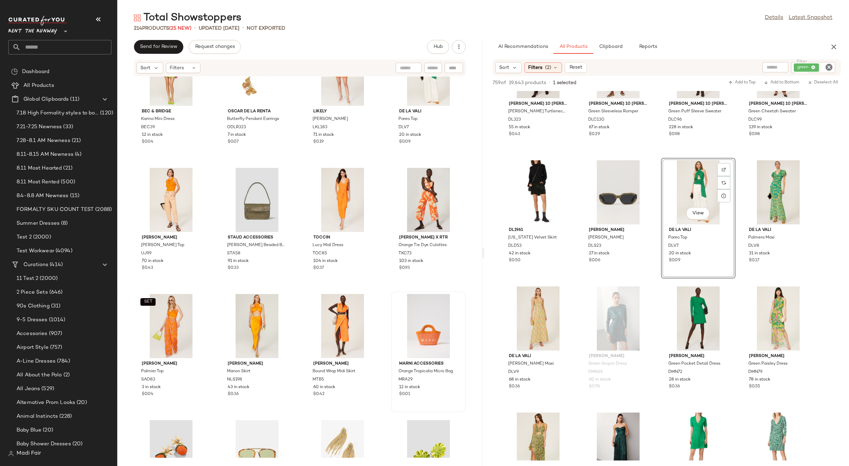
scroll to position [6128, 0]
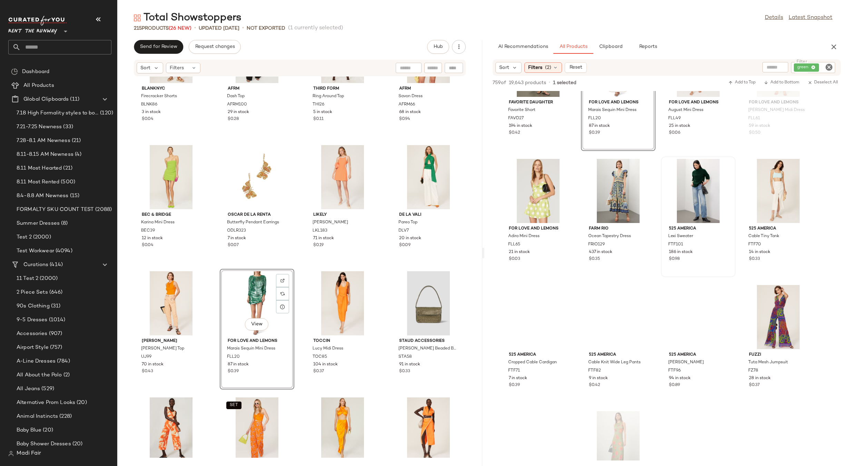
scroll to position [8604, 0]
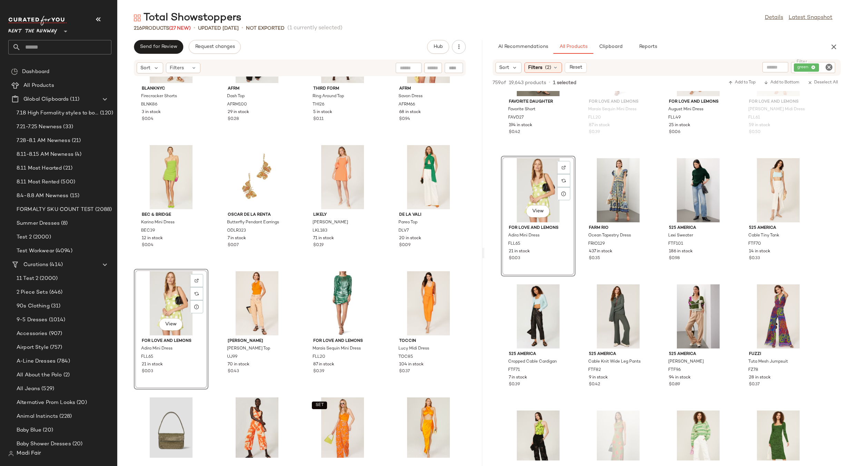
click at [390, 268] on div "BLANKNYC Firecracker Shorts BLNK86 3 in stock $0.04 AFRM Dash Top AFRM100 29 in…" at bounding box center [299, 268] width 365 height 382
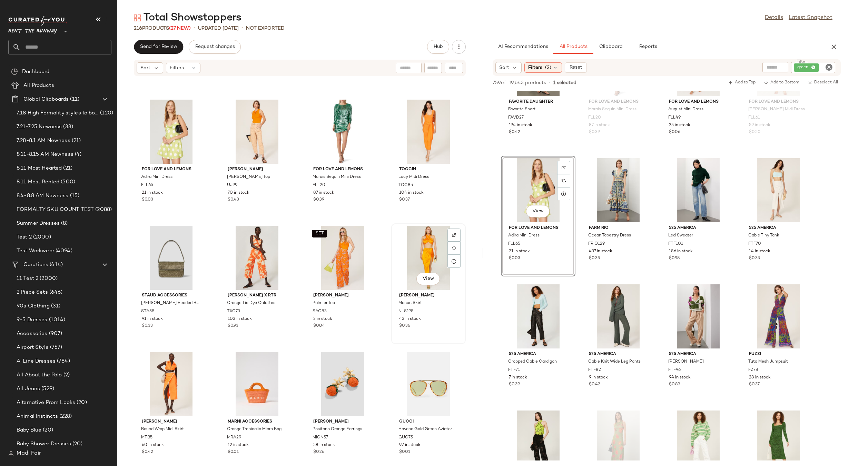
scroll to position [6300, 0]
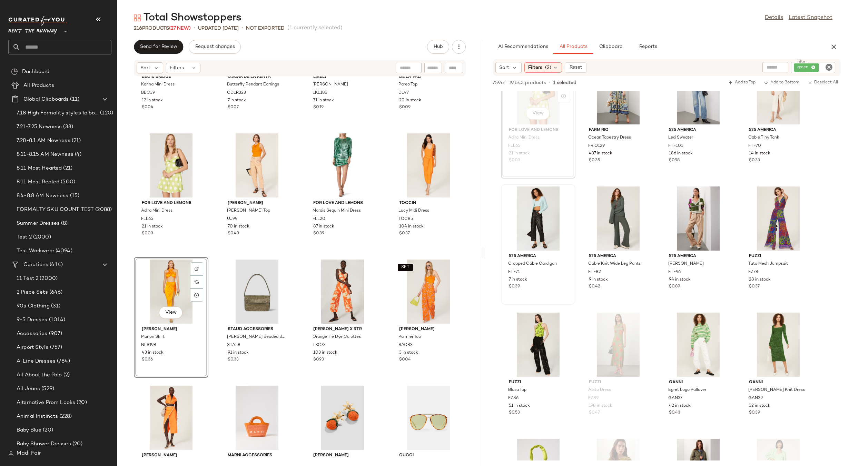
scroll to position [8713, 0]
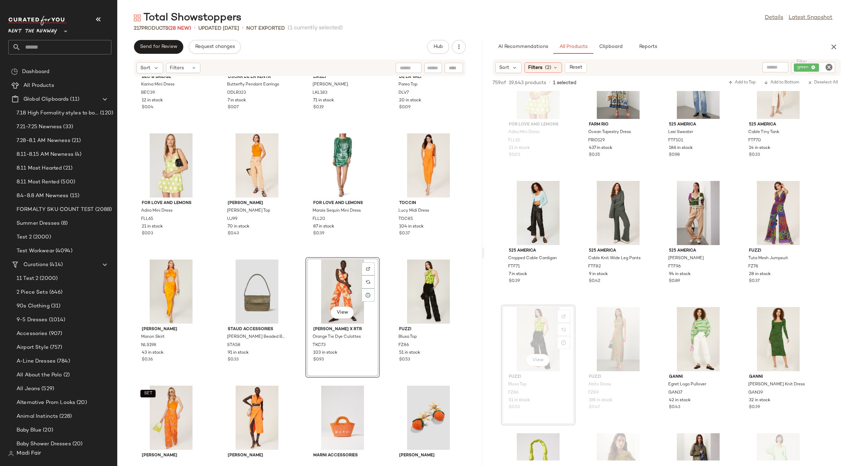
click at [387, 254] on div "Bec & Bridge Karina Mini Dress BEC39 12 in stock $0.04 Oscar de la Renta Butter…" at bounding box center [299, 268] width 365 height 382
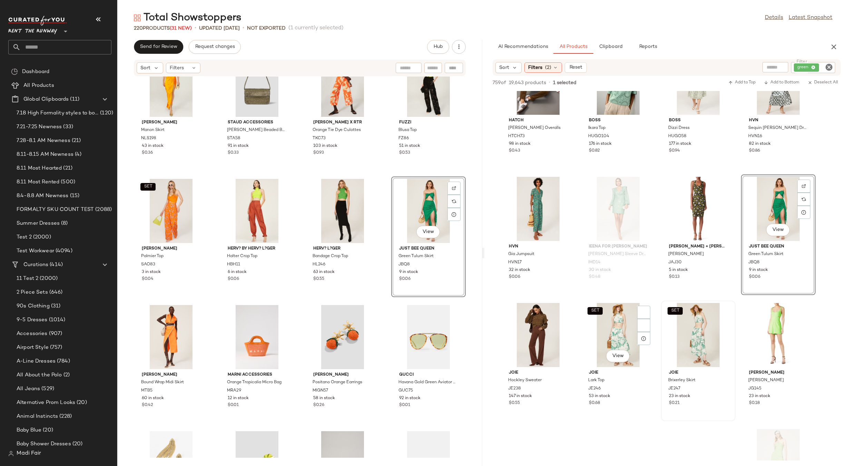
scroll to position [10257, 0]
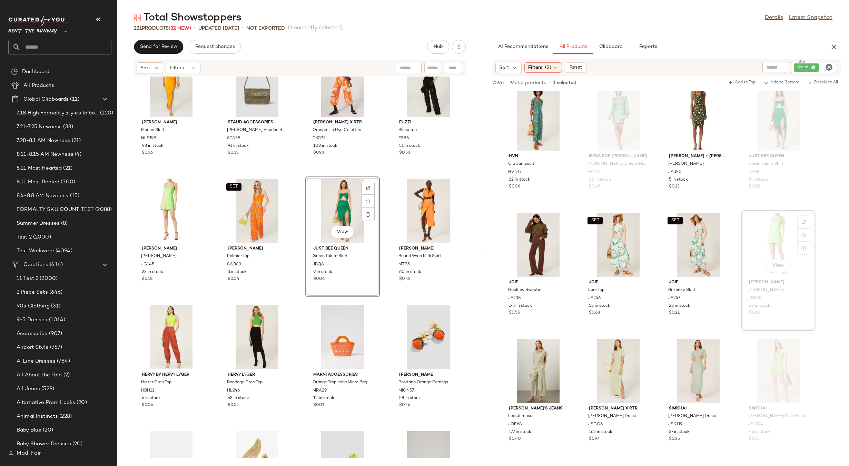
click at [379, 174] on div "Nicholas Manon Skirt NLS198 43 in stock $0.36 Staud Accessories Green Tommy Bea…" at bounding box center [299, 268] width 365 height 382
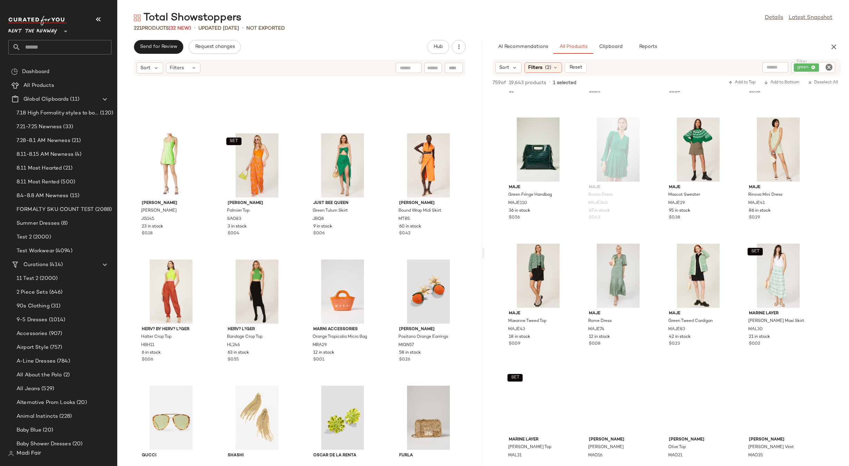
scroll to position [12490, 0]
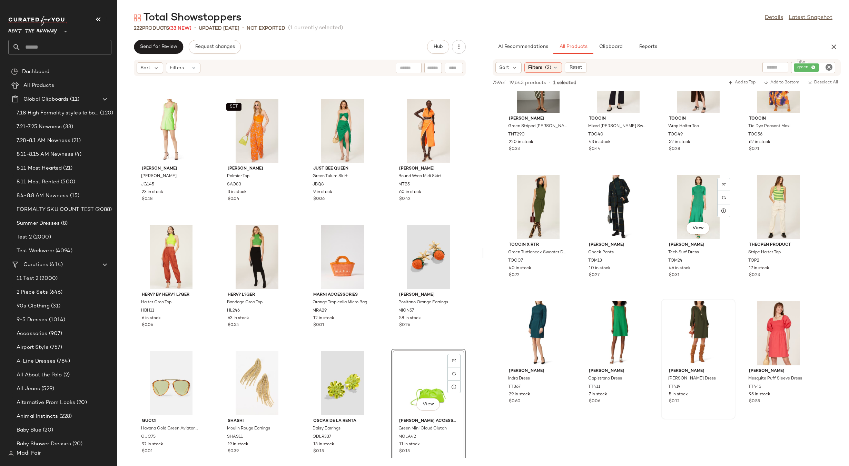
scroll to position [22752, 0]
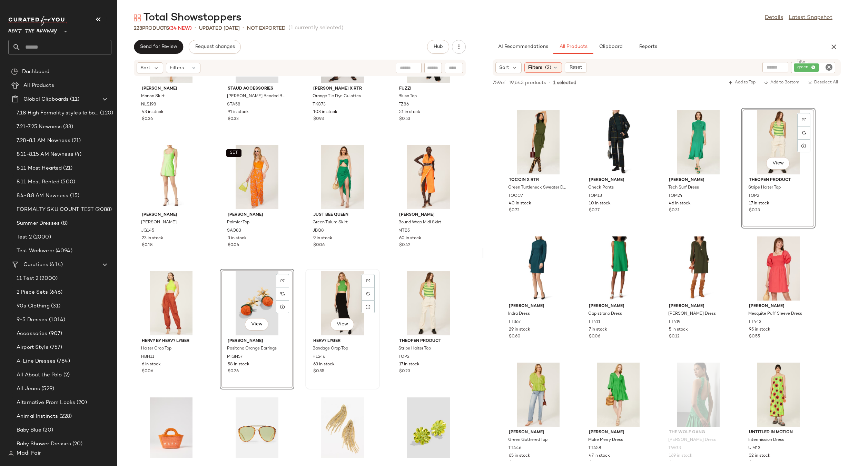
scroll to position [6415, 0]
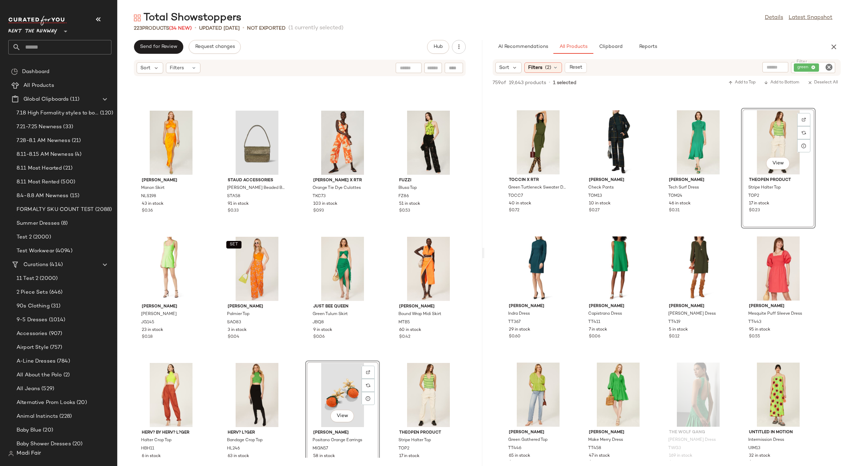
click at [376, 362] on div "View Mignonne Gavigan Positano Orange Earrings MIGN57 58 in stock $0.26" at bounding box center [342, 421] width 75 height 121
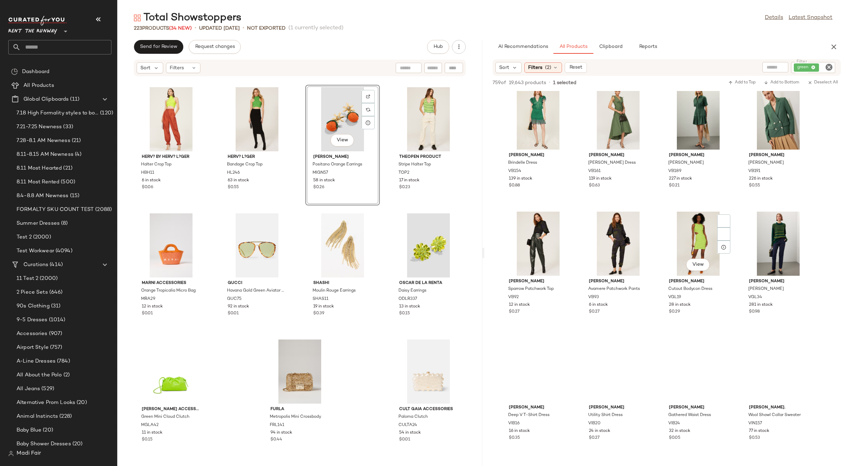
scroll to position [23831, 0]
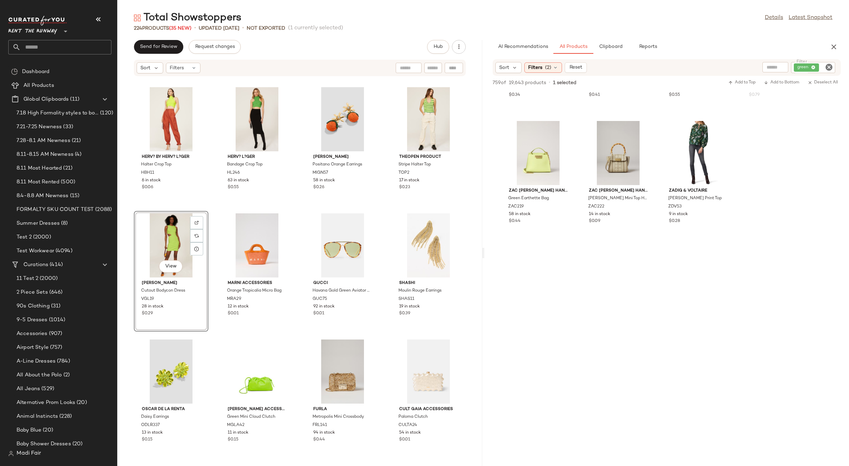
scroll to position [24589, 0]
click at [805, 68] on div "green" at bounding box center [813, 67] width 45 height 11
click at [758, 69] on input "text" at bounding box center [756, 67] width 18 height 7
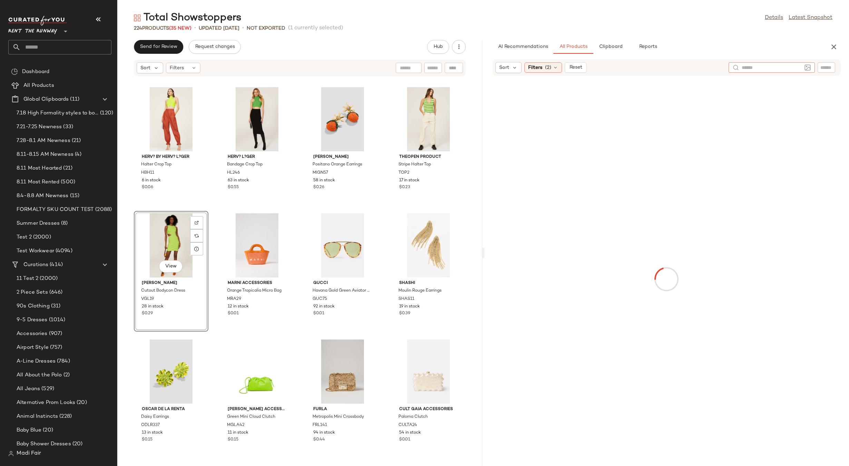
click at [808, 67] on img at bounding box center [807, 68] width 6 height 6
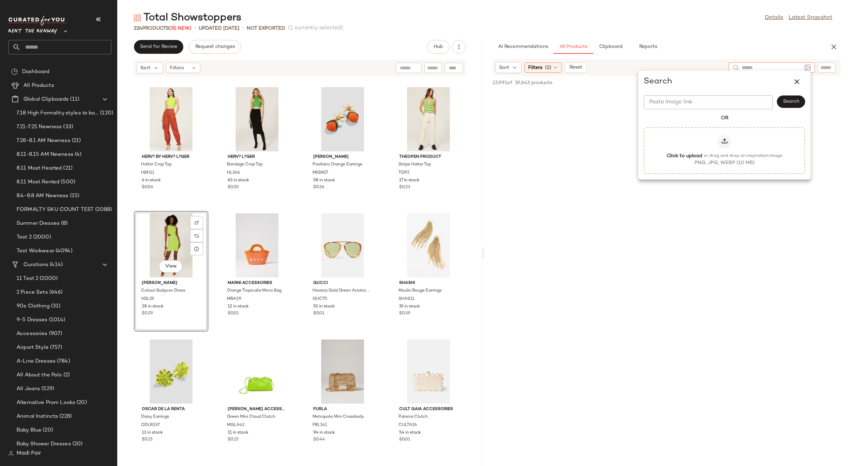
click at [759, 55] on div "AI Recommendations All Products Clipboard Reports Sort Filters (2) Reset 13,991…" at bounding box center [666, 253] width 365 height 426
click at [768, 67] on input "text" at bounding box center [772, 67] width 60 height 7
type input "**********"
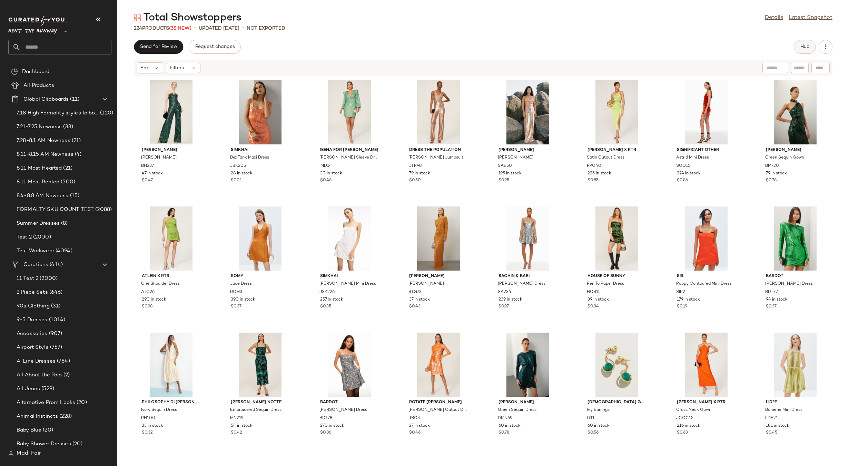
click at [806, 49] on span "Hub" at bounding box center [805, 47] width 10 height 6
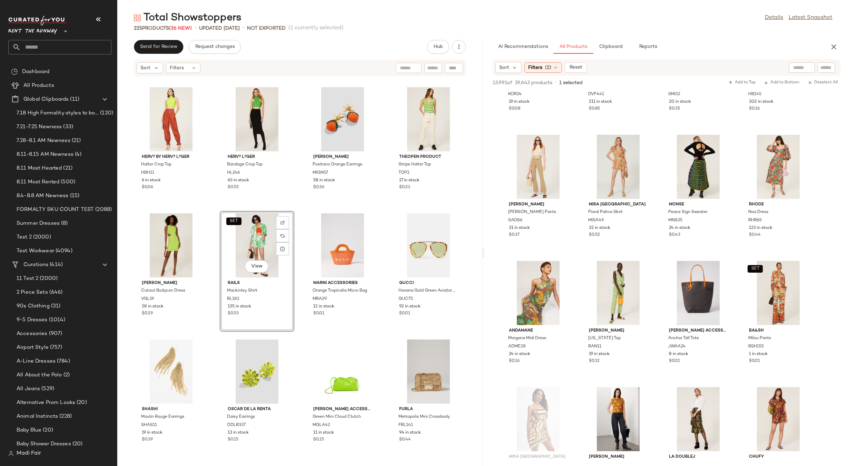
scroll to position [2794, 0]
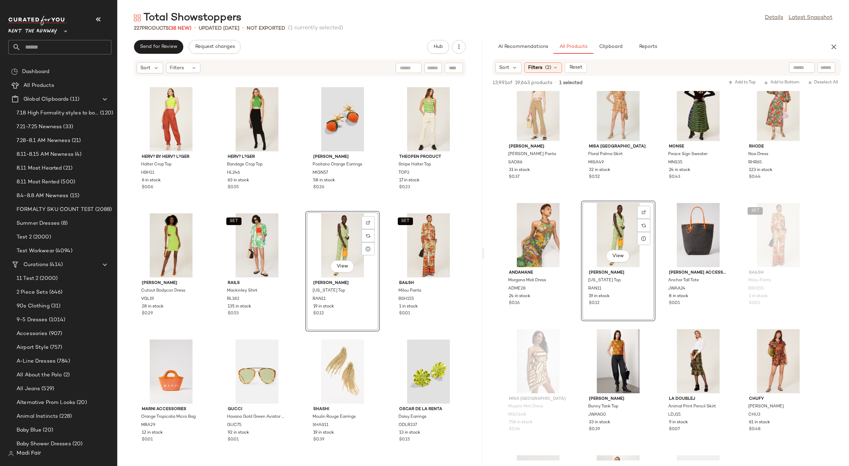
click at [383, 207] on div "[PERSON_NAME] [PERSON_NAME] JG145 23 in stock $0.18 SET [PERSON_NAME] Top SAO83…" at bounding box center [299, 268] width 365 height 382
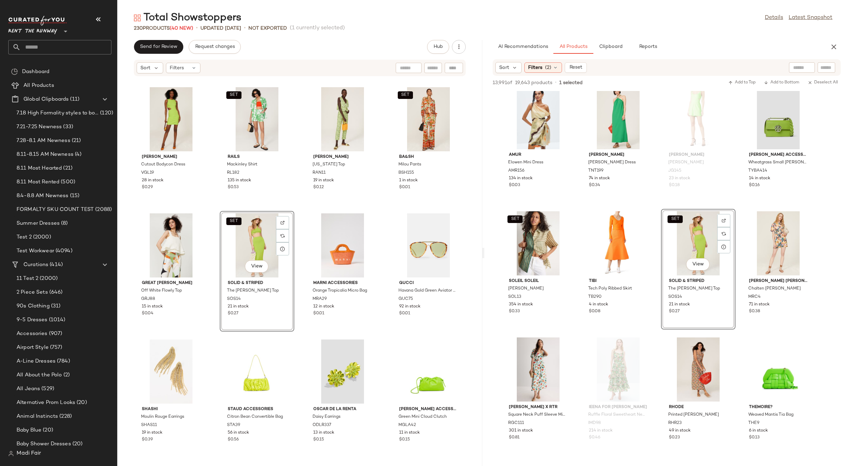
scroll to position [4795, 0]
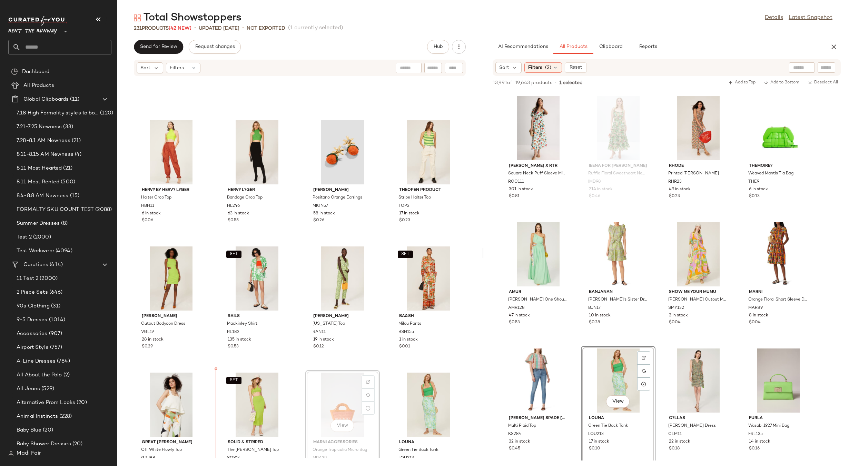
scroll to position [6669, 0]
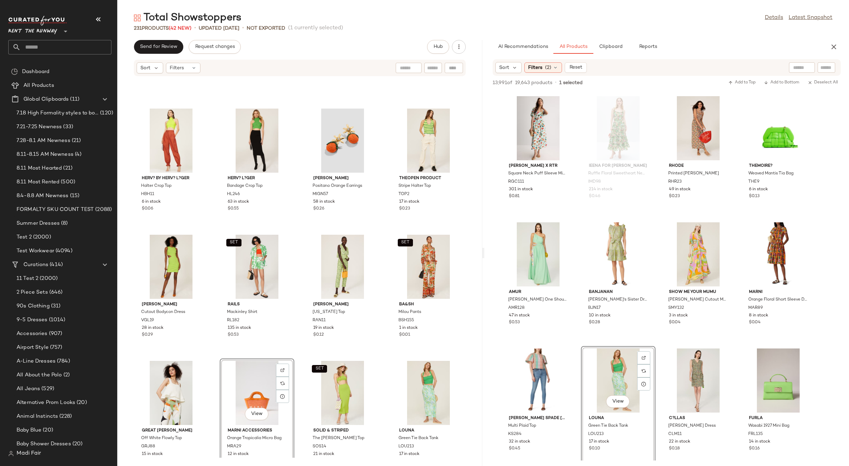
click at [380, 356] on div "Herv? By Herv? L?ger Halter Crop Top HBH11 6 in stock $0.06 Herv? L?ger Bandage…" at bounding box center [299, 268] width 365 height 382
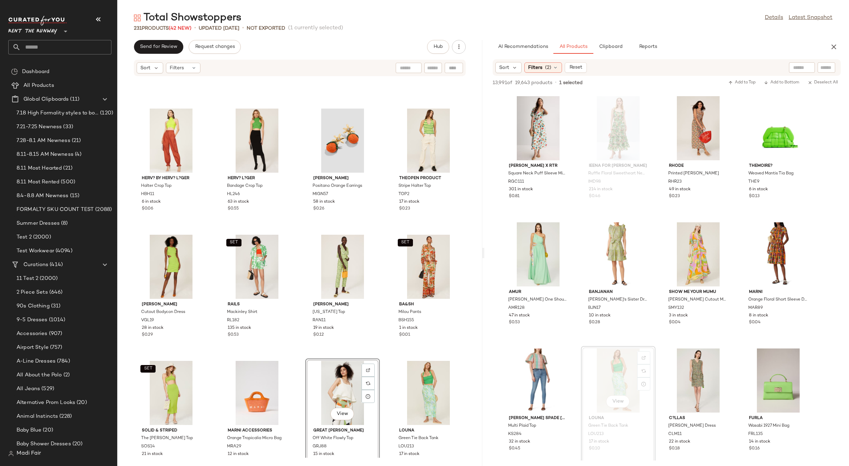
click at [375, 356] on div "Herv? By Herv? L?ger Halter Crop Top HBH11 6 in stock $0.06 Herv? L?ger Bandage…" at bounding box center [299, 268] width 365 height 382
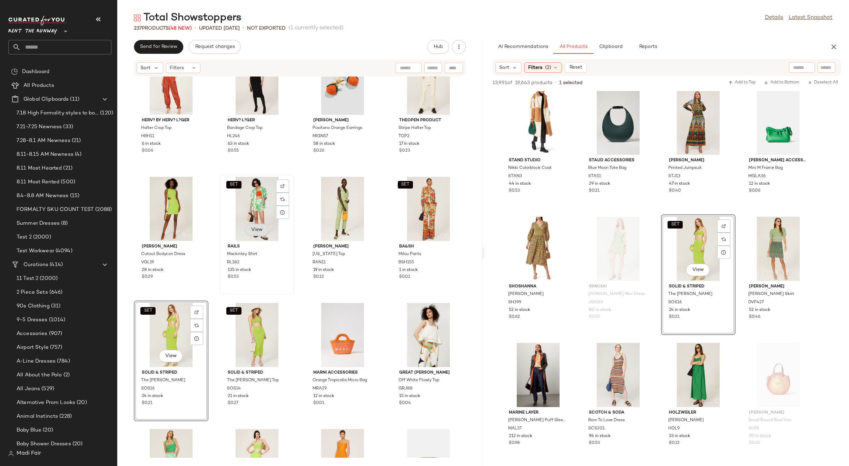
scroll to position [6702, 0]
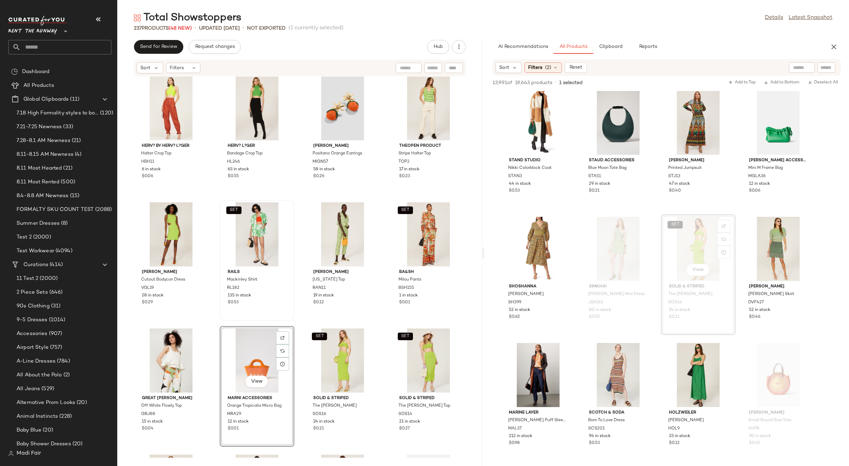
click at [382, 325] on div "Herv? By Herv? L?ger Halter Crop Top HBH11 6 in stock $0.06 Herv? L?ger Bandage…" at bounding box center [299, 268] width 365 height 382
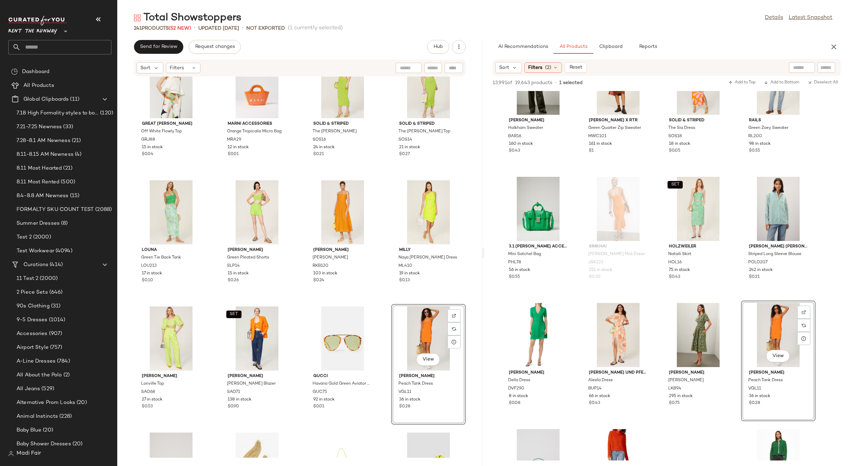
scroll to position [6909, 0]
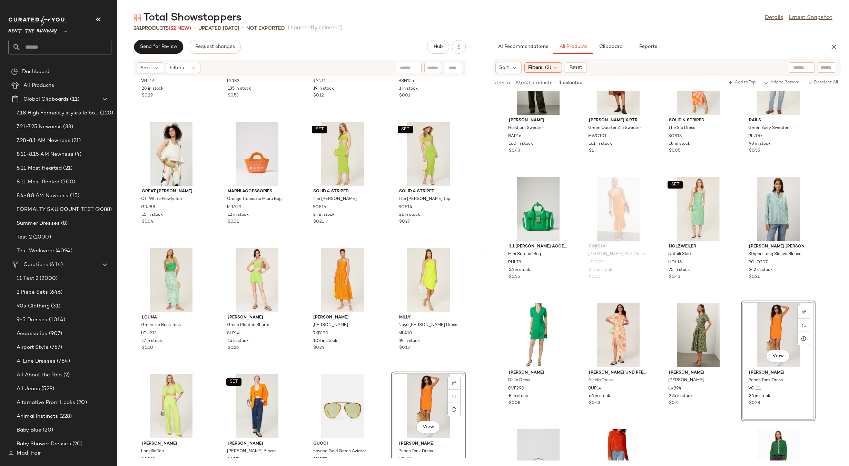
click at [382, 245] on div "[PERSON_NAME] Cutout Bodycon Dress VGL19 28 in stock $0.29 SET Rails Mackinley …" at bounding box center [299, 268] width 365 height 382
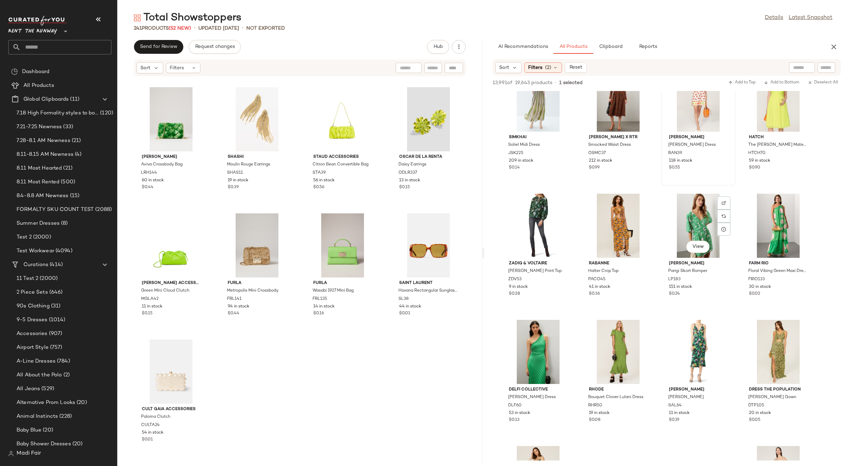
scroll to position [14797, 0]
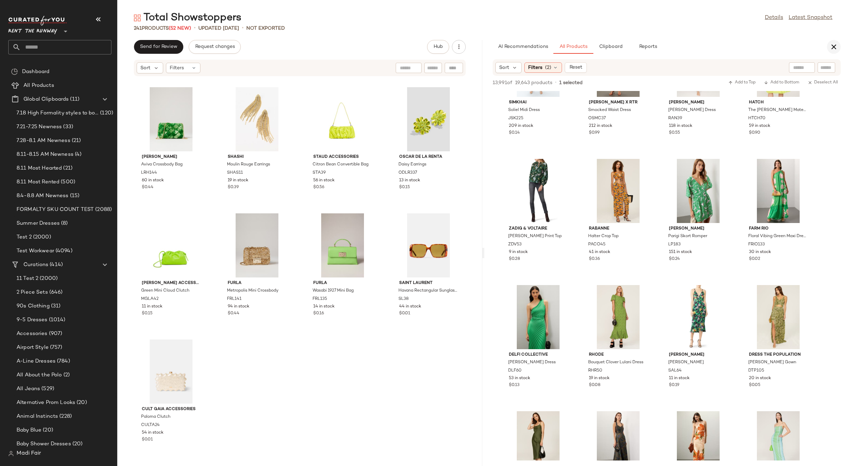
click at [835, 48] on icon "button" at bounding box center [834, 47] width 8 height 8
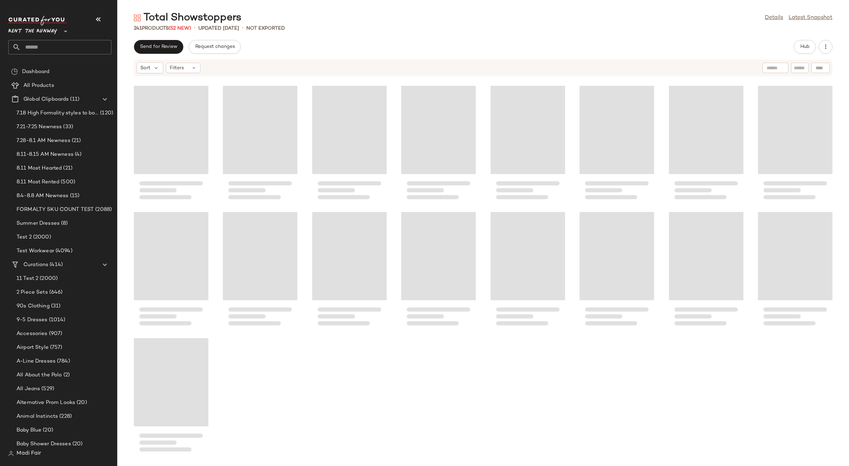
scroll to position [3534, 0]
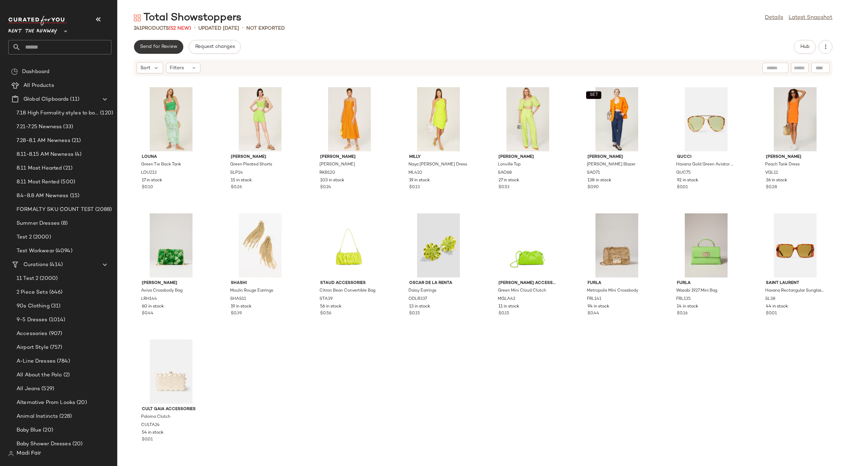
click at [147, 49] on span "Send for Review" at bounding box center [159, 47] width 38 height 6
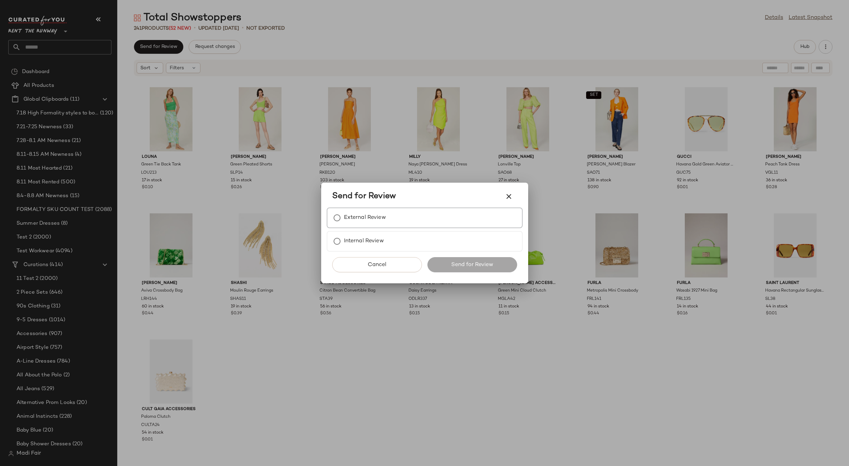
click at [396, 215] on div "External Review" at bounding box center [425, 218] width 196 height 21
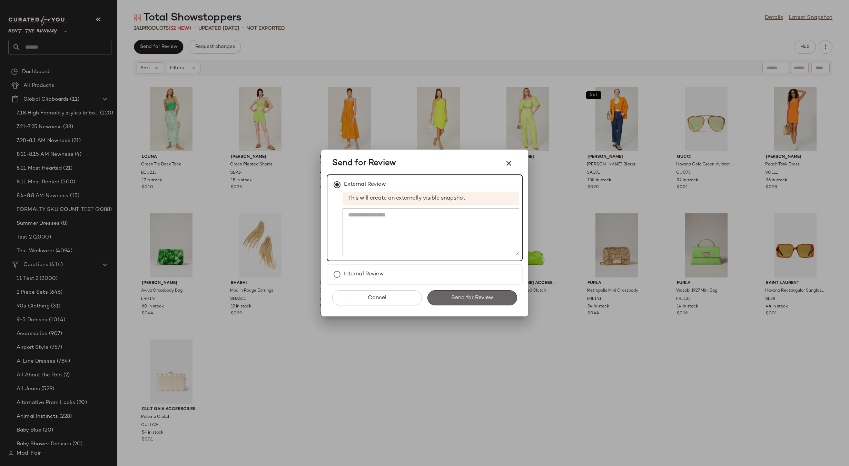
click at [467, 303] on button "Send for Review" at bounding box center [472, 297] width 90 height 15
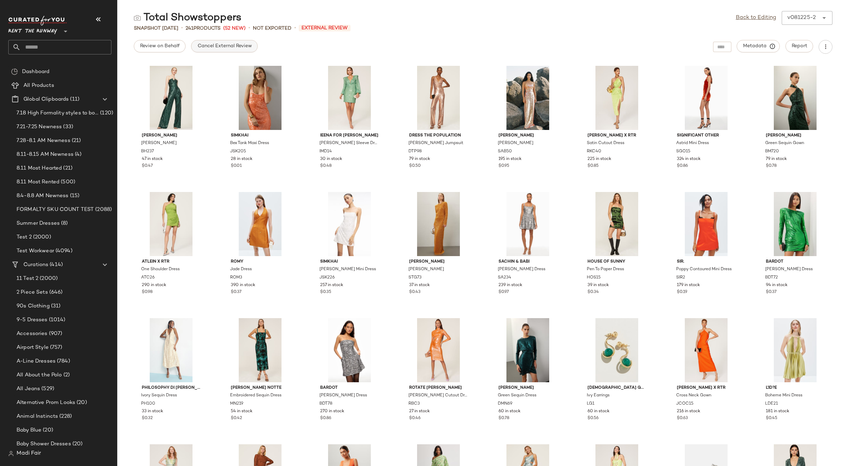
click at [227, 50] on button "Cancel External Review" at bounding box center [224, 46] width 66 height 12
click at [754, 19] on link "Back to Editing" at bounding box center [756, 18] width 40 height 8
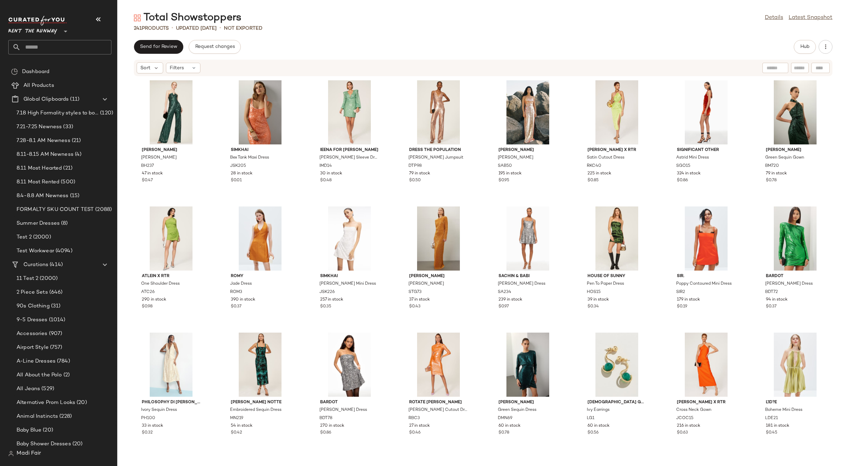
click at [422, 24] on div "Total Showstoppers Details Latest Snapshot" at bounding box center [483, 18] width 732 height 14
click at [810, 43] on button "Hub" at bounding box center [805, 47] width 22 height 14
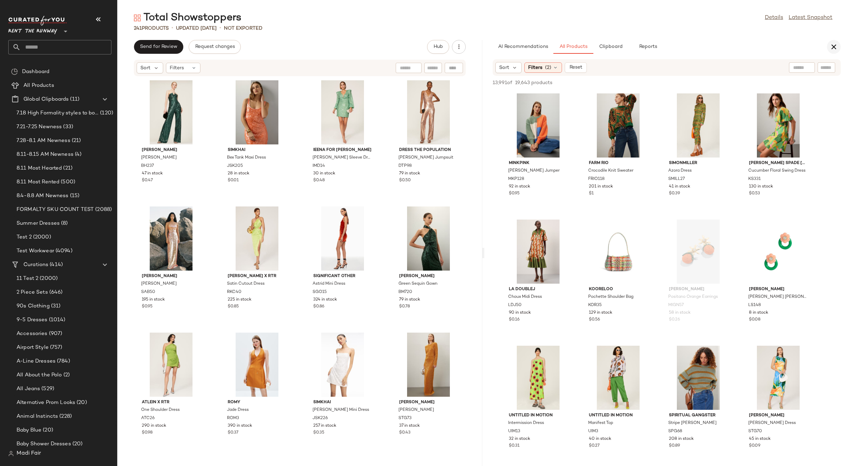
click at [830, 50] on icon "button" at bounding box center [834, 47] width 8 height 8
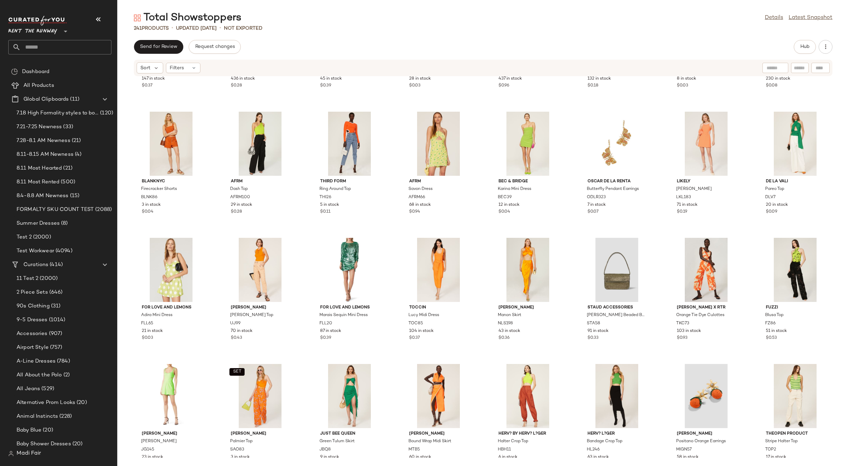
scroll to position [2944, 0]
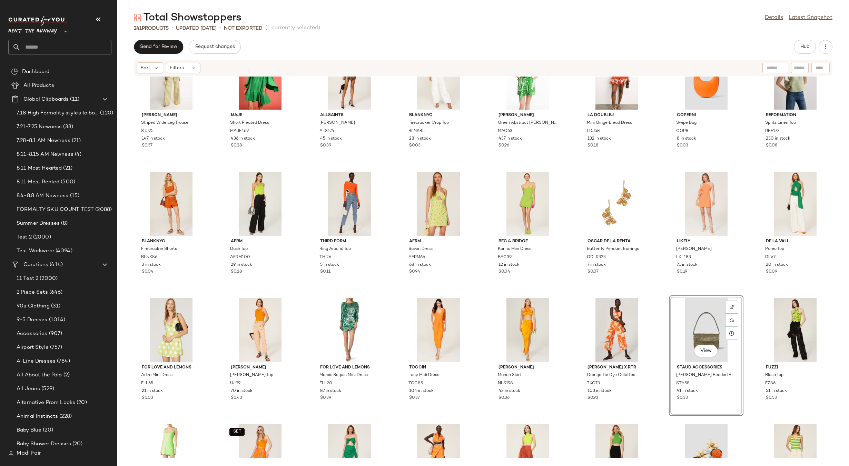
scroll to position [3048, 0]
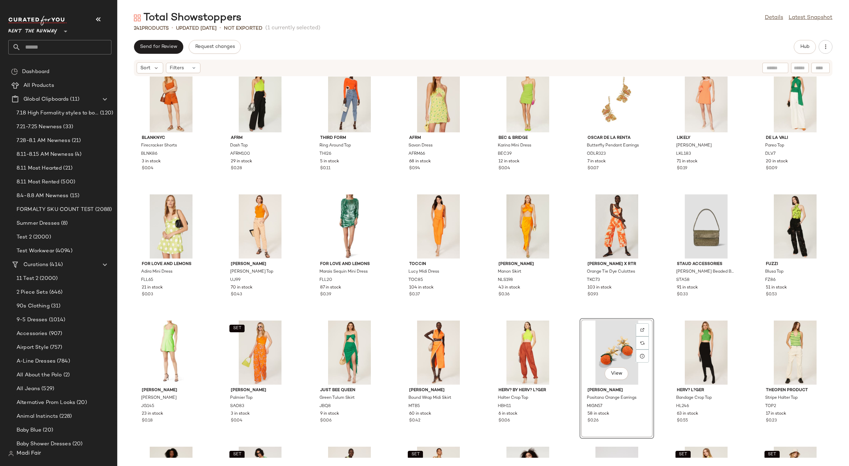
scroll to position [3255, 0]
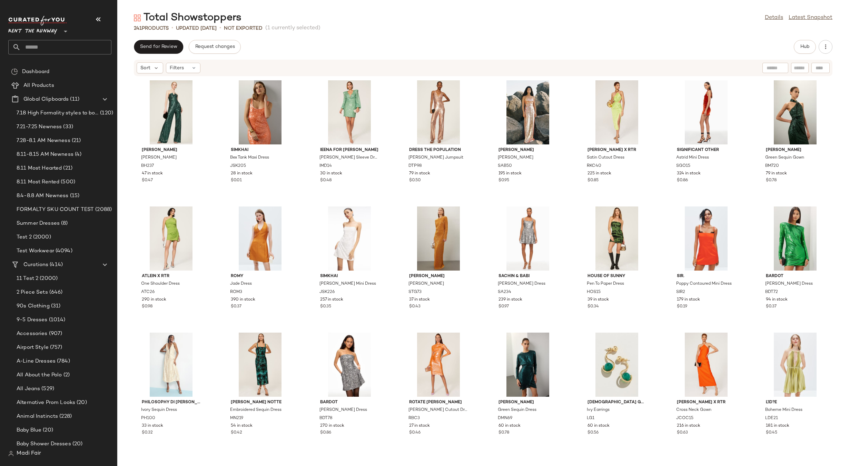
drag, startPoint x: 432, startPoint y: 6, endPoint x: 407, endPoint y: 9, distance: 25.6
click at [432, 6] on main "Total Showstoppers Details Latest Snapshot 241 Products • updated [DATE] • Not …" at bounding box center [424, 233] width 849 height 466
click at [355, 21] on div "Total Showstoppers Details Latest Snapshot" at bounding box center [483, 18] width 732 height 14
click at [407, 27] on div "241 Products • updated [DATE] • Not Exported (1 currently selected)" at bounding box center [483, 28] width 732 height 7
click at [463, 31] on div "241 Products • updated [DATE] • Not Exported (1 currently selected)" at bounding box center [483, 28] width 732 height 7
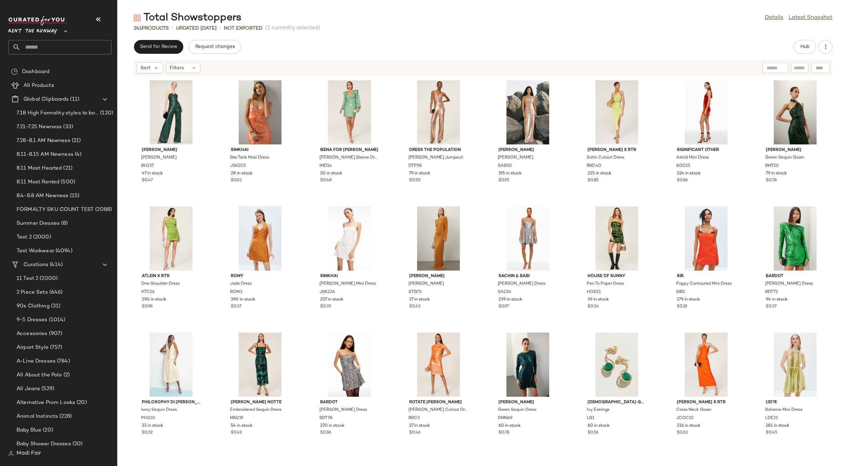
click at [448, 14] on div "Total Showstoppers Details Latest Snapshot" at bounding box center [483, 18] width 732 height 14
click at [150, 64] on div "Sort" at bounding box center [150, 67] width 27 height 11
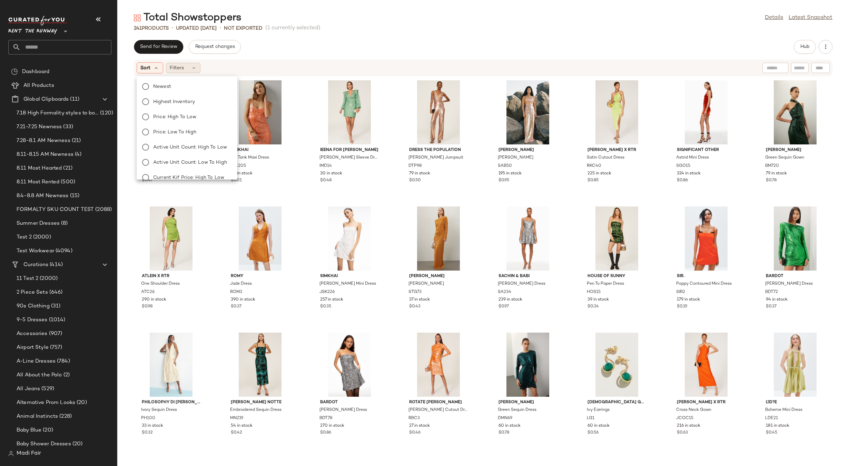
click at [178, 66] on span "Filters" at bounding box center [177, 68] width 14 height 7
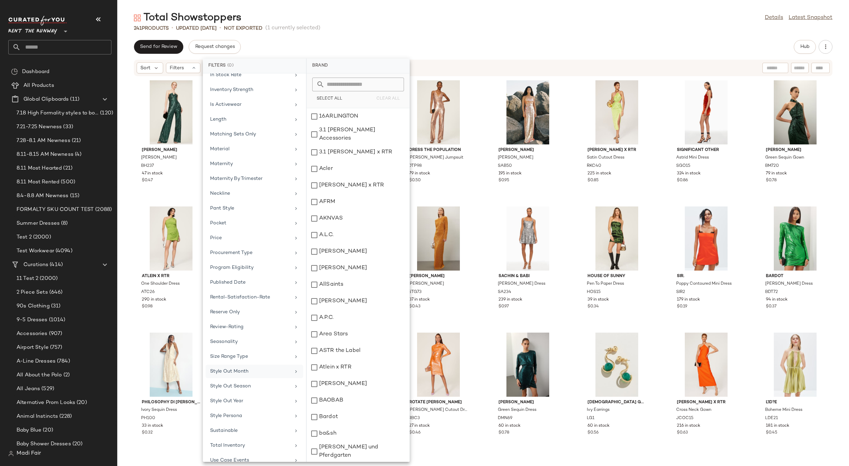
scroll to position [379, 0]
click at [241, 340] on div "Seasonality" at bounding box center [250, 341] width 80 height 7
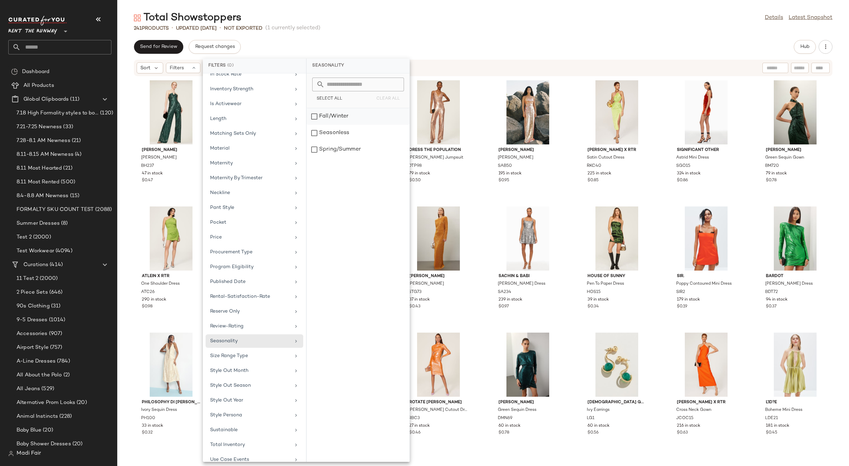
click at [353, 125] on div "Fall/Winter" at bounding box center [358, 133] width 103 height 17
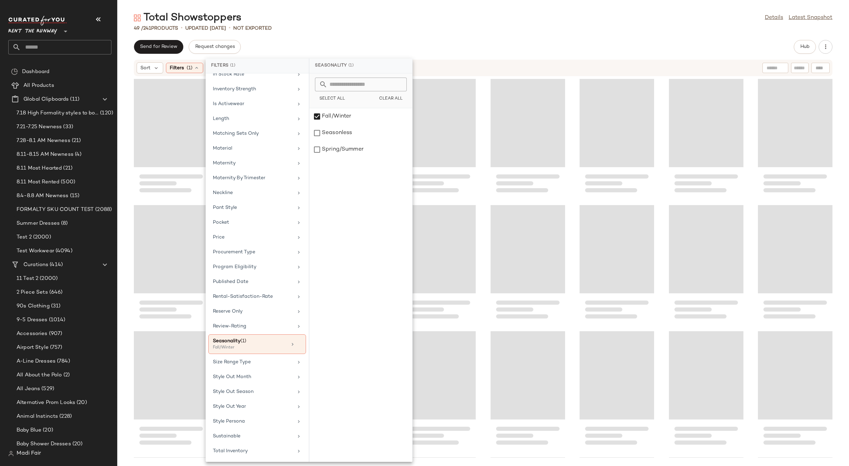
click at [406, 19] on div "Total Showstoppers Details Latest Snapshot" at bounding box center [483, 18] width 732 height 14
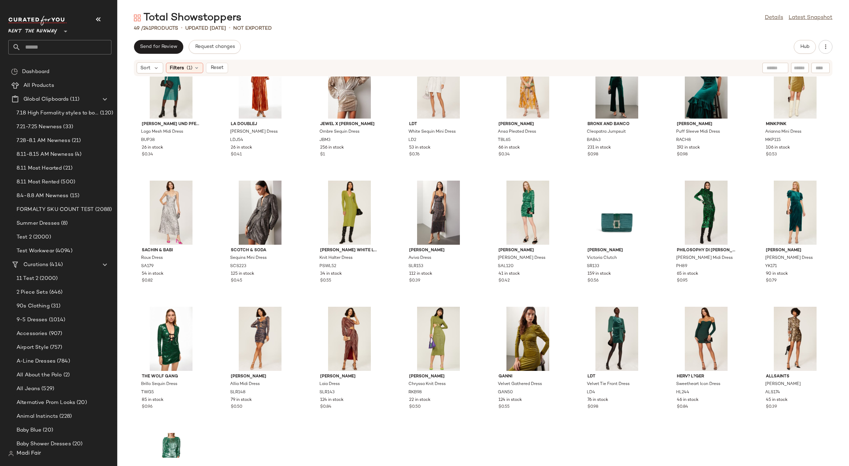
scroll to position [504, 0]
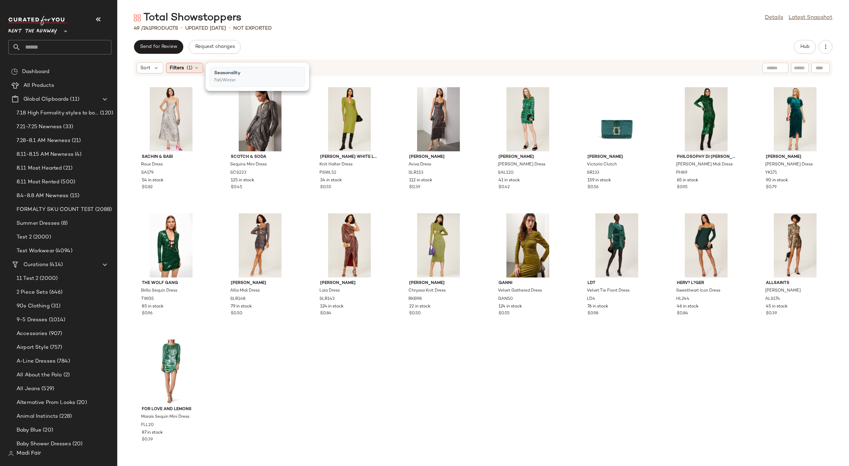
click at [195, 66] on icon at bounding box center [197, 68] width 6 height 6
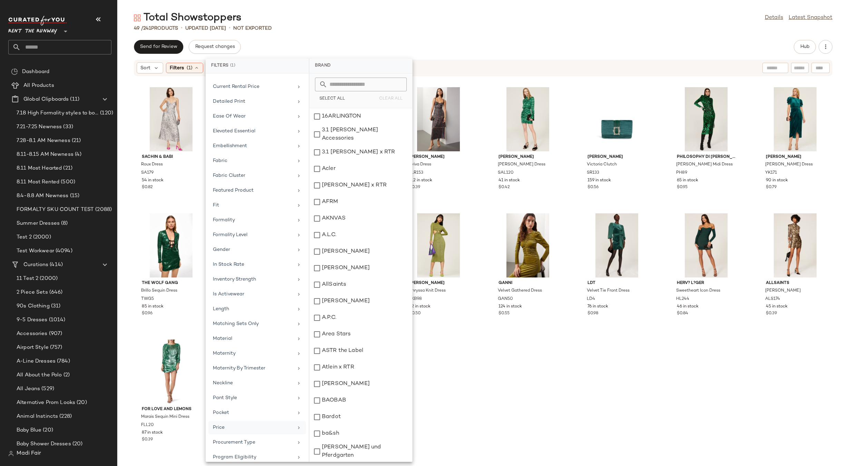
scroll to position [345, 0]
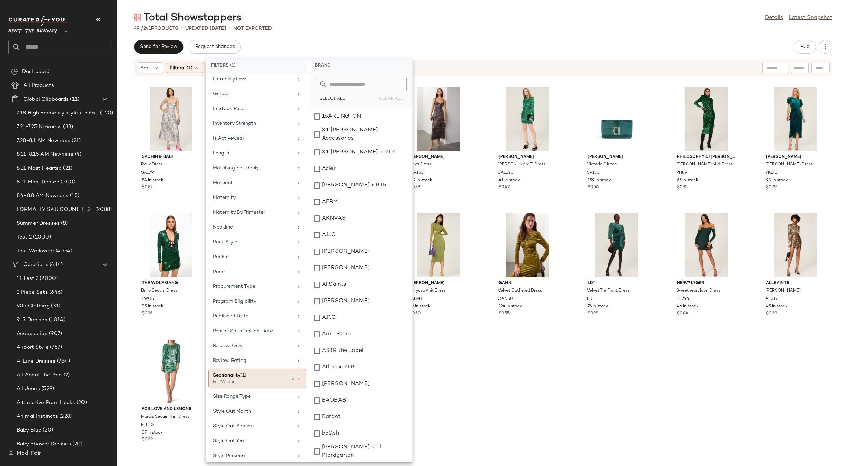
click at [297, 379] on icon at bounding box center [299, 379] width 5 height 5
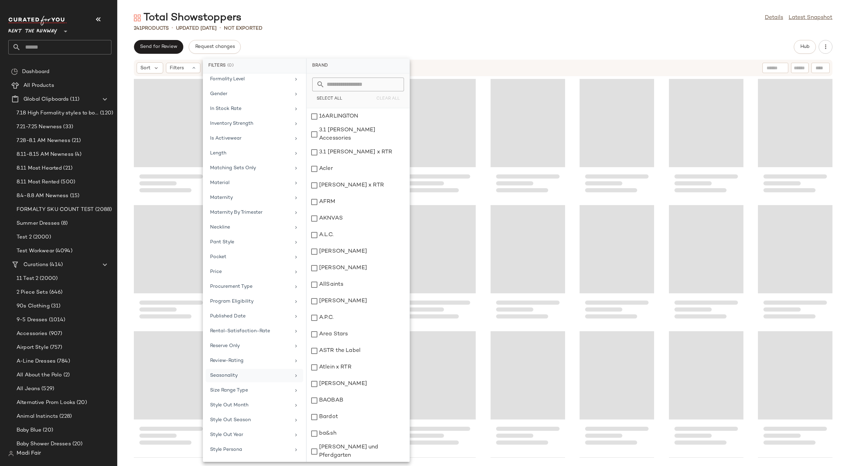
click at [440, 29] on div "241 Products • updated [DATE] • Not Exported" at bounding box center [483, 28] width 732 height 7
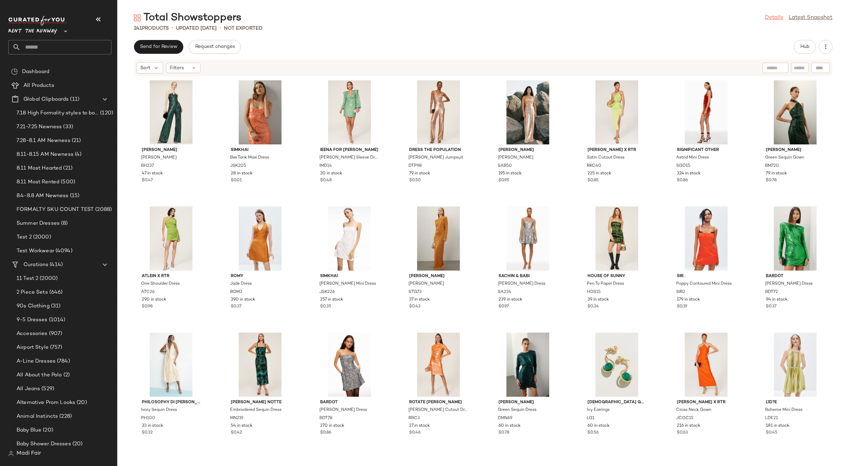
click at [772, 18] on link "Details" at bounding box center [774, 18] width 18 height 8
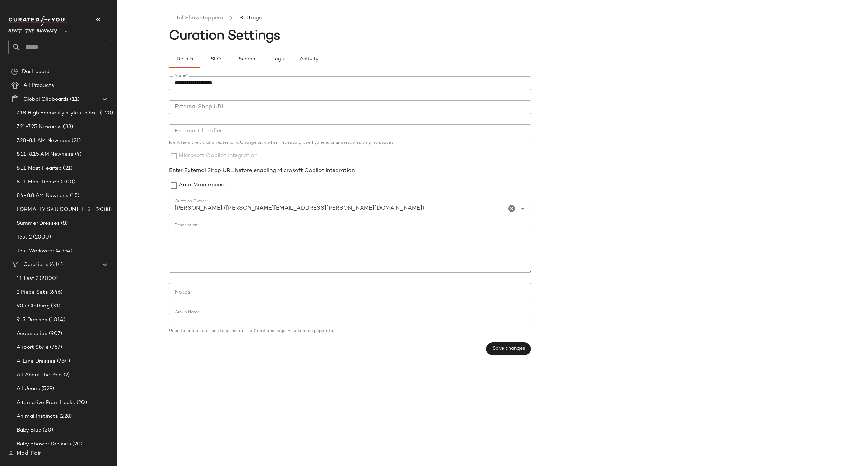
click at [207, 131] on input "External Identifier" at bounding box center [350, 132] width 362 height 14
type input "**********"
click at [348, 416] on div "**********" at bounding box center [535, 238] width 732 height 455
drag, startPoint x: 197, startPoint y: 136, endPoint x: 169, endPoint y: 136, distance: 27.9
click at [167, 136] on div "**********" at bounding box center [424, 238] width 849 height 455
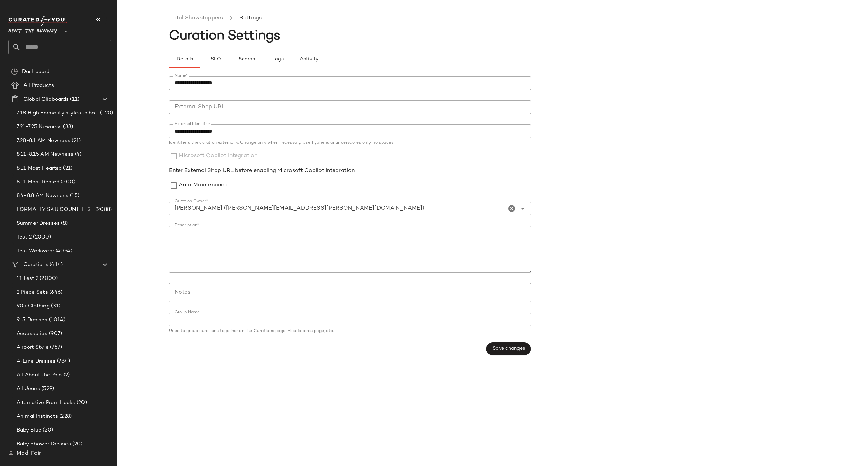
click at [402, 171] on div "Enter External Shop URL before enabling Microsoft Copilot Integration" at bounding box center [350, 171] width 362 height 8
click at [509, 346] on button "Save changes" at bounding box center [508, 349] width 45 height 13
click at [262, 61] on button "SEO" at bounding box center [277, 59] width 31 height 17
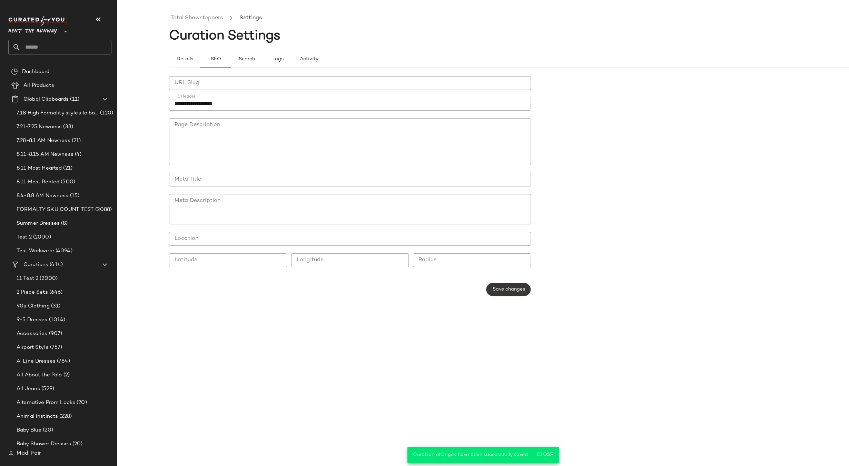
click at [511, 291] on span "Save changes" at bounding box center [508, 290] width 33 height 6
click at [231, 56] on button "Details" at bounding box center [246, 59] width 31 height 17
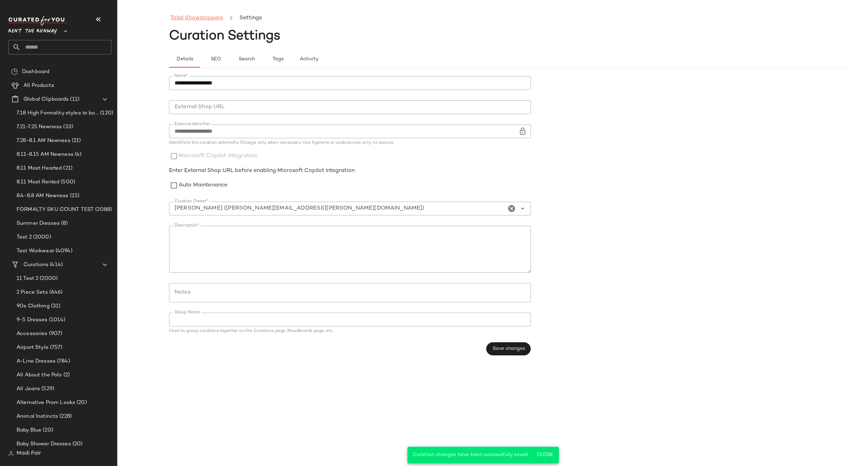
click at [192, 16] on link "Total Showstoppers" at bounding box center [196, 18] width 52 height 9
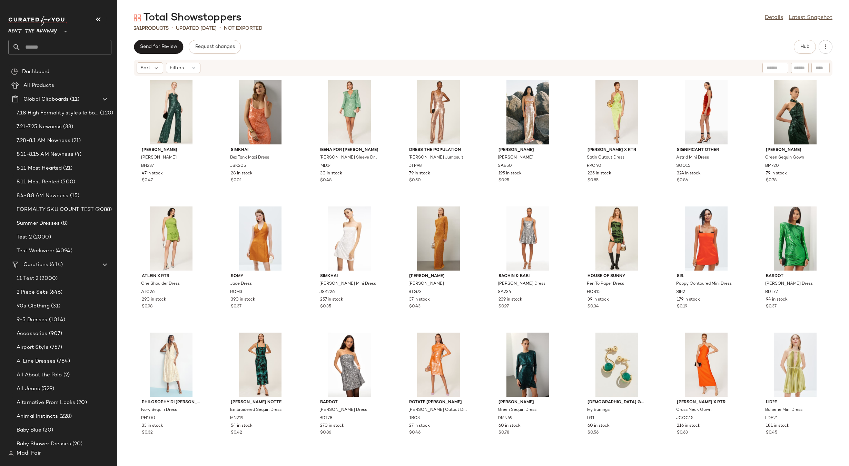
click at [296, 50] on div "Send for Review Request changes Hub" at bounding box center [483, 47] width 699 height 14
click at [164, 49] on span "Send for Review" at bounding box center [159, 47] width 38 height 6
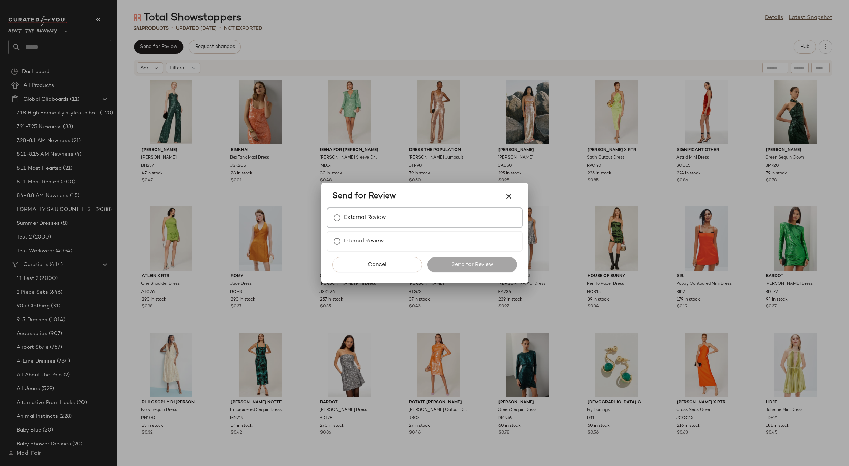
drag, startPoint x: 374, startPoint y: 211, endPoint x: 444, endPoint y: 273, distance: 93.6
click at [374, 211] on label "External Review" at bounding box center [365, 218] width 42 height 14
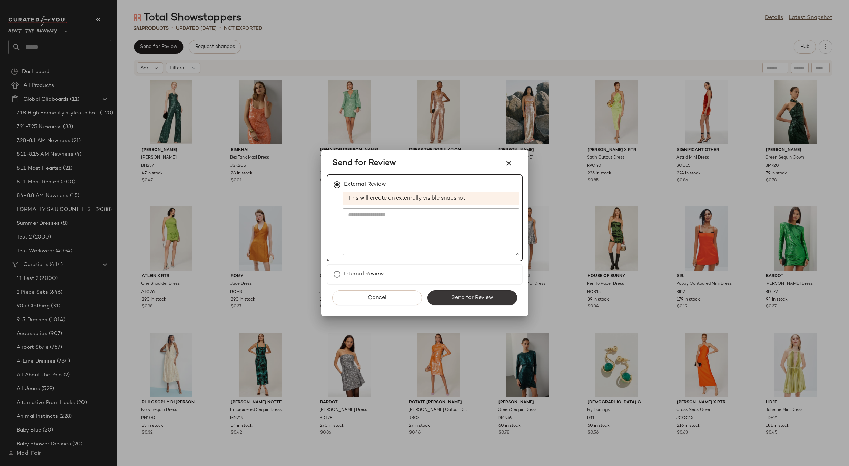
click at [461, 299] on span "Send for Review" at bounding box center [472, 298] width 42 height 7
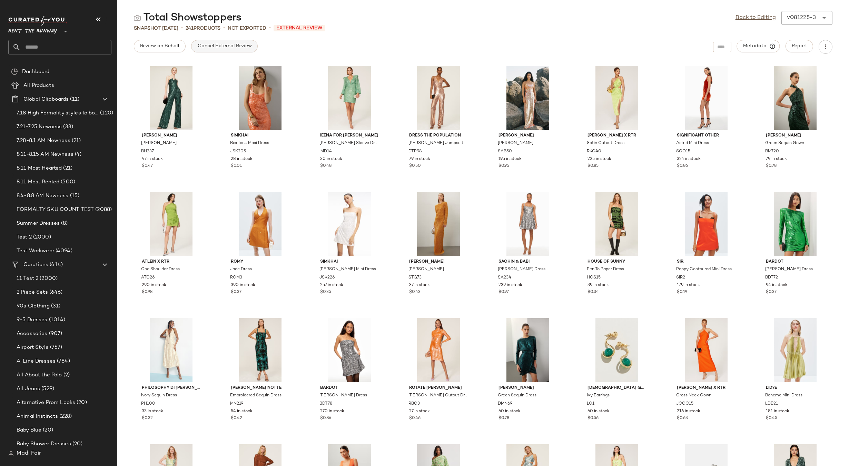
click at [242, 45] on span "Cancel External Review" at bounding box center [224, 46] width 55 height 6
click at [746, 17] on link "Back to Editing" at bounding box center [755, 18] width 40 height 8
